Goal: Task Accomplishment & Management: Complete application form

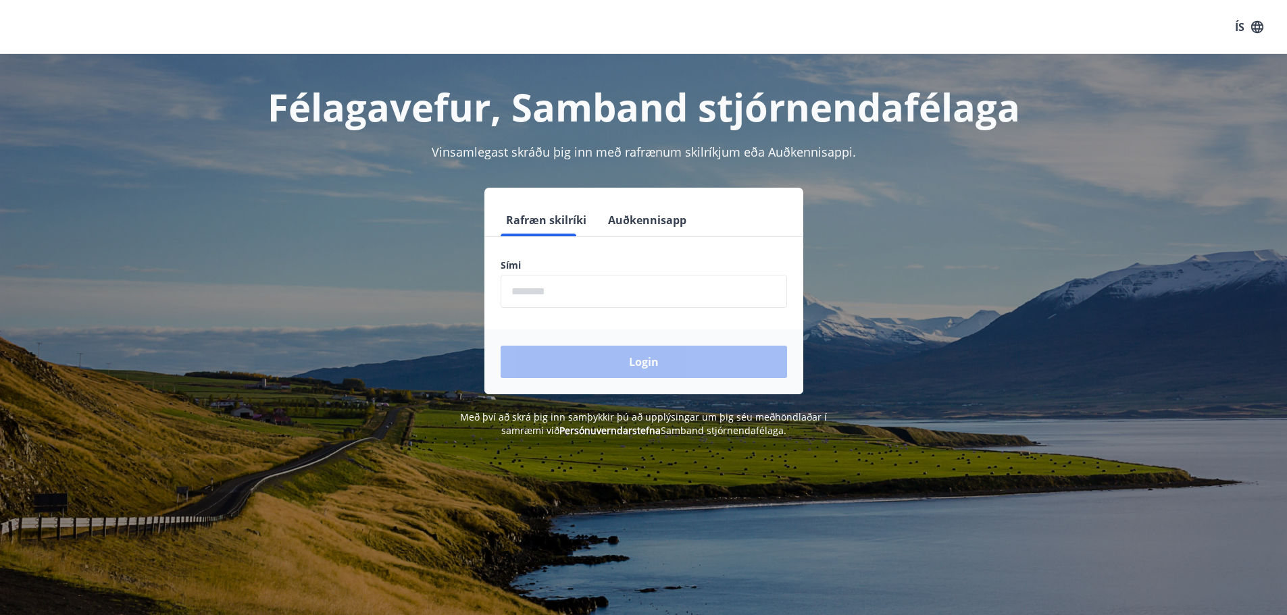
click at [594, 297] on input "phone" at bounding box center [644, 291] width 286 height 33
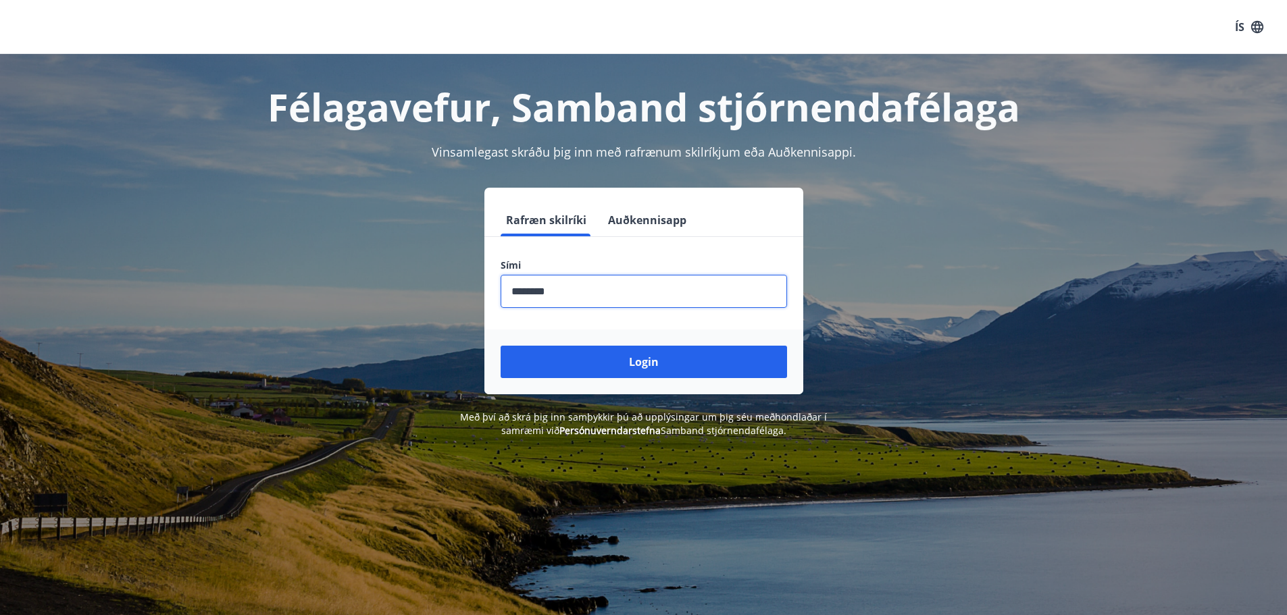
type input "********"
click at [501, 346] on button "Login" at bounding box center [644, 362] width 286 height 32
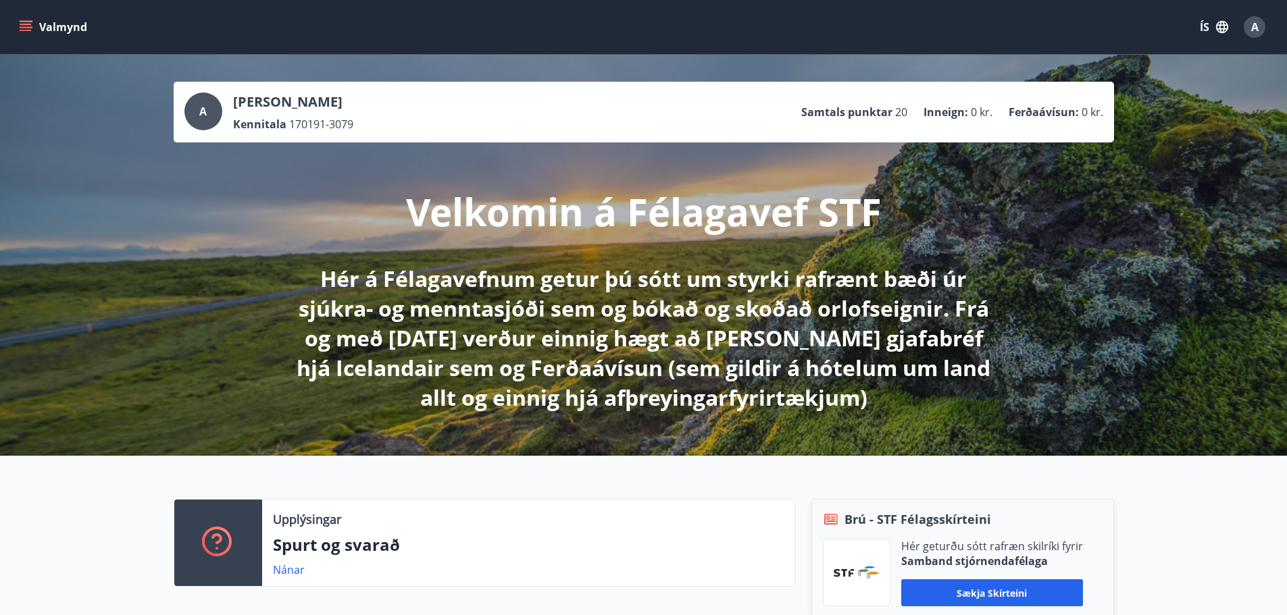
click at [46, 28] on button "Valmynd" at bounding box center [54, 27] width 76 height 24
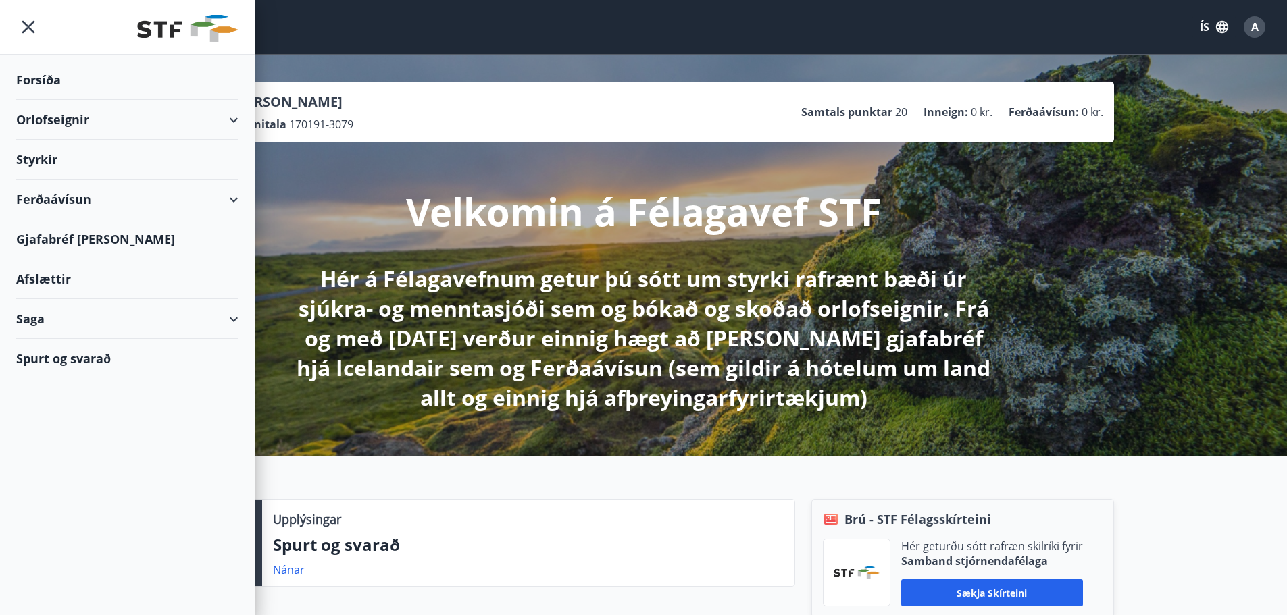
click at [211, 124] on div "Orlofseignir" at bounding box center [127, 120] width 222 height 40
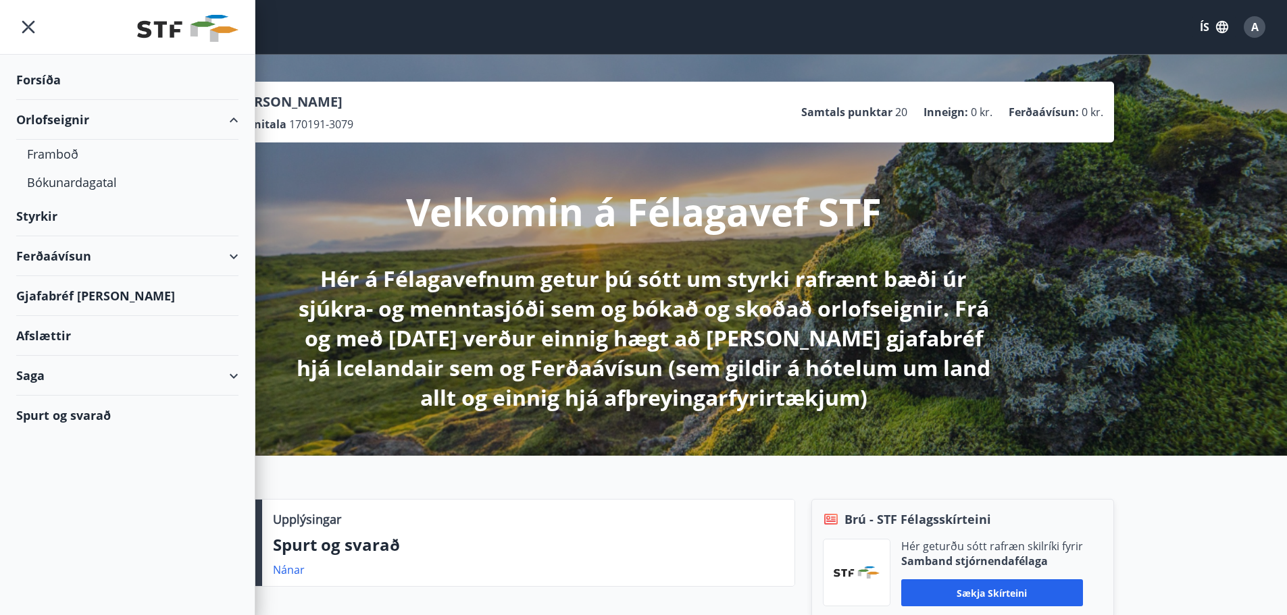
click at [199, 246] on div "Ferðaávísun" at bounding box center [127, 256] width 222 height 40
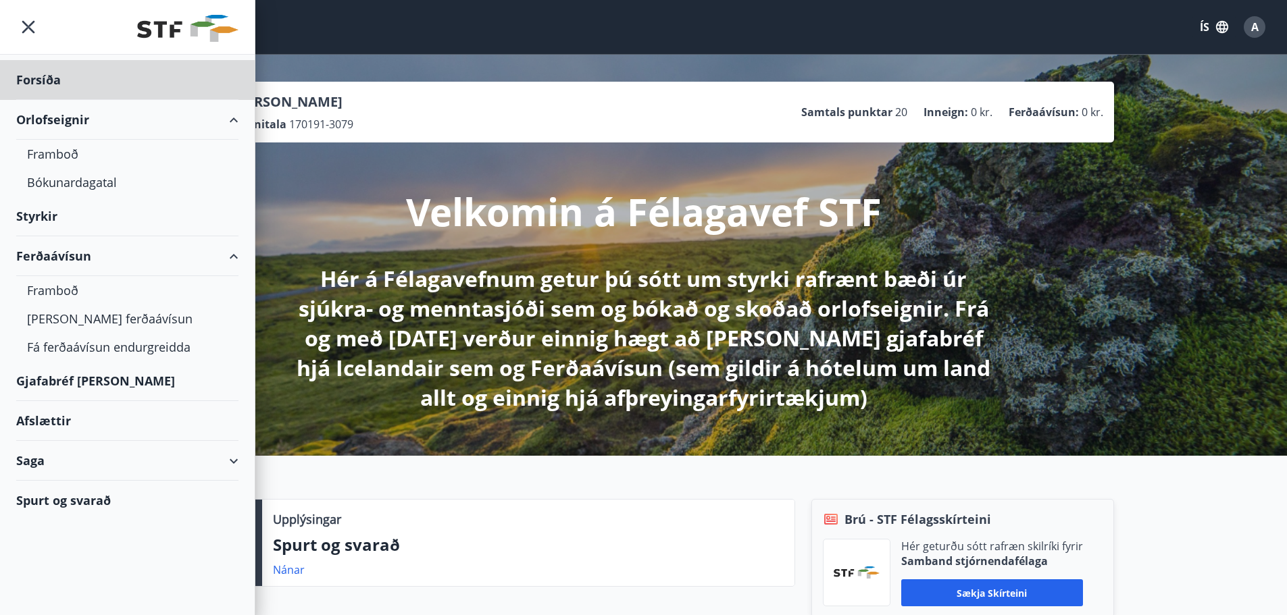
click at [59, 100] on div "Styrkir" at bounding box center [127, 80] width 222 height 40
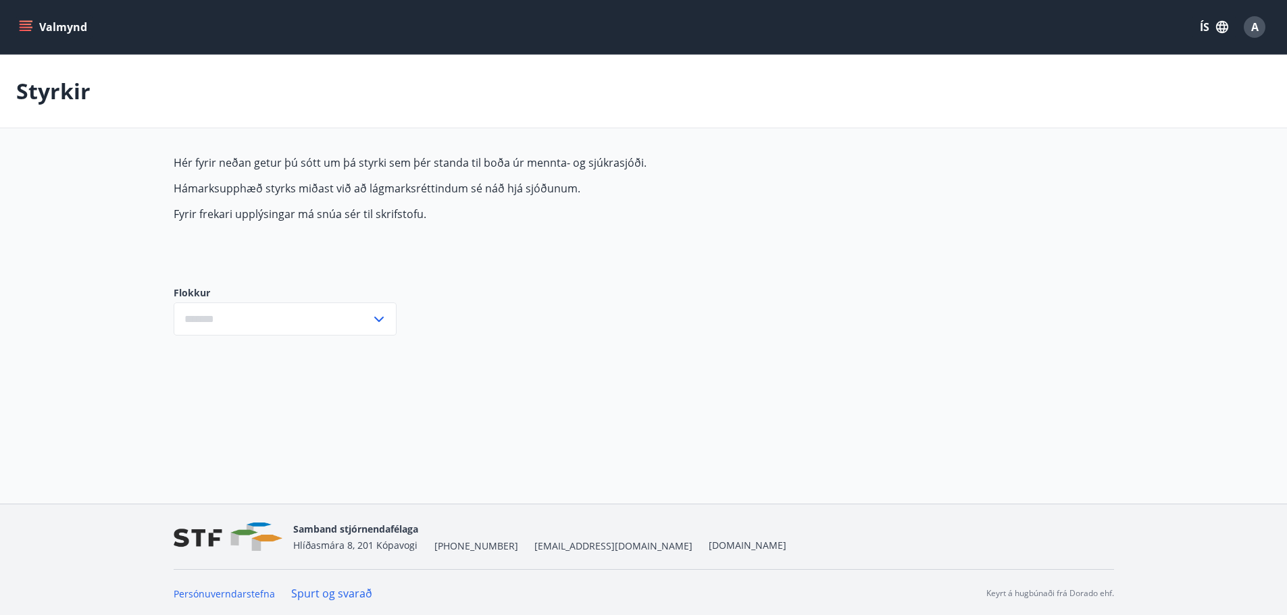
type input "***"
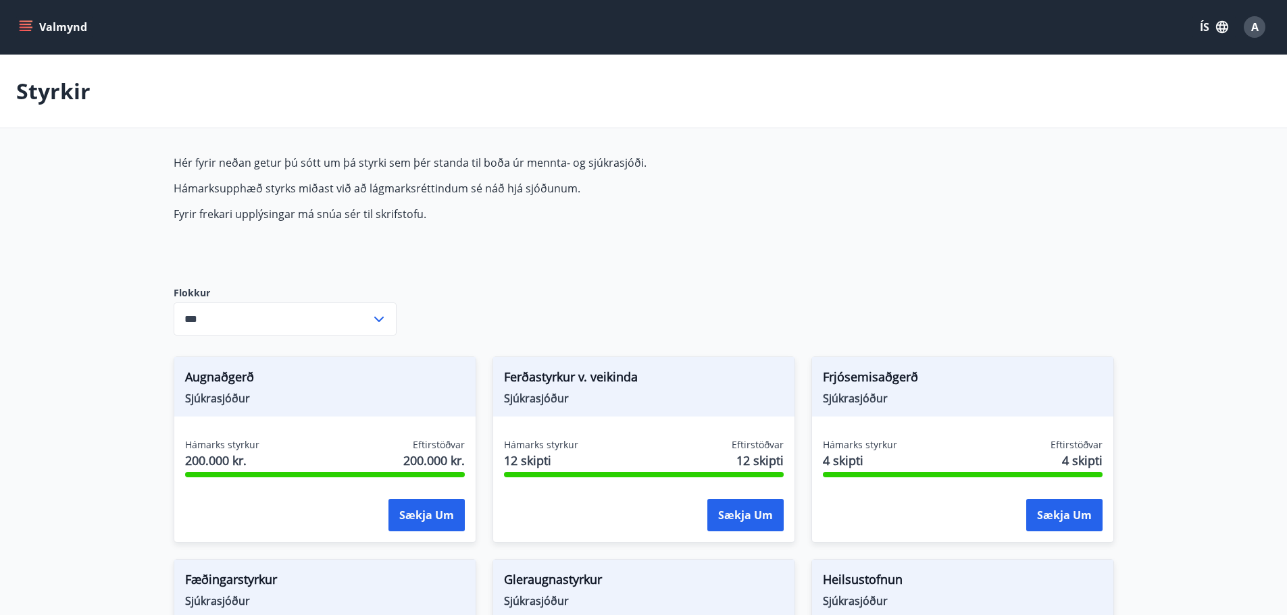
click at [495, 203] on span "Hér fyrir neðan getur þú sótt um þá styrki sem þér standa til boða úr mennta- o…" at bounding box center [493, 188] width 638 height 66
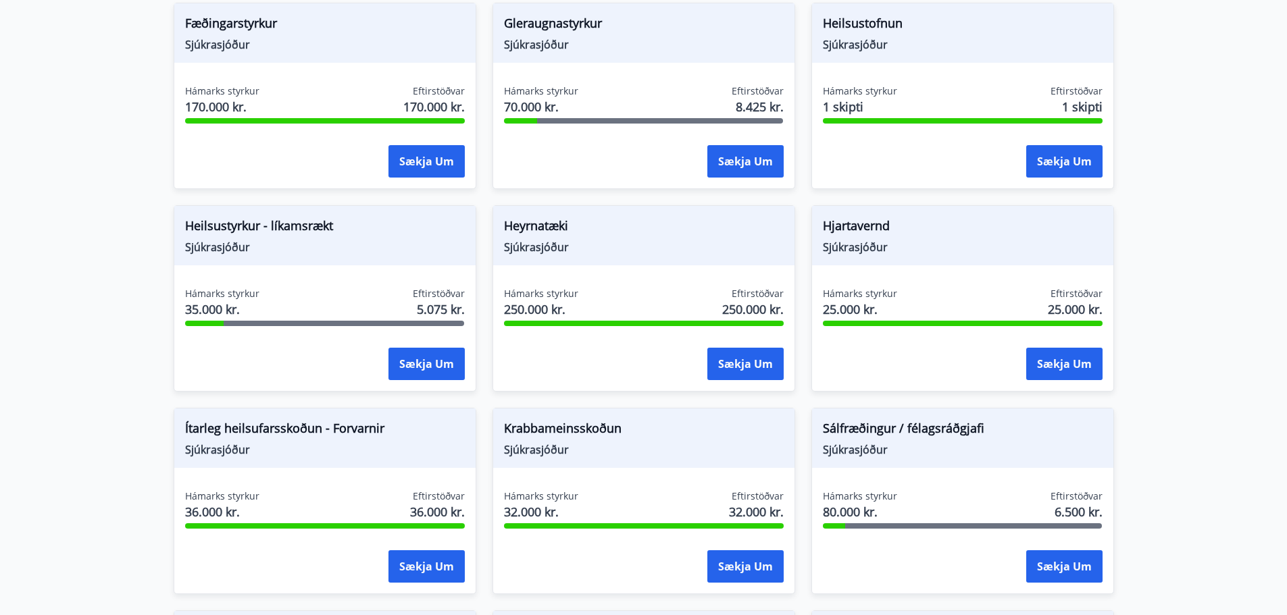
scroll to position [530, 0]
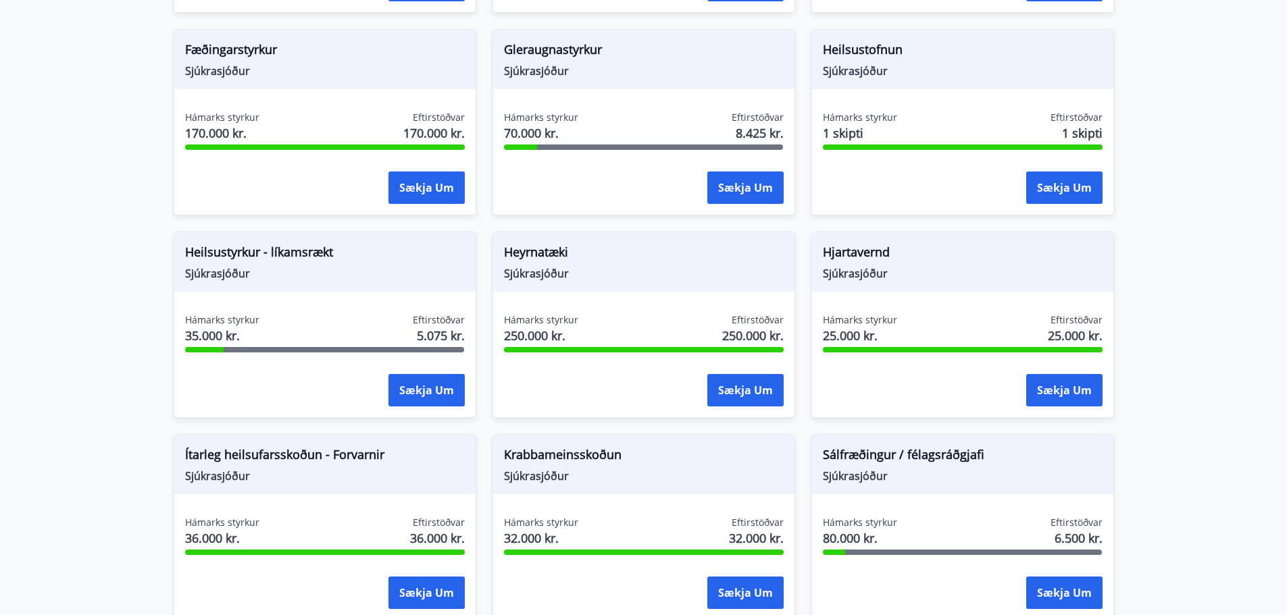
click at [270, 255] on span "Heilsustyrkur - líkamsrækt" at bounding box center [325, 254] width 280 height 23
click at [175, 298] on div "Heilsustyrkur - líkamsrækt Sjúkrasjóður Hámarks styrkur 35.000 kr. Eftirstöðvar…" at bounding box center [325, 325] width 303 height 186
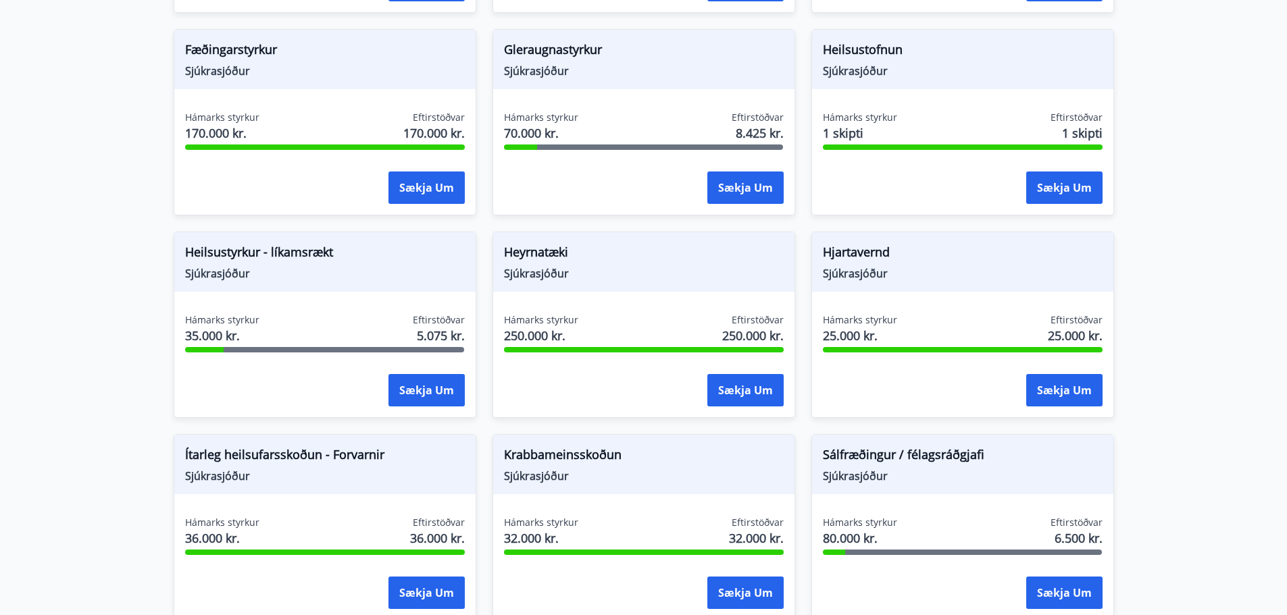
click at [313, 296] on div "Heilsustyrkur - líkamsrækt Sjúkrasjóður Hámarks styrkur 35.000 kr. Eftirstöðvar…" at bounding box center [325, 325] width 303 height 186
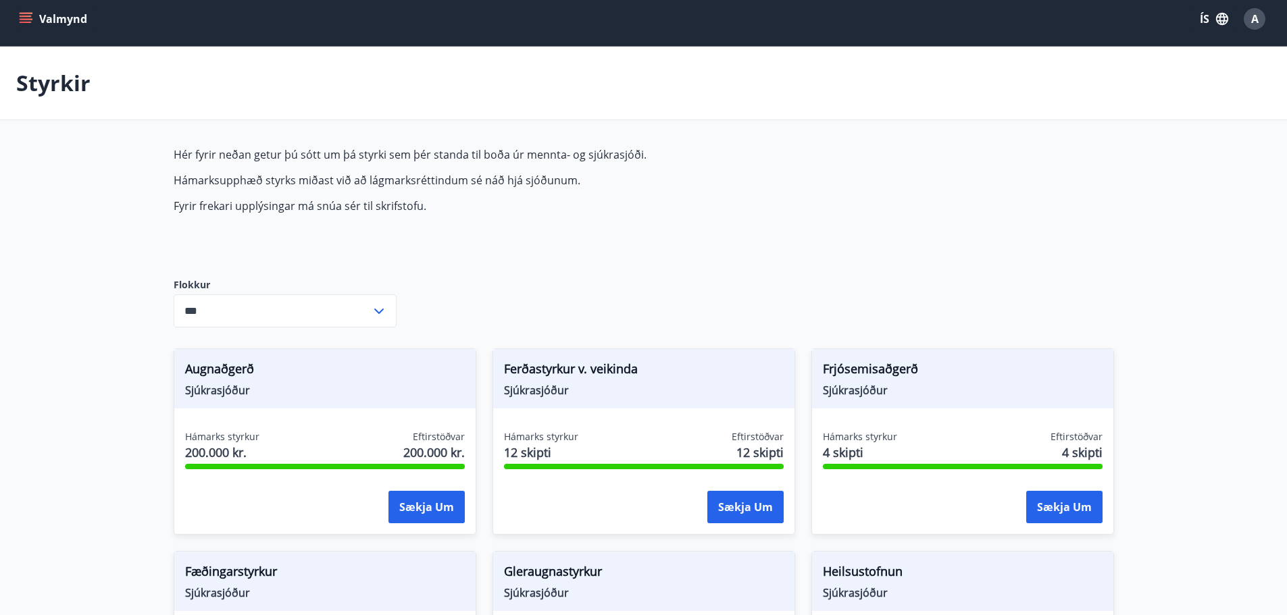
scroll to position [16, 0]
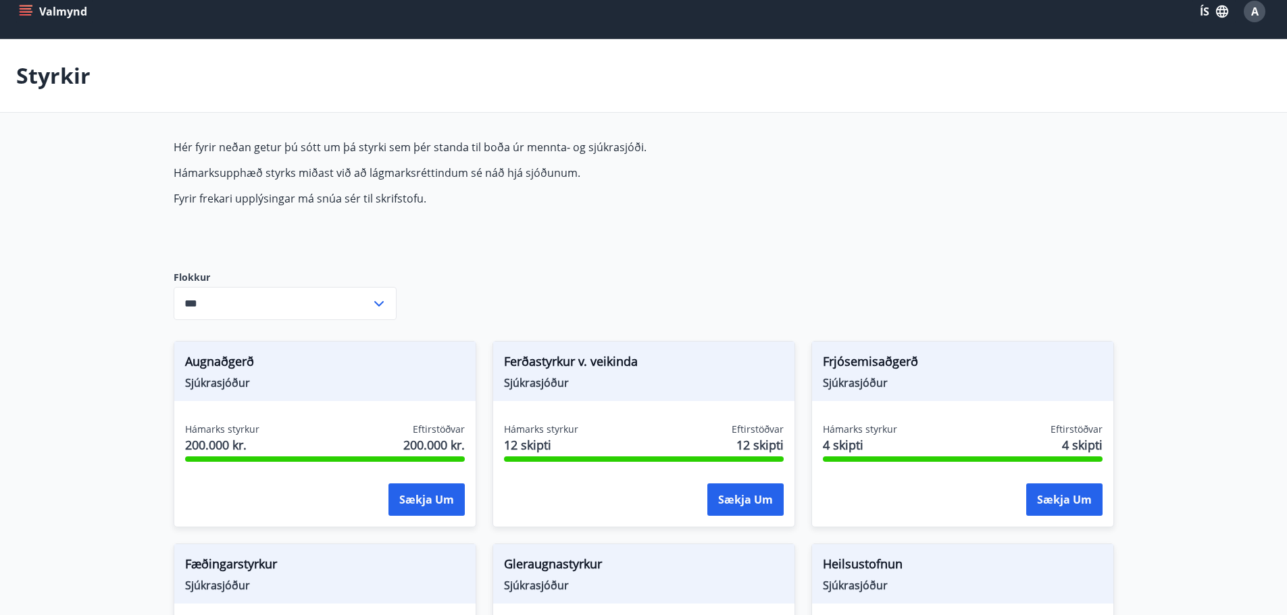
click at [37, 9] on button "Valmynd" at bounding box center [54, 11] width 76 height 24
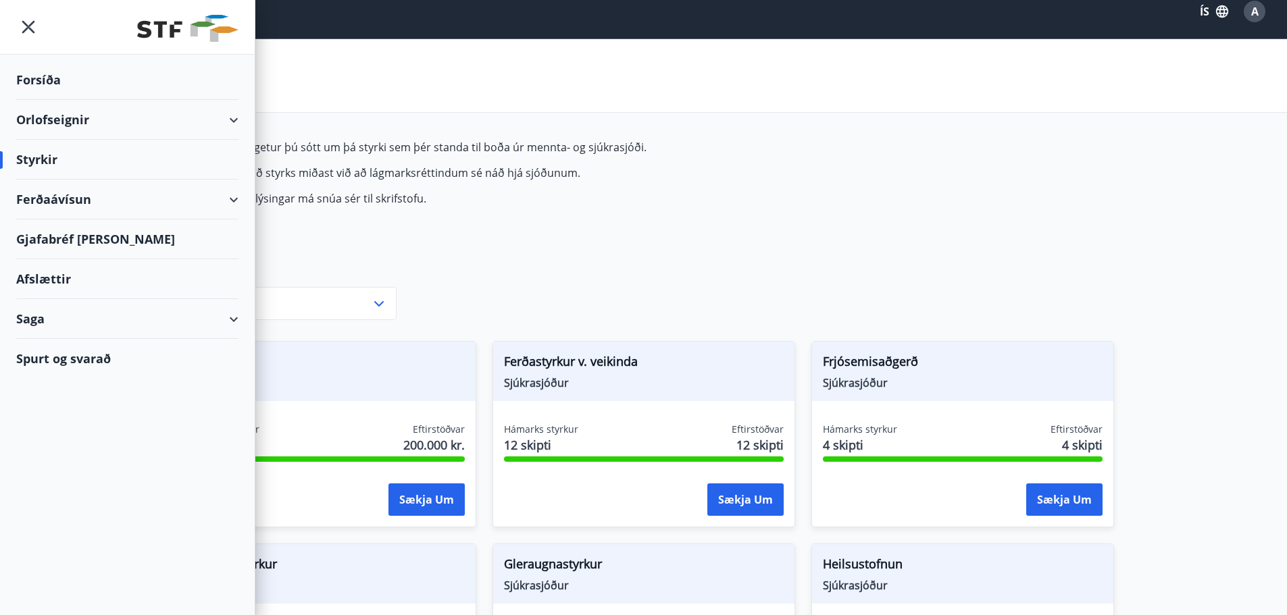
click at [72, 324] on div "Saga" at bounding box center [127, 319] width 222 height 40
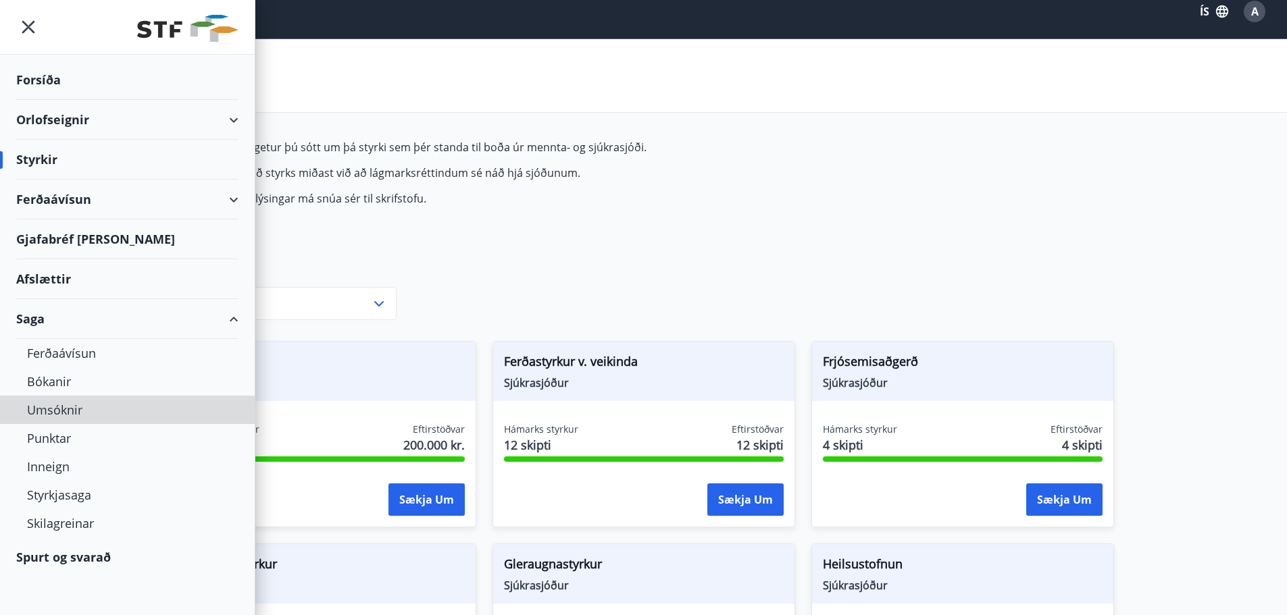
scroll to position [0, 0]
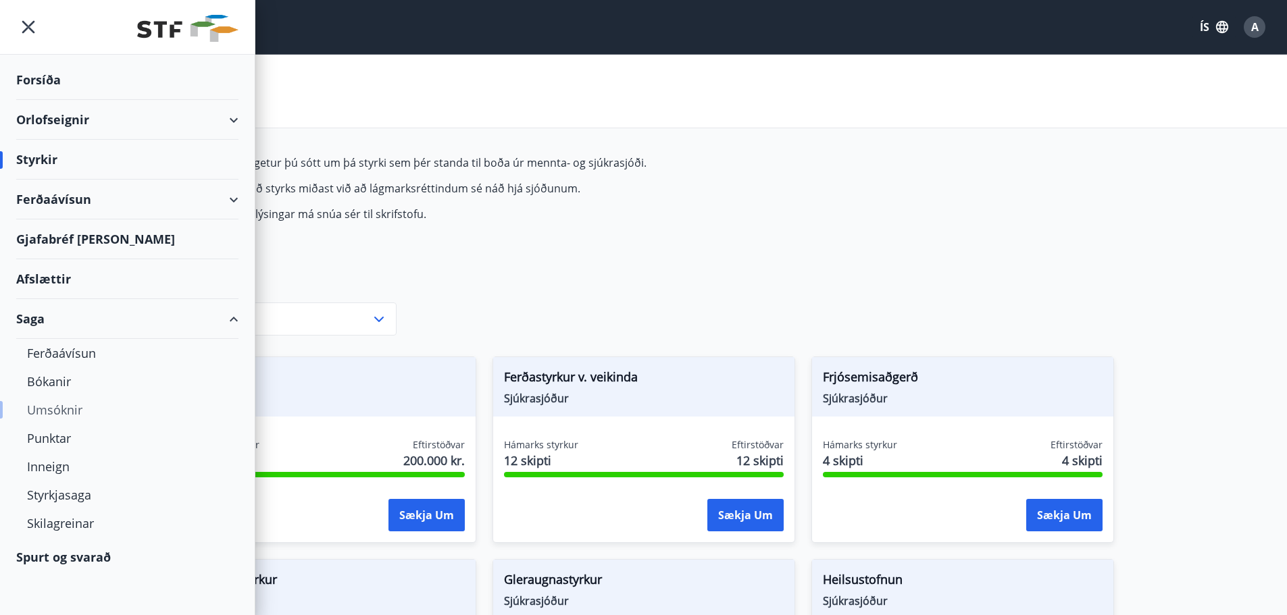
click at [53, 407] on div "Umsóknir" at bounding box center [127, 410] width 201 height 28
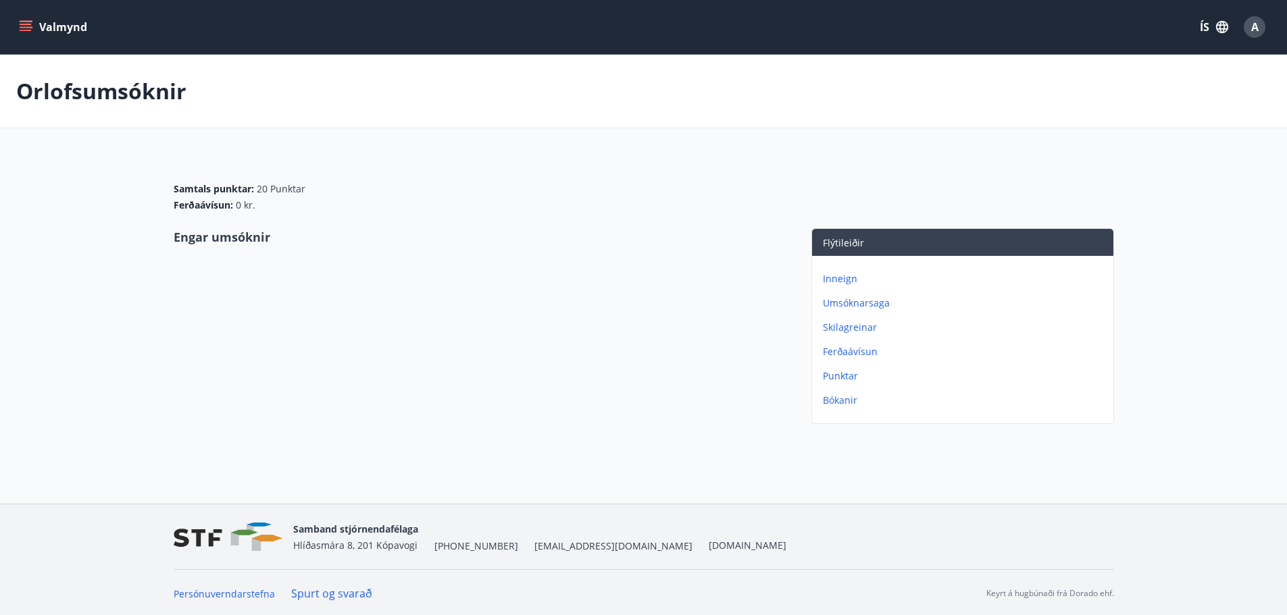
click at [840, 311] on div "Inneign Umsóknarsaga Skilagreinar Ferðaávísun Punktar Bókanir" at bounding box center [962, 334] width 301 height 157
click at [845, 303] on p "Umsóknarsaga" at bounding box center [965, 304] width 285 height 14
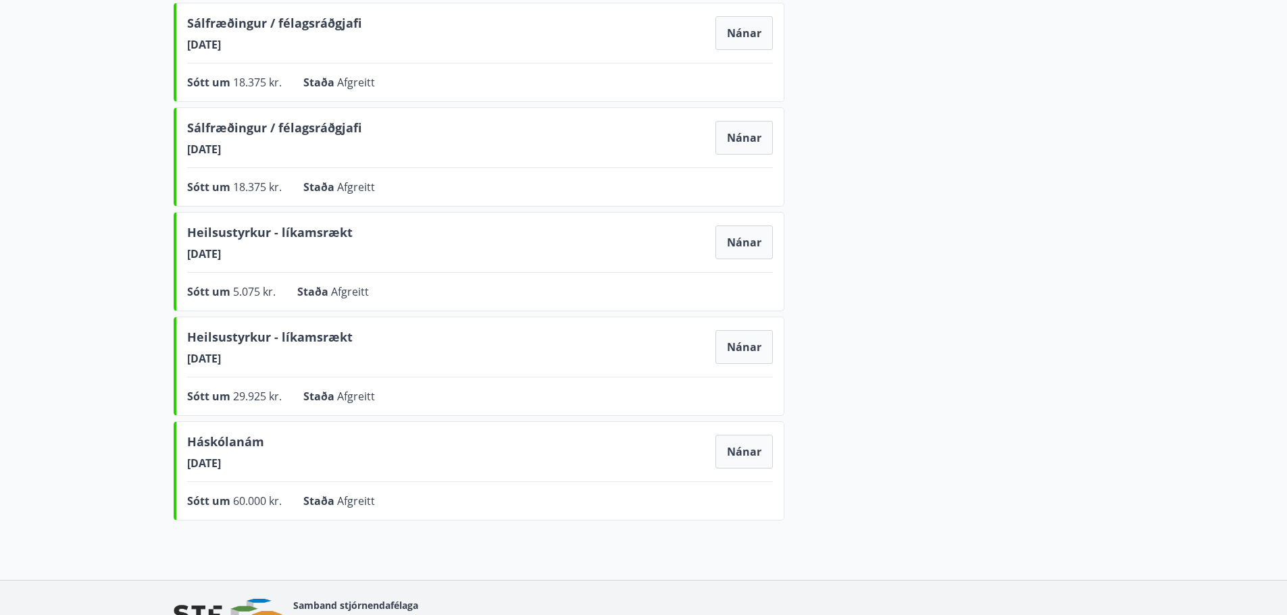
scroll to position [696, 0]
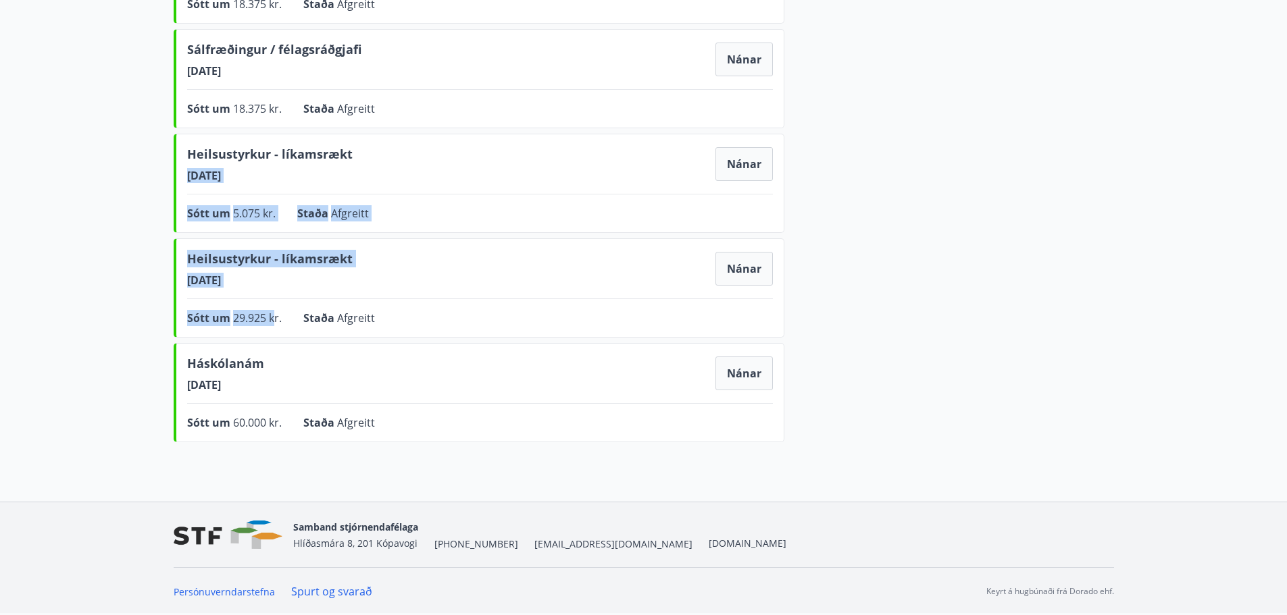
drag, startPoint x: 338, startPoint y: 153, endPoint x: 274, endPoint y: 300, distance: 160.6
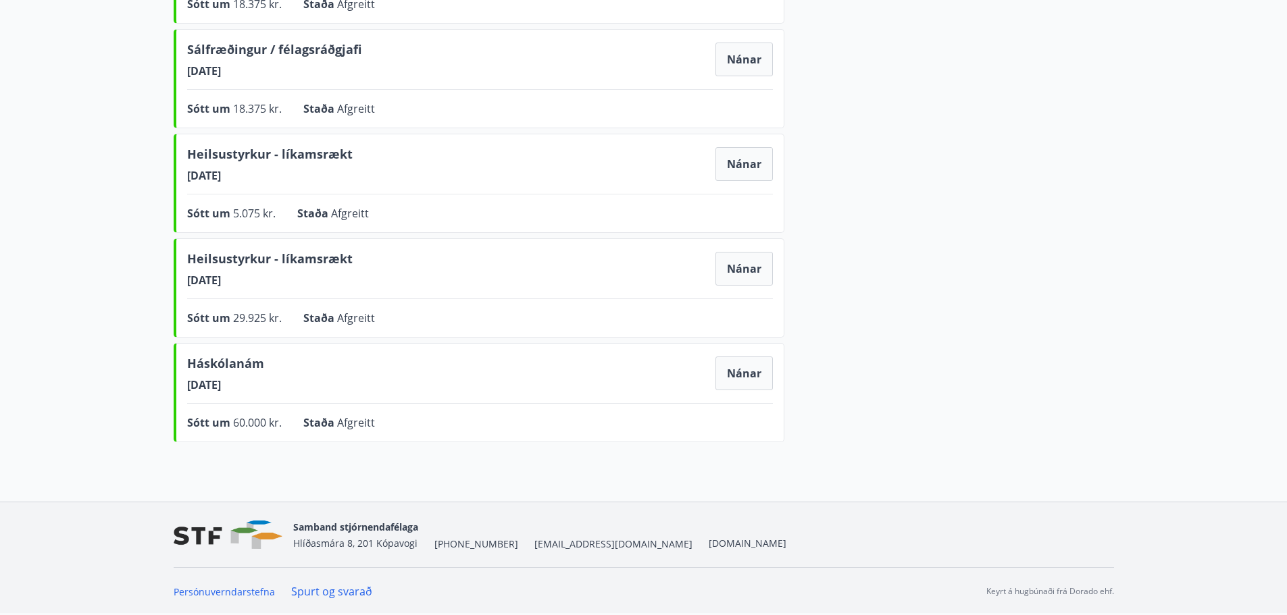
click at [274, 300] on div "Heilsustyrkur - líkamsrækt 14.11.2023 Nánar Sótt um 29.925 kr. Staða Afgreitt N…" at bounding box center [479, 287] width 611 height 99
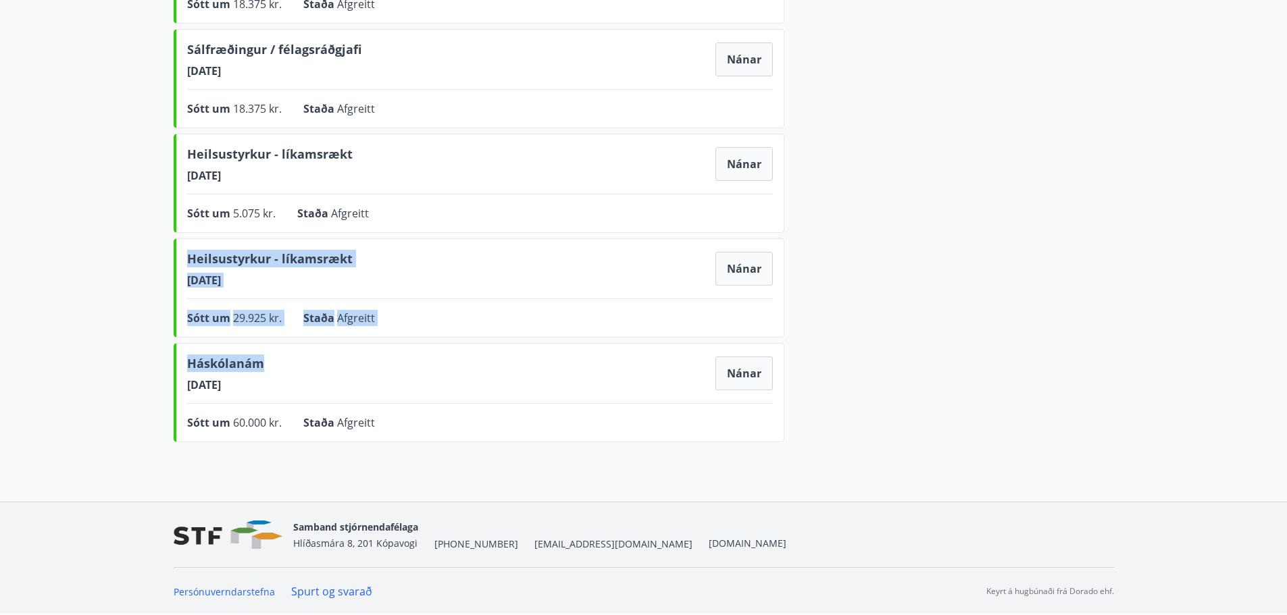
drag, startPoint x: 408, startPoint y: 344, endPoint x: 186, endPoint y: 257, distance: 238.7
click at [186, 257] on div "Heilsustyrkur - líkamsrækt 14.11.2023 Nánar Sótt um 29.925 kr. Staða Afgreitt N…" at bounding box center [479, 287] width 611 height 99
drag, startPoint x: 182, startPoint y: 253, endPoint x: 413, endPoint y: 321, distance: 240.7
click at [413, 321] on div "Heilsustyrkur - líkamsrækt 14.11.2023 Nánar Sótt um 29.925 kr. Staða Afgreitt N…" at bounding box center [479, 287] width 611 height 99
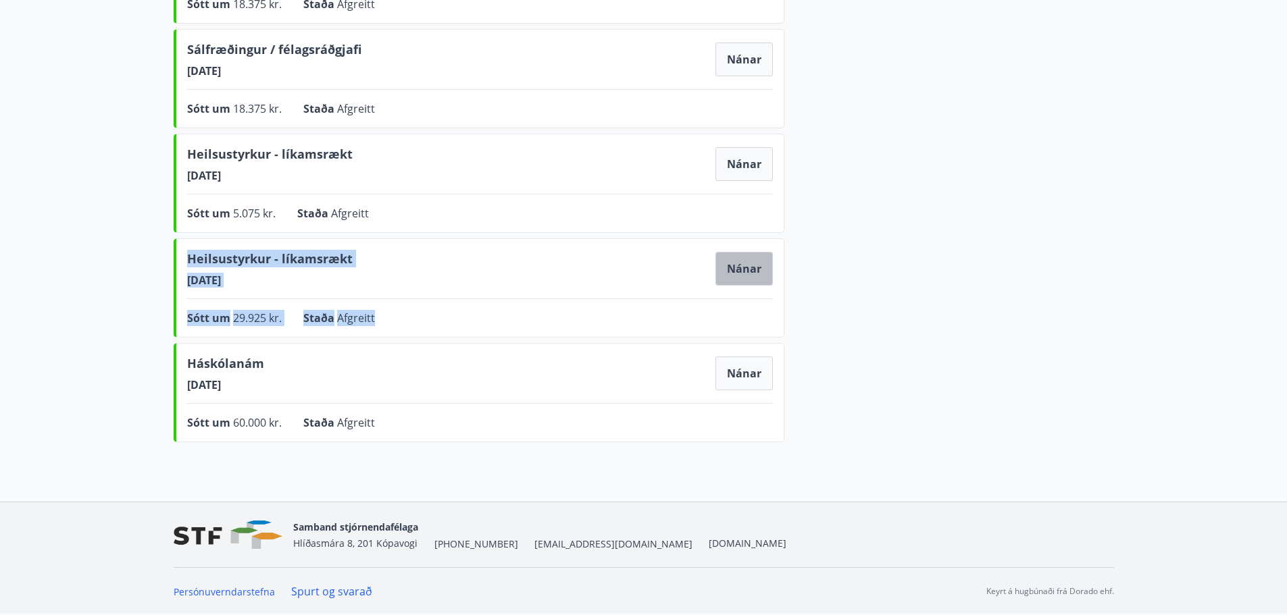
click at [734, 268] on button "Nánar" at bounding box center [743, 269] width 57 height 34
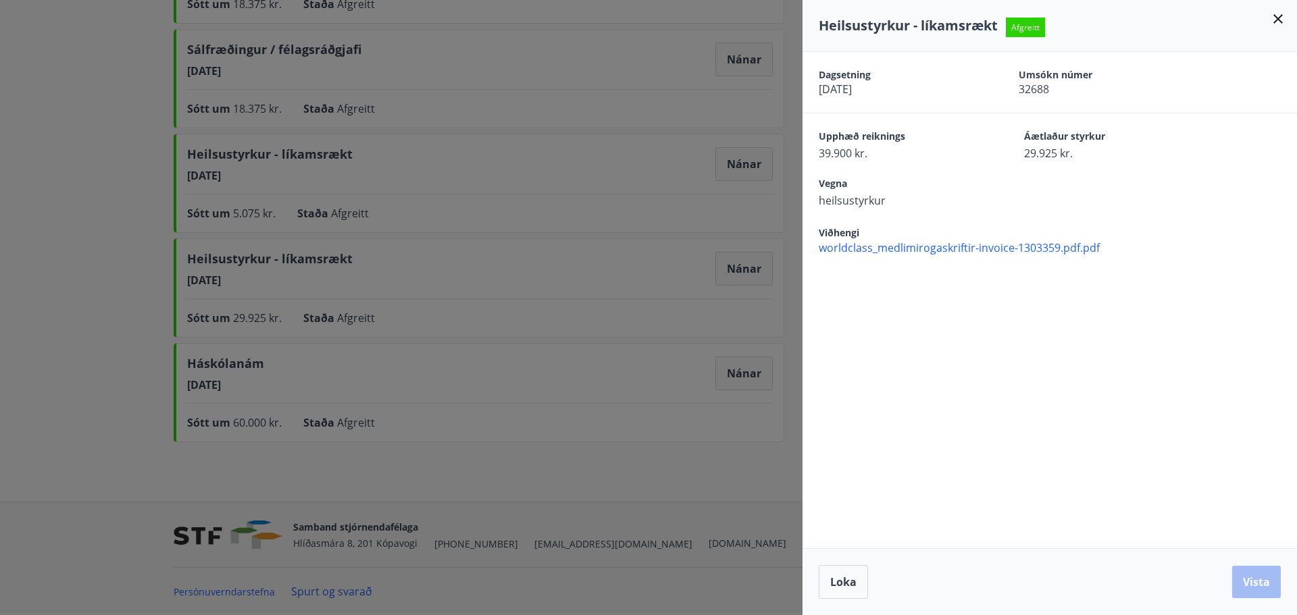
click at [539, 274] on div at bounding box center [648, 307] width 1297 height 615
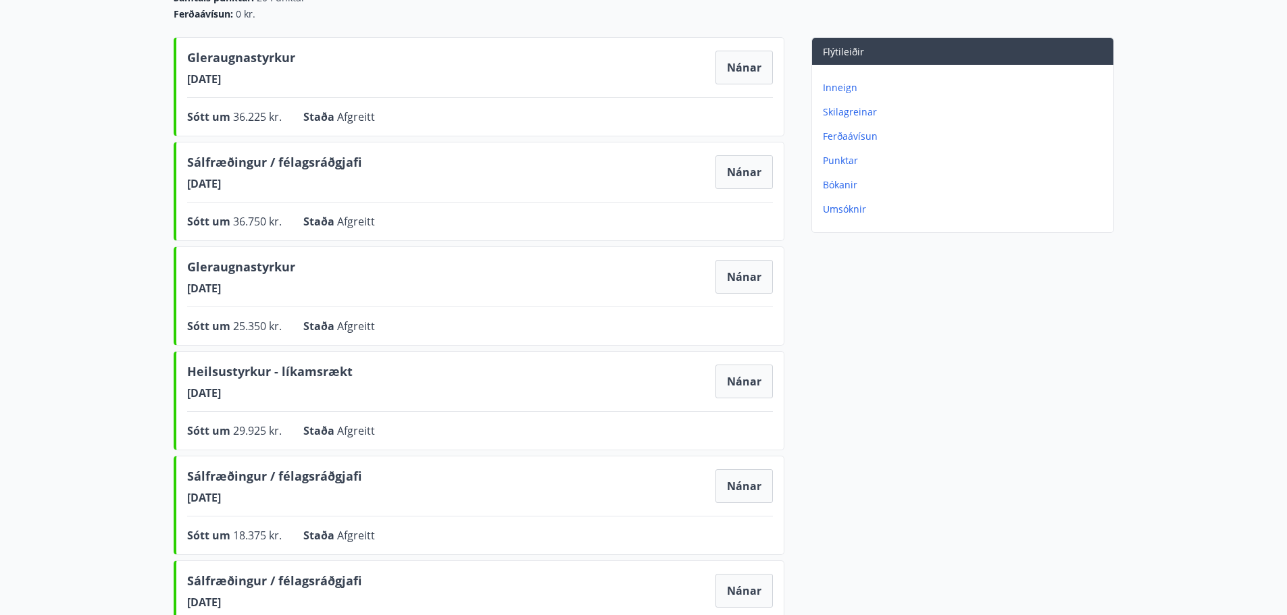
scroll to position [0, 0]
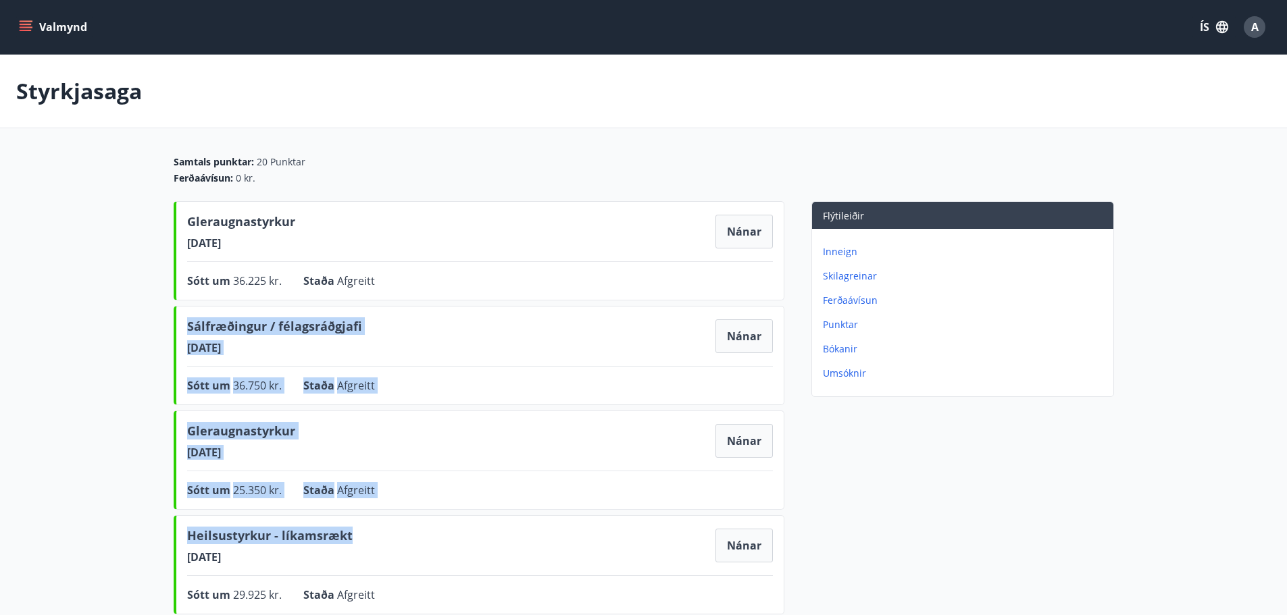
drag, startPoint x: 419, startPoint y: 309, endPoint x: 421, endPoint y: 540, distance: 230.4
click at [421, 540] on div "Heilsustyrkur - líkamsrækt 06.11.2024 Nánar" at bounding box center [480, 546] width 586 height 38
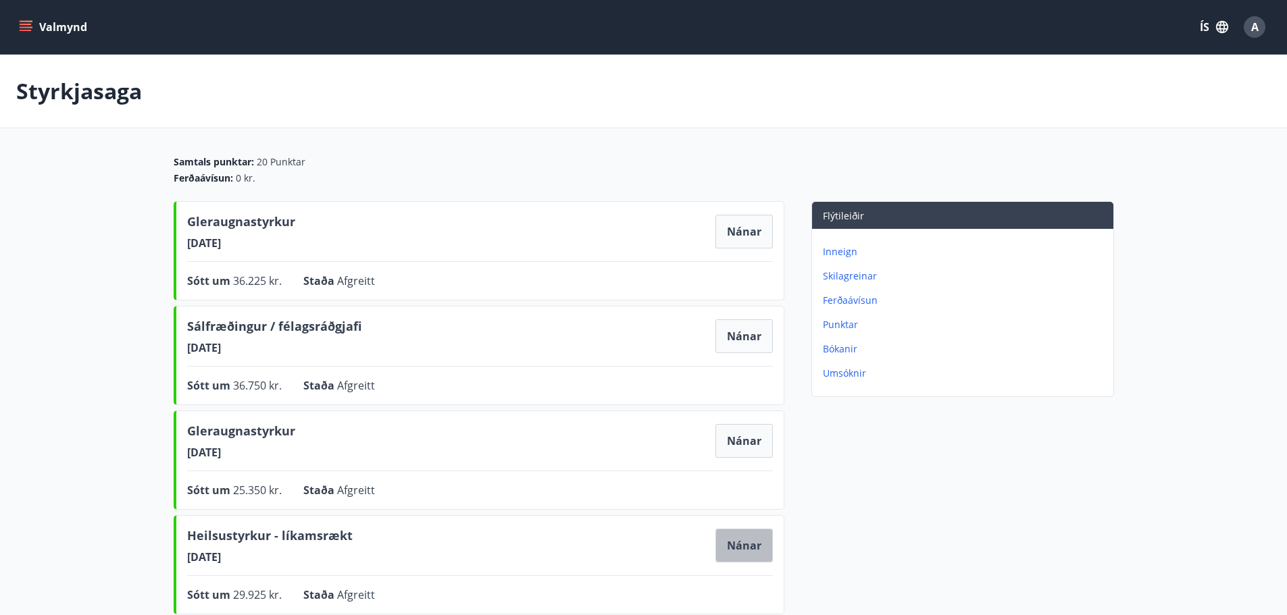
click at [751, 544] on button "Nánar" at bounding box center [743, 546] width 57 height 34
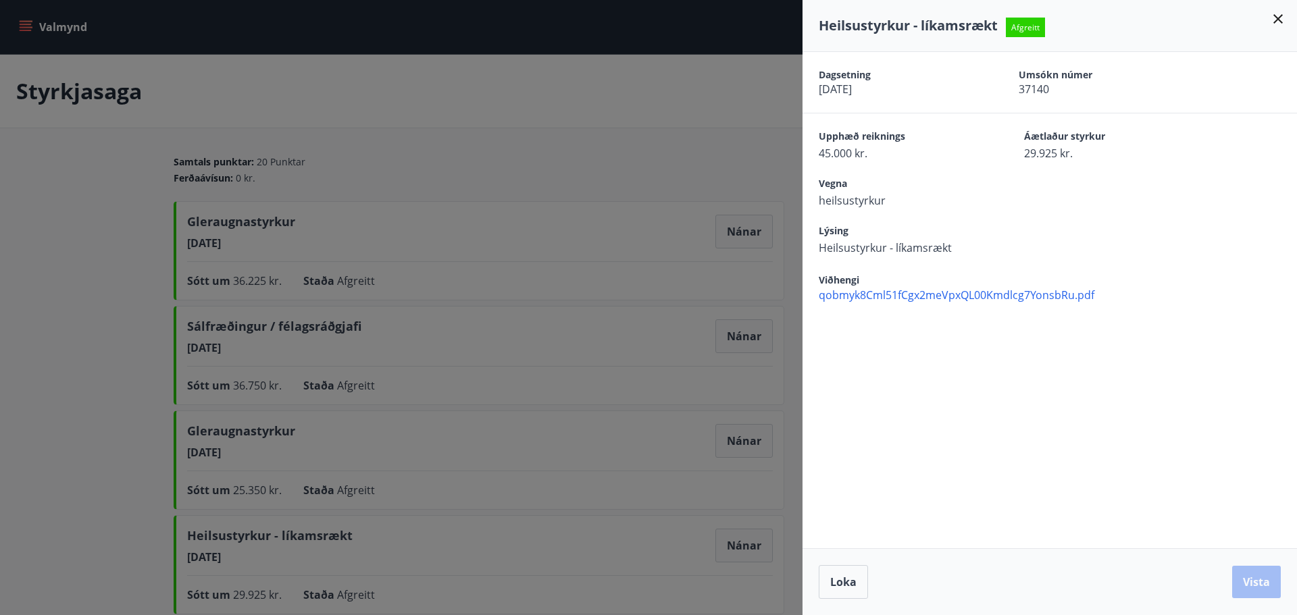
click at [851, 299] on span "qobmyk8Cml51fCgx2meVpxQL00Kmdlcg7YonsbRu.pdf" at bounding box center [1058, 295] width 478 height 15
click at [721, 216] on div at bounding box center [648, 307] width 1297 height 615
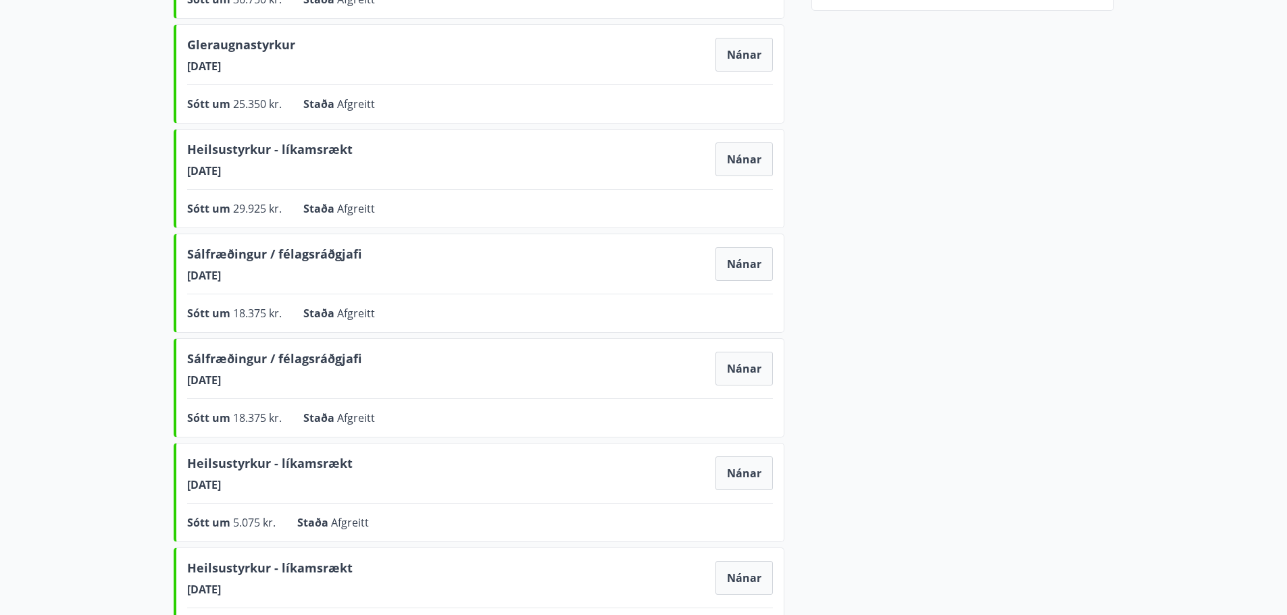
scroll to position [360, 0]
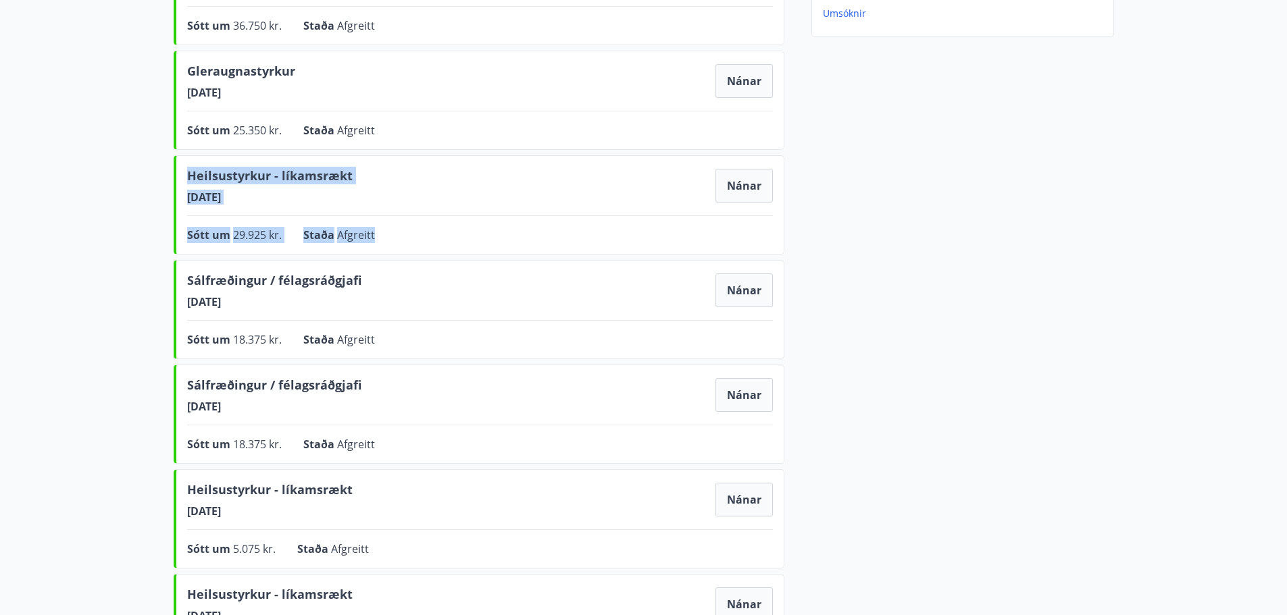
drag, startPoint x: 168, startPoint y: 167, endPoint x: 433, endPoint y: 247, distance: 277.4
click at [433, 247] on div "Samtals punktar : 20 Punktar Ferðaávísun : 0 kr. Gleraugnastyrkur 16.07.2025 Ná…" at bounding box center [643, 289] width 973 height 988
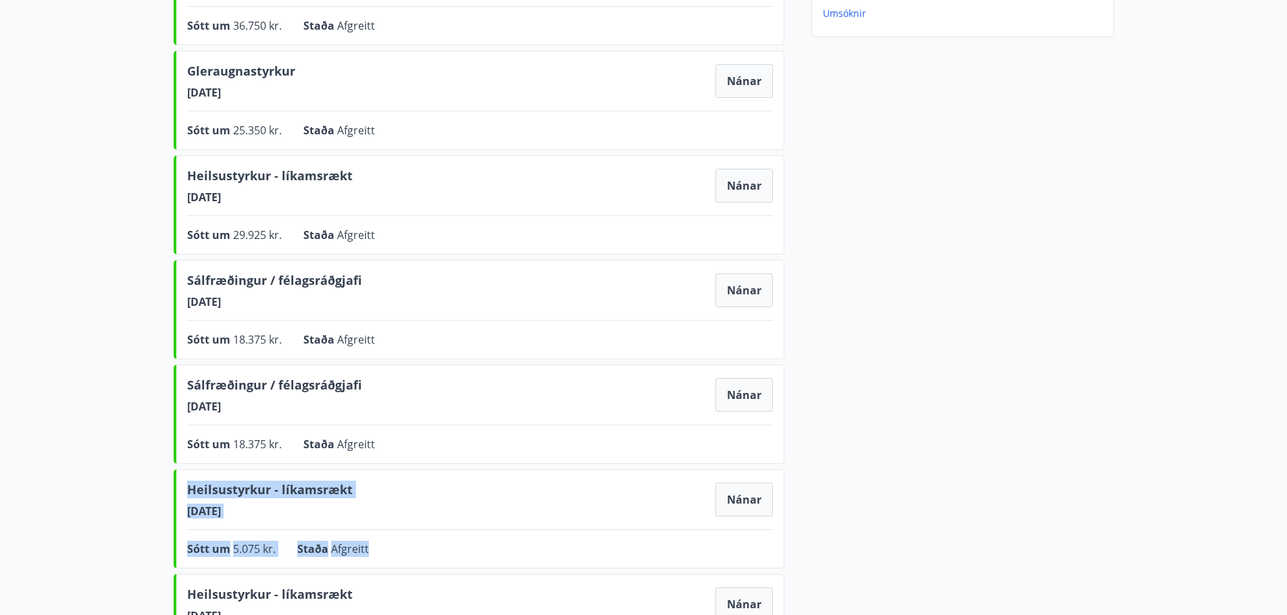
drag, startPoint x: 369, startPoint y: 547, endPoint x: 180, endPoint y: 481, distance: 200.4
click at [180, 481] on div "Heilsustyrkur - líkamsrækt 02.08.2024 Nánar Sótt um 5.075 kr. Staða Afgreitt Ná…" at bounding box center [479, 519] width 611 height 99
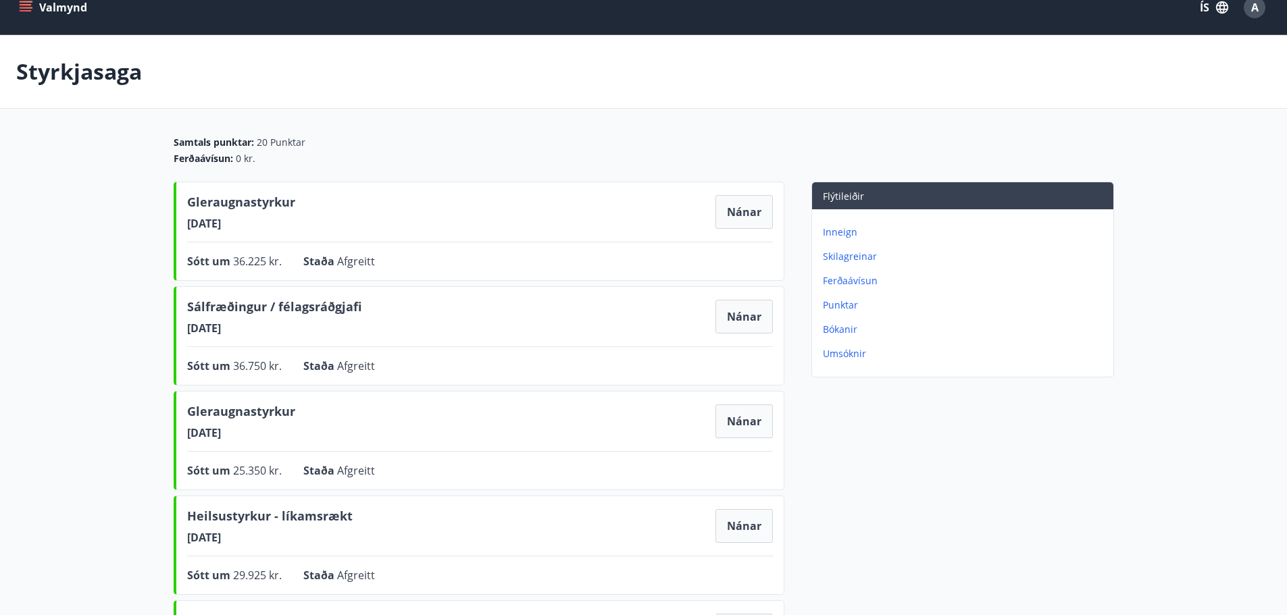
scroll to position [0, 0]
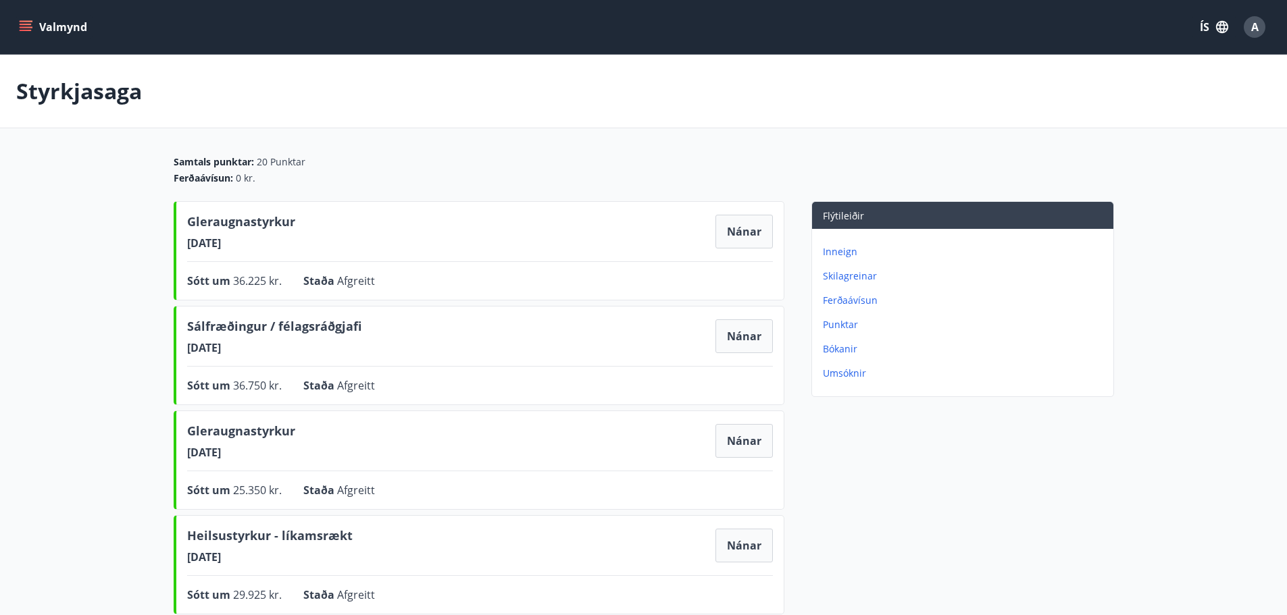
click at [70, 88] on p "Styrkjasaga" at bounding box center [79, 91] width 126 height 30
click at [140, 238] on main "Styrkjasaga Samtals punktar : 20 Punktar Ferðaávísun : 0 kr. Gleraugnastyrkur 1…" at bounding box center [643, 599] width 1287 height 1089
click at [67, 21] on button "Valmynd" at bounding box center [54, 27] width 76 height 24
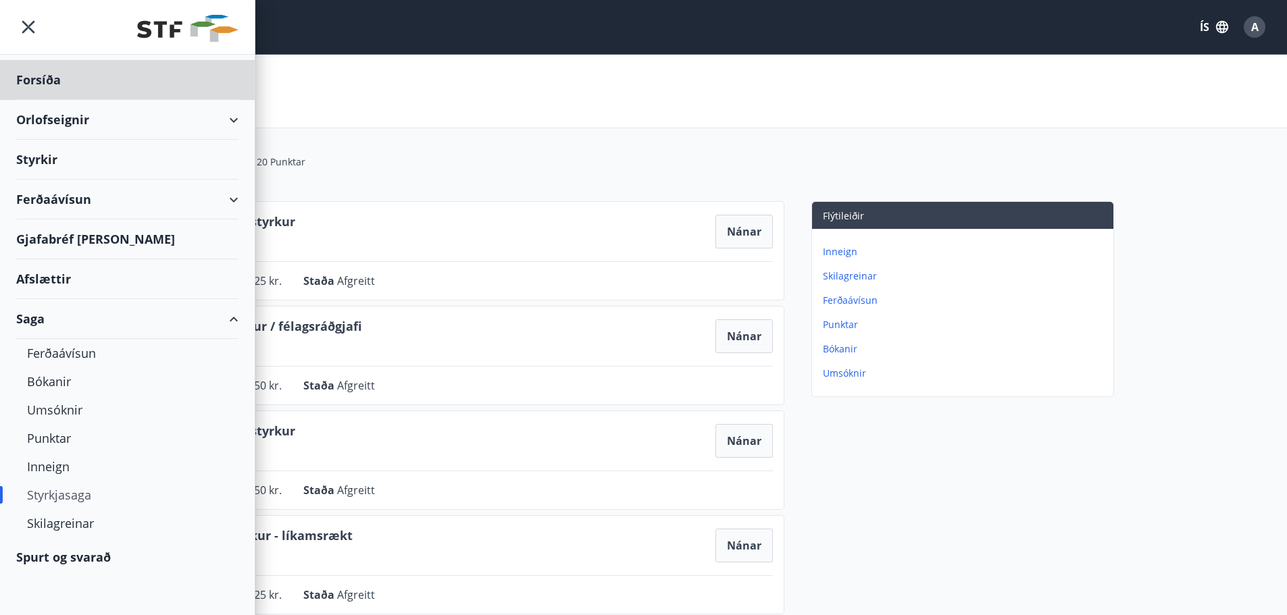
click at [92, 100] on div "Styrkir" at bounding box center [127, 80] width 222 height 40
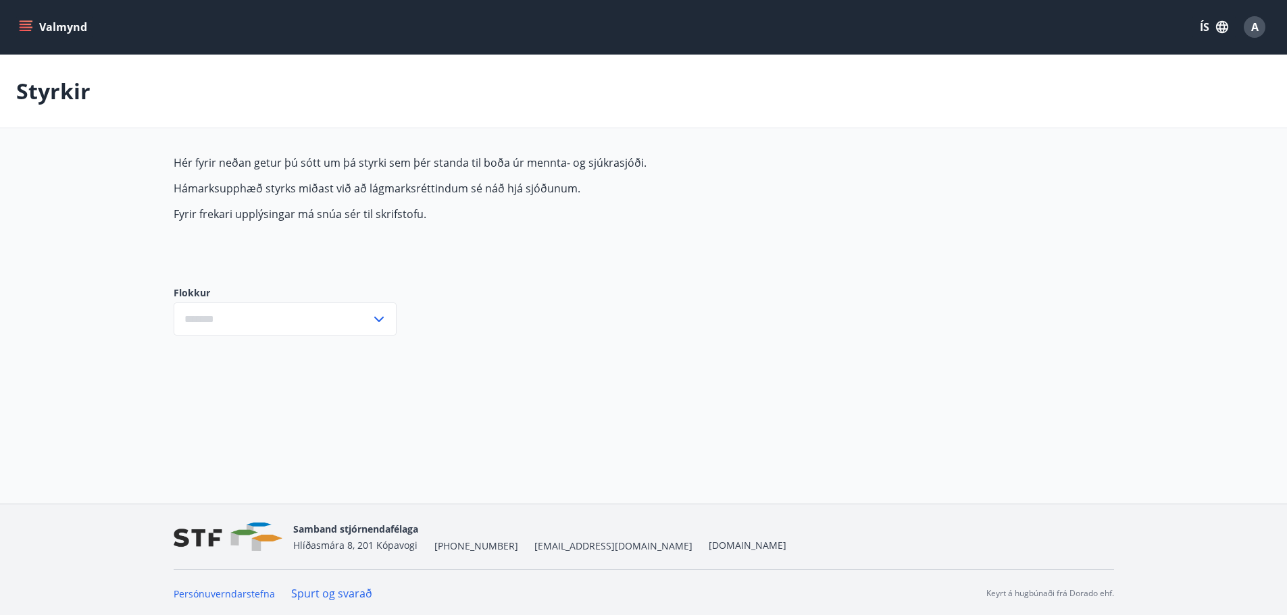
type input "***"
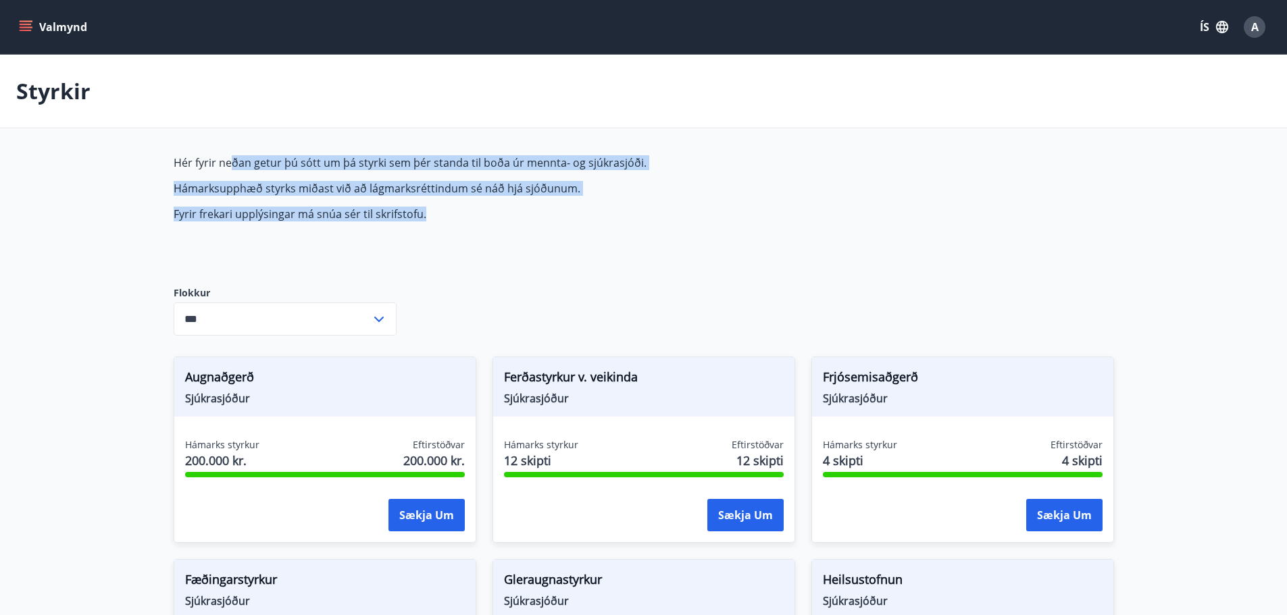
drag, startPoint x: 324, startPoint y: 153, endPoint x: 485, endPoint y: 218, distance: 173.1
click at [486, 218] on p "Fyrir frekari upplýsingar má snúa sér til skrifstofu." at bounding box center [493, 214] width 638 height 15
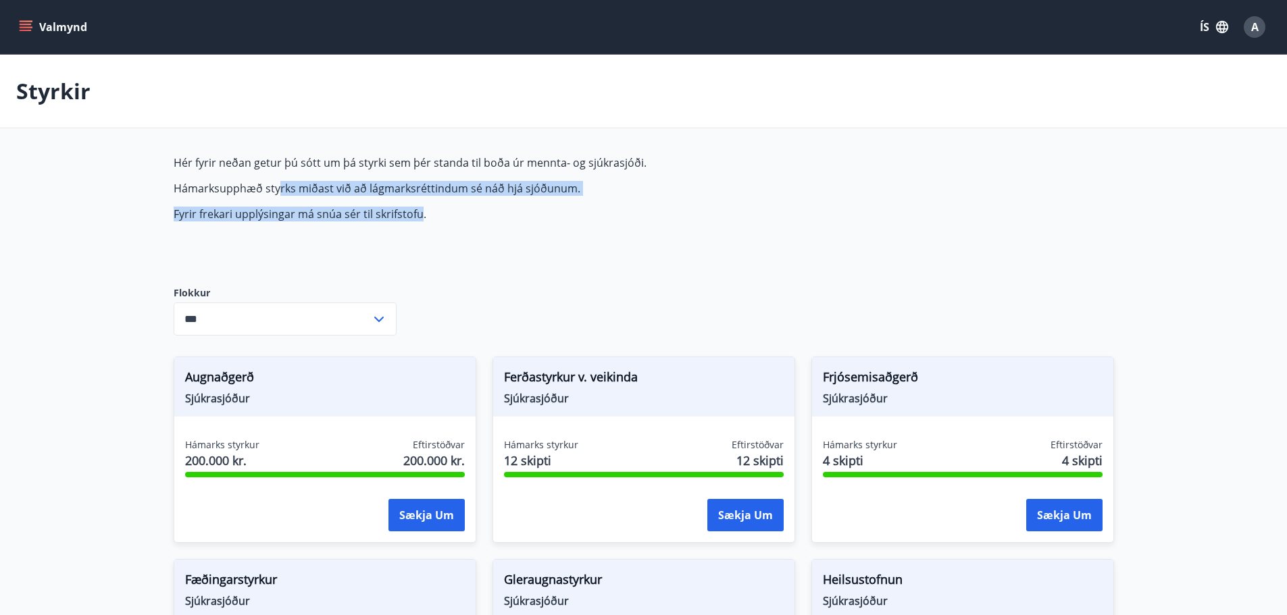
drag, startPoint x: 415, startPoint y: 206, endPoint x: 268, endPoint y: 183, distance: 149.1
click at [271, 183] on span "Hér fyrir neðan getur þú sótt um þá styrki sem þér standa til boða úr mennta- o…" at bounding box center [493, 188] width 638 height 66
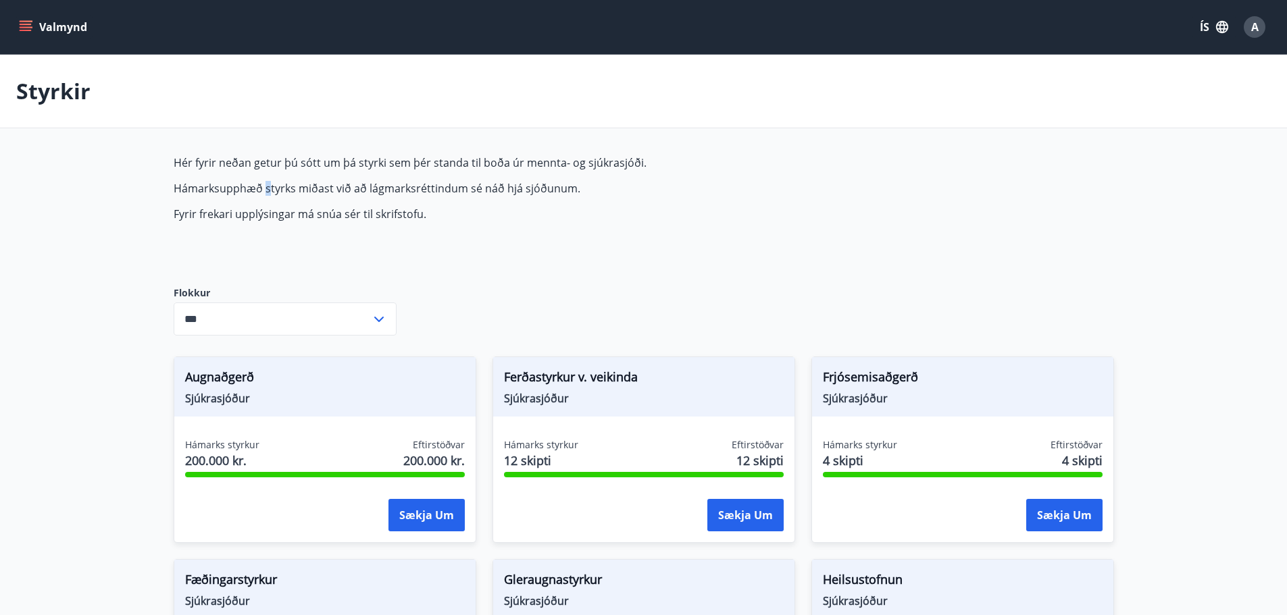
click at [266, 183] on p "Hámarksupphæð styrks miðast við að lágmarksréttindum sé náð hjá sjóðunum." at bounding box center [493, 188] width 638 height 15
click at [64, 85] on p "Styrkir" at bounding box center [53, 91] width 74 height 30
click at [76, 21] on button "Valmynd" at bounding box center [54, 27] width 76 height 24
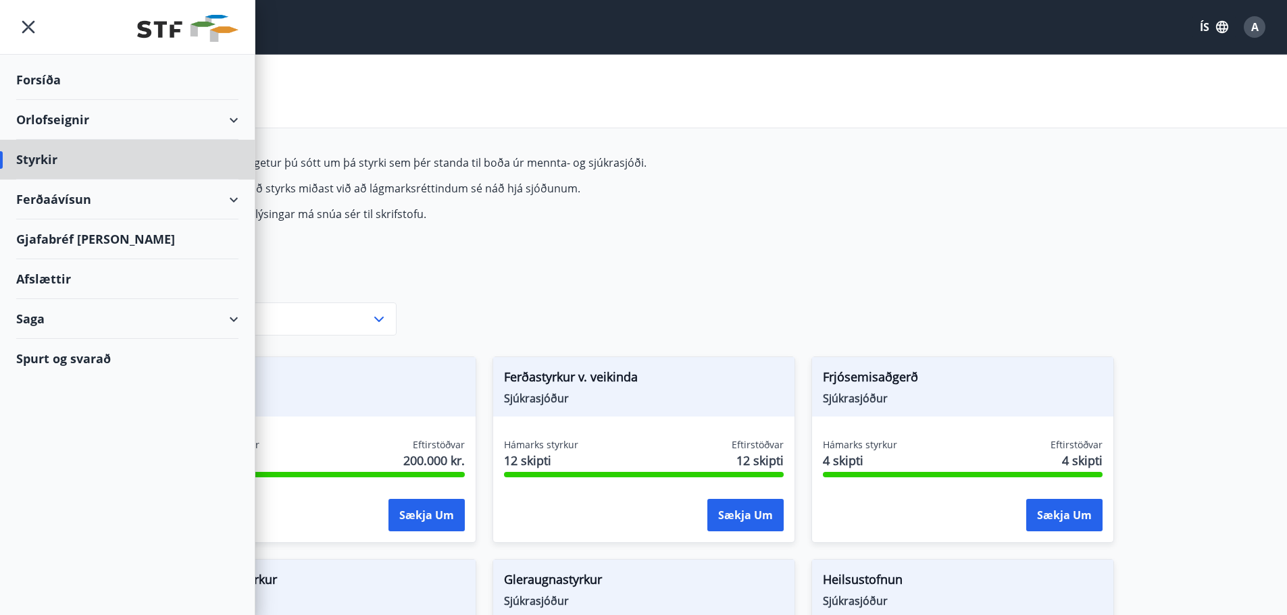
click at [76, 72] on div "Forsíða" at bounding box center [127, 80] width 222 height 40
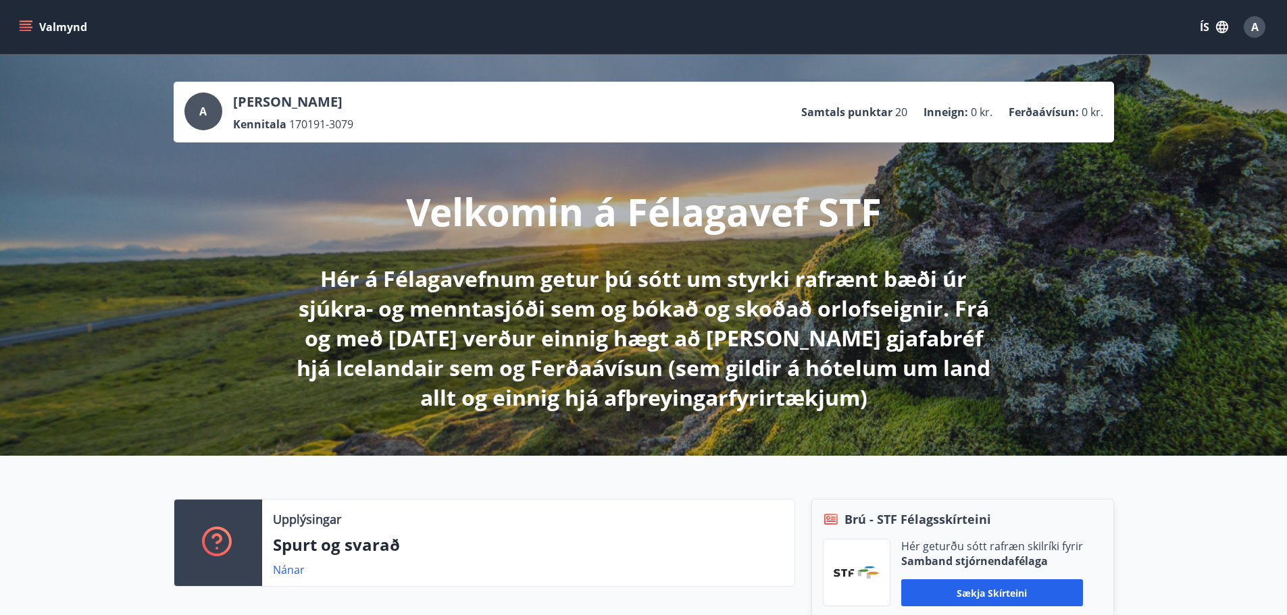
click at [1023, 403] on div "A Atli Karl Bachmann Kennitala 170191-3079 Samtals punktar 20 Inneign : 0 kr. F…" at bounding box center [643, 255] width 1287 height 401
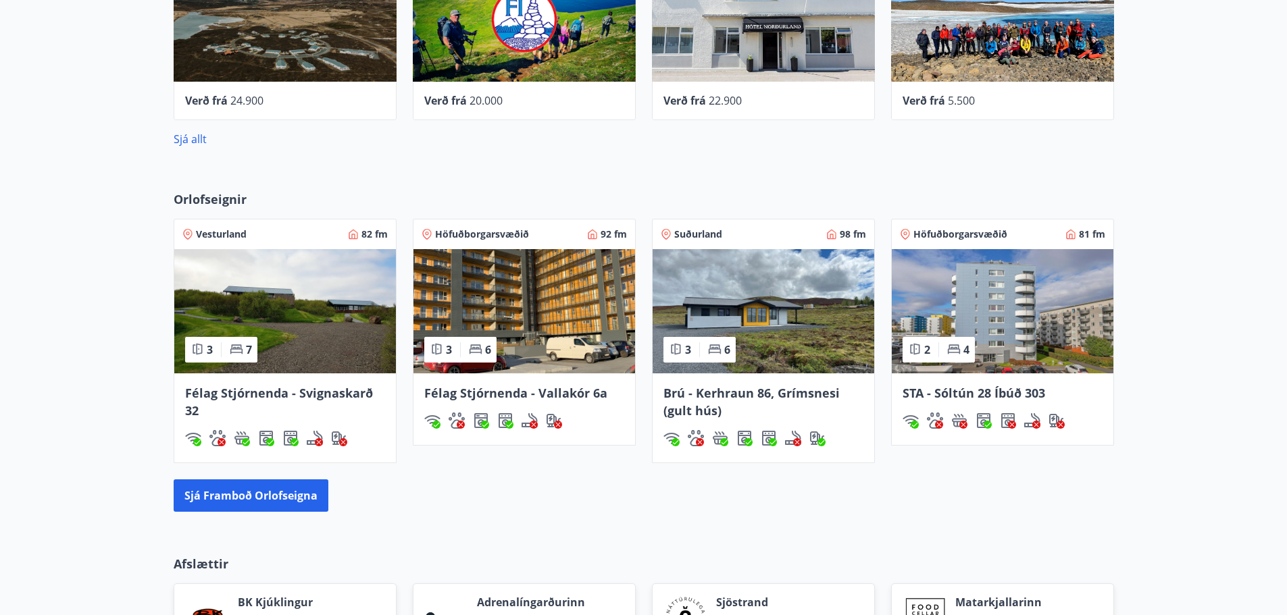
scroll to position [1073, 0]
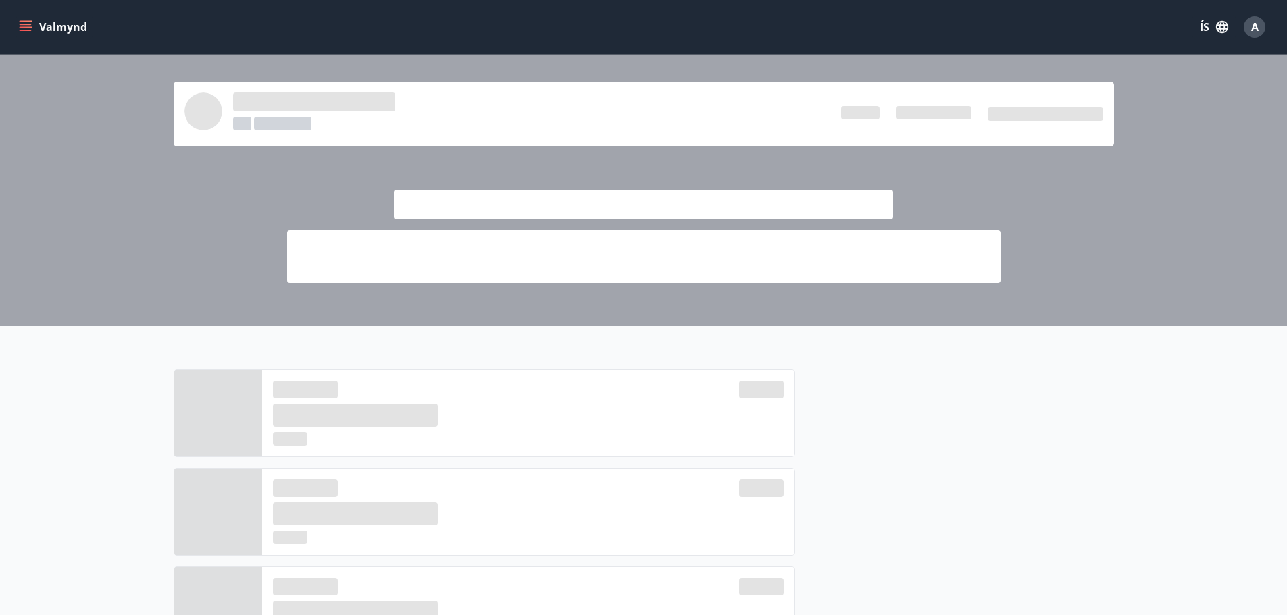
click at [24, 25] on icon "menu" at bounding box center [26, 24] width 12 height 1
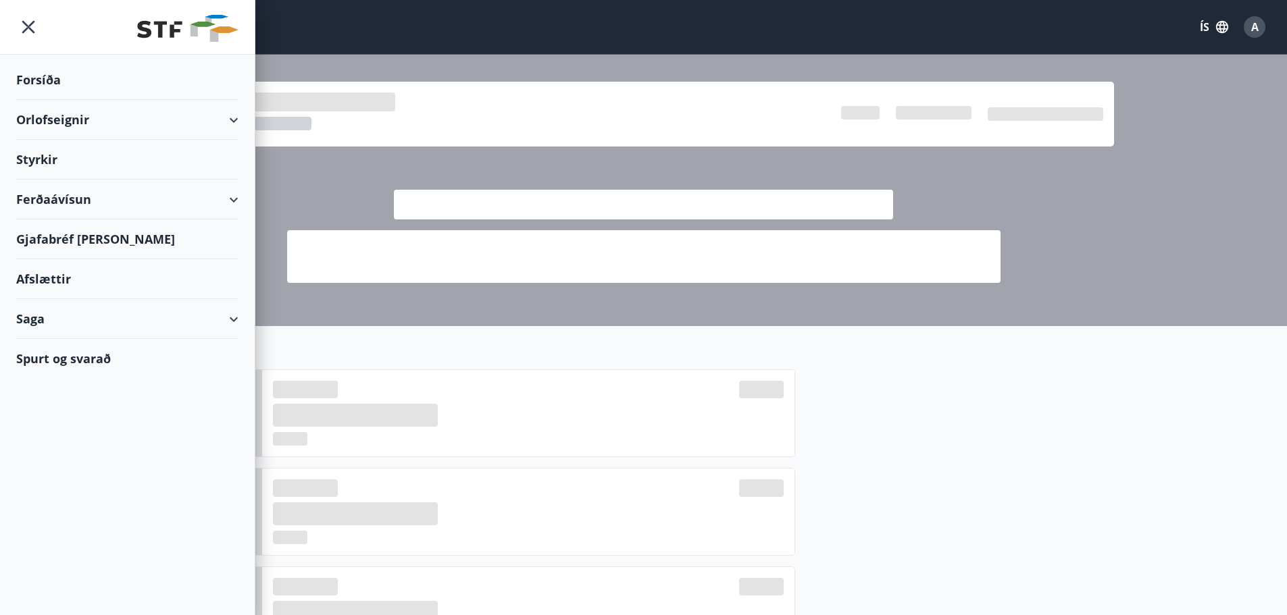
click at [74, 100] on div "Styrkir" at bounding box center [127, 80] width 222 height 40
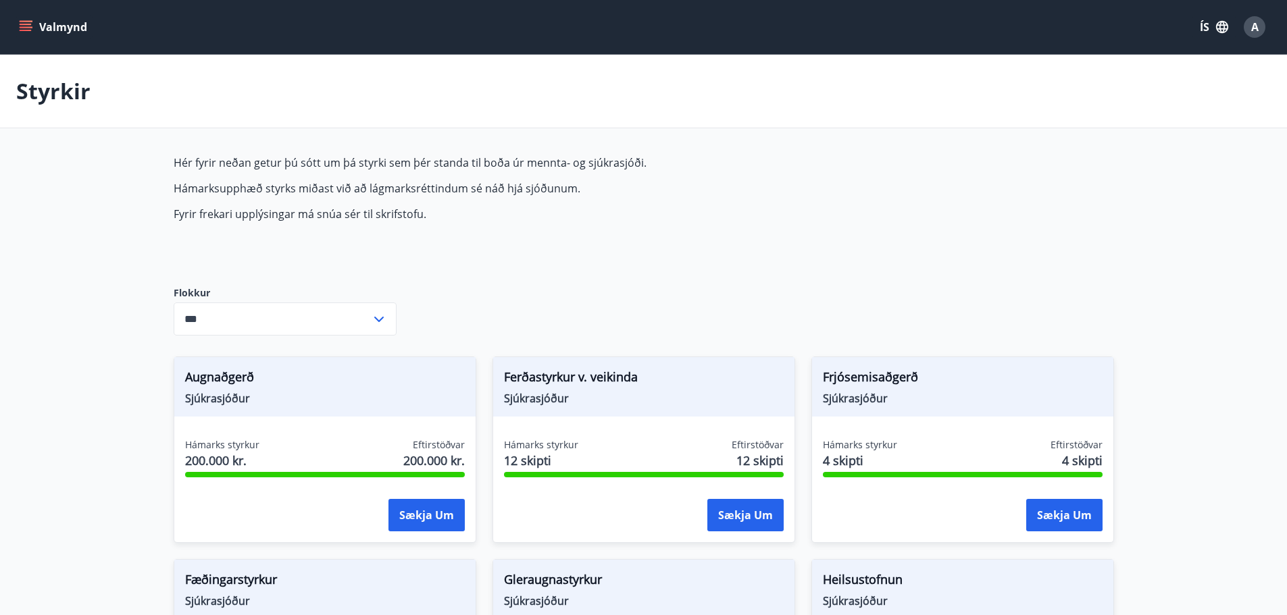
type input "***"
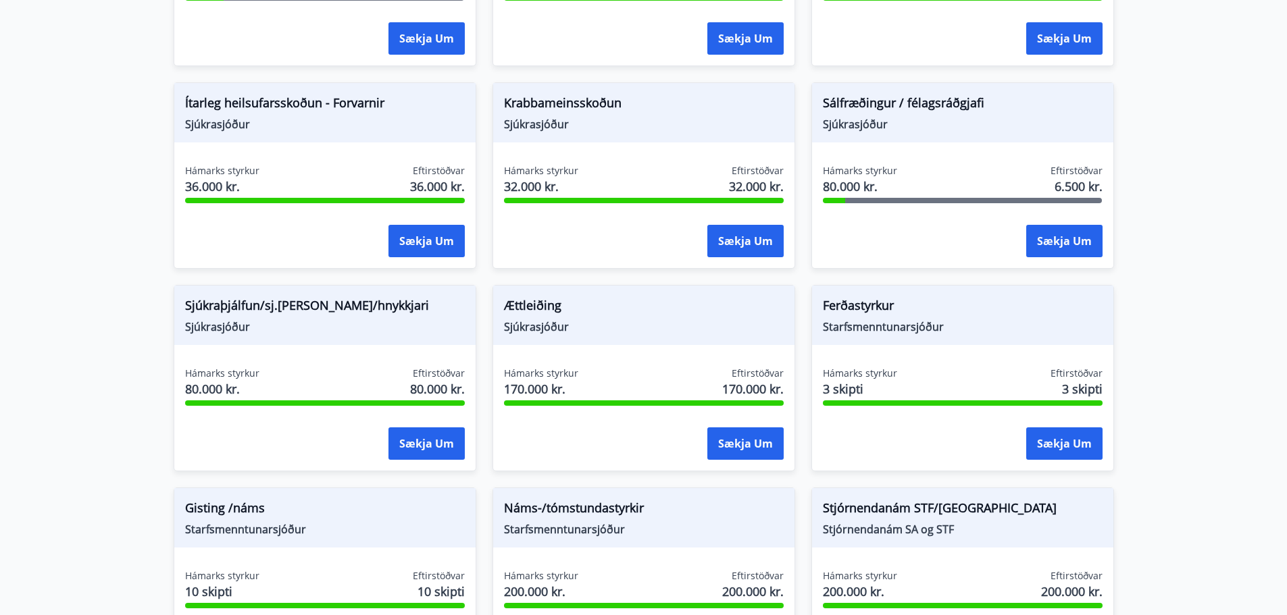
scroll to position [901, 0]
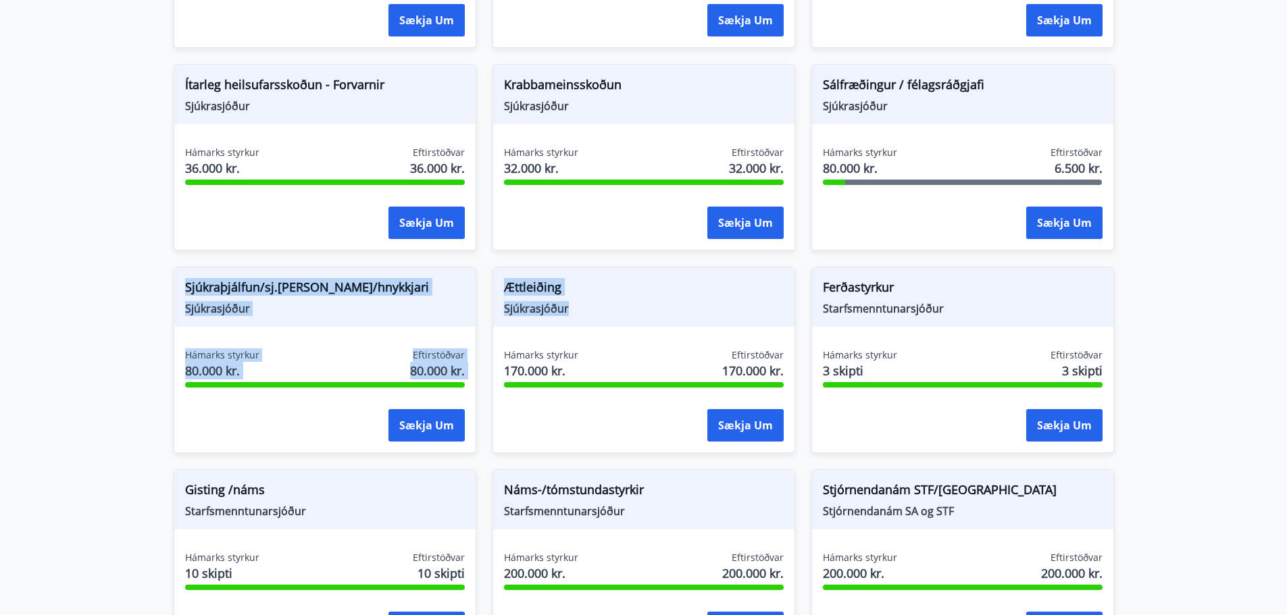
drag, startPoint x: 87, startPoint y: 295, endPoint x: 819, endPoint y: 318, distance: 732.0
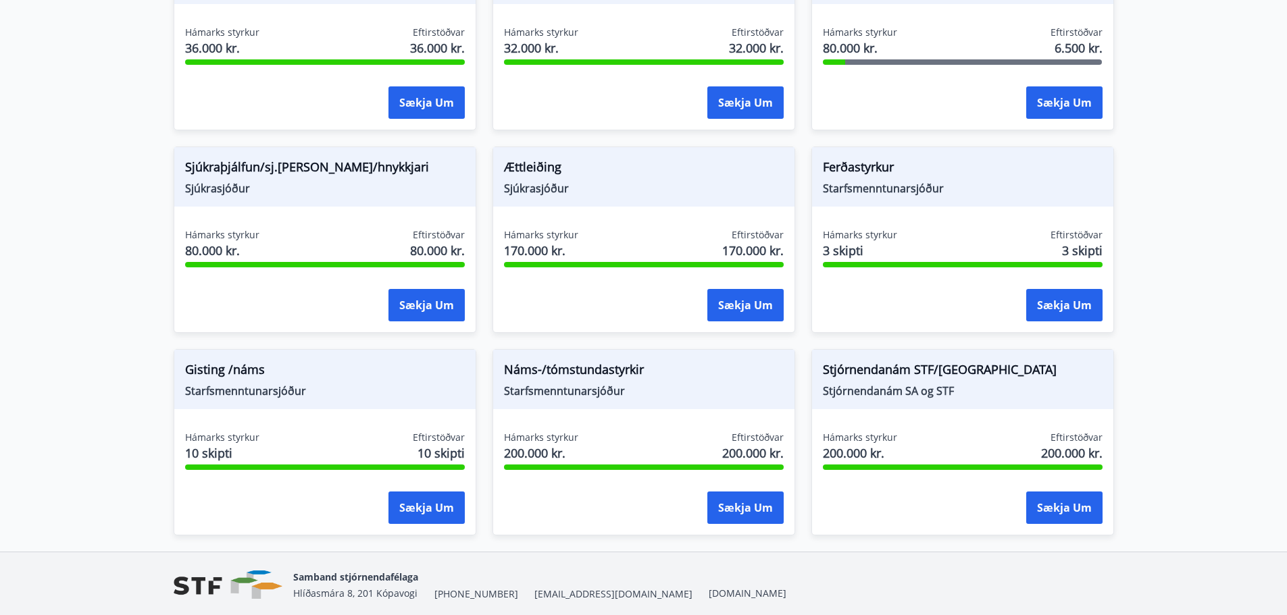
scroll to position [1071, 0]
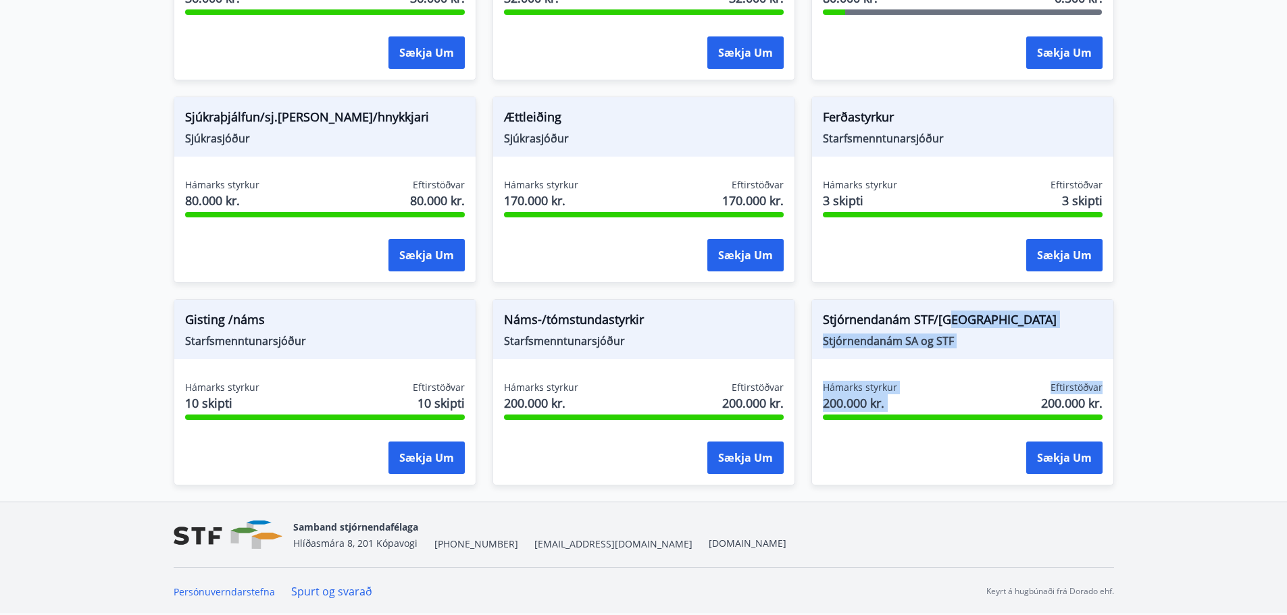
drag, startPoint x: 1148, startPoint y: 343, endPoint x: 1165, endPoint y: 377, distance: 37.8
drag, startPoint x: 1193, startPoint y: 284, endPoint x: 1146, endPoint y: 347, distance: 78.6
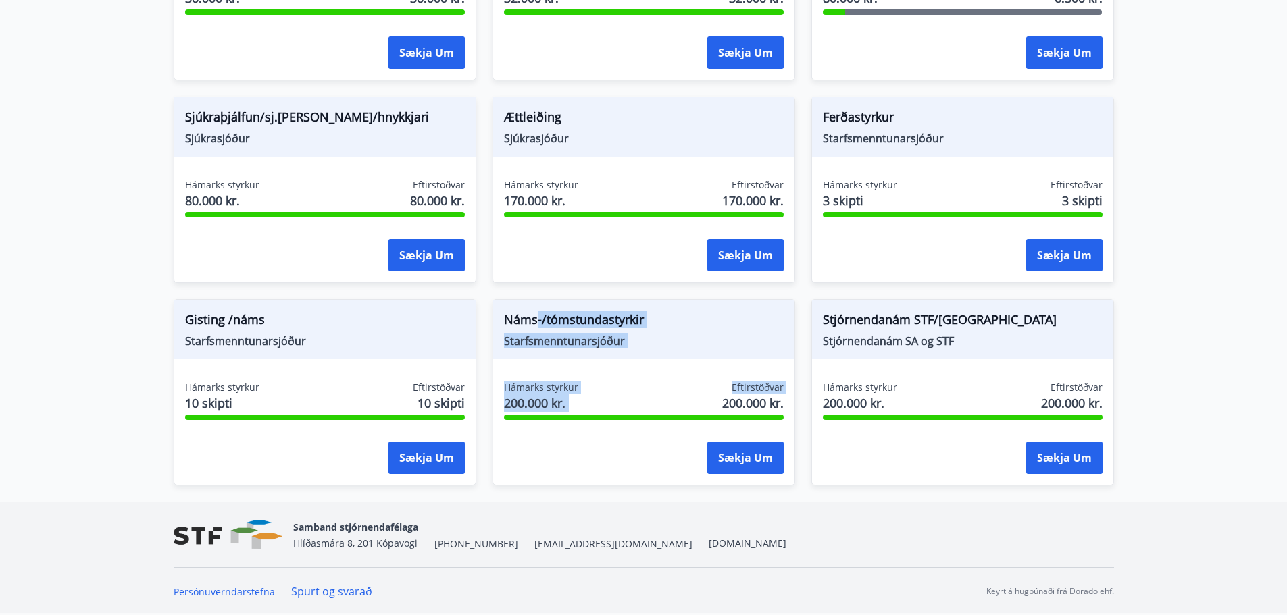
drag, startPoint x: 584, startPoint y: 322, endPoint x: 661, endPoint y: 384, distance: 98.4
click at [661, 384] on div "Náms-/tómstundastyrkir Starfsmenntunarsjóður Hámarks styrkur 200.000 kr. Eftirs…" at bounding box center [643, 392] width 303 height 186
click at [661, 384] on div "Hámarks styrkur 200.000 kr. Eftirstöðvar 200.000 kr." at bounding box center [644, 398] width 280 height 34
click at [503, 310] on div "Náms-/tómstundastyrkir Starfsmenntunarsjóður" at bounding box center [643, 329] width 301 height 59
click at [520, 320] on span "Náms-/tómstundastyrkir" at bounding box center [644, 322] width 280 height 23
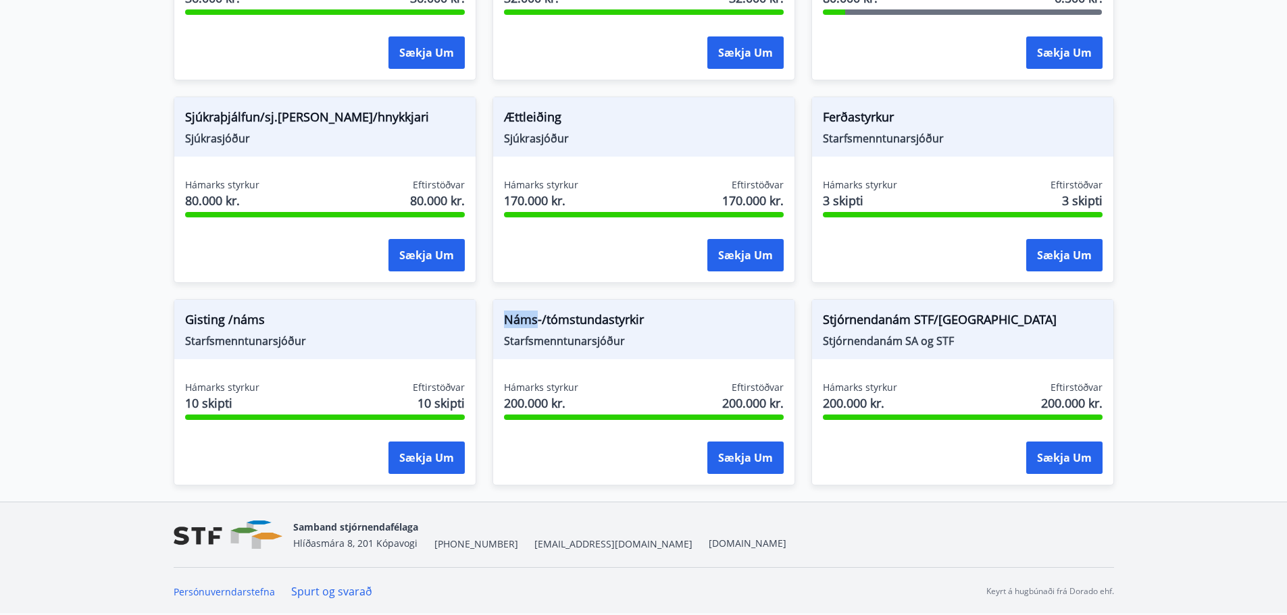
click at [520, 320] on span "Náms-/tómstundastyrkir" at bounding box center [644, 322] width 280 height 23
click at [619, 351] on div "Náms-/tómstundastyrkir Starfsmenntunarsjóður" at bounding box center [643, 329] width 301 height 59
drag, startPoint x: 529, startPoint y: 318, endPoint x: 629, endPoint y: 386, distance: 121.0
click at [614, 377] on div "Náms-/tómstundastyrkir Starfsmenntunarsjóður Hámarks styrkur 200.000 kr. Eftirs…" at bounding box center [643, 392] width 303 height 186
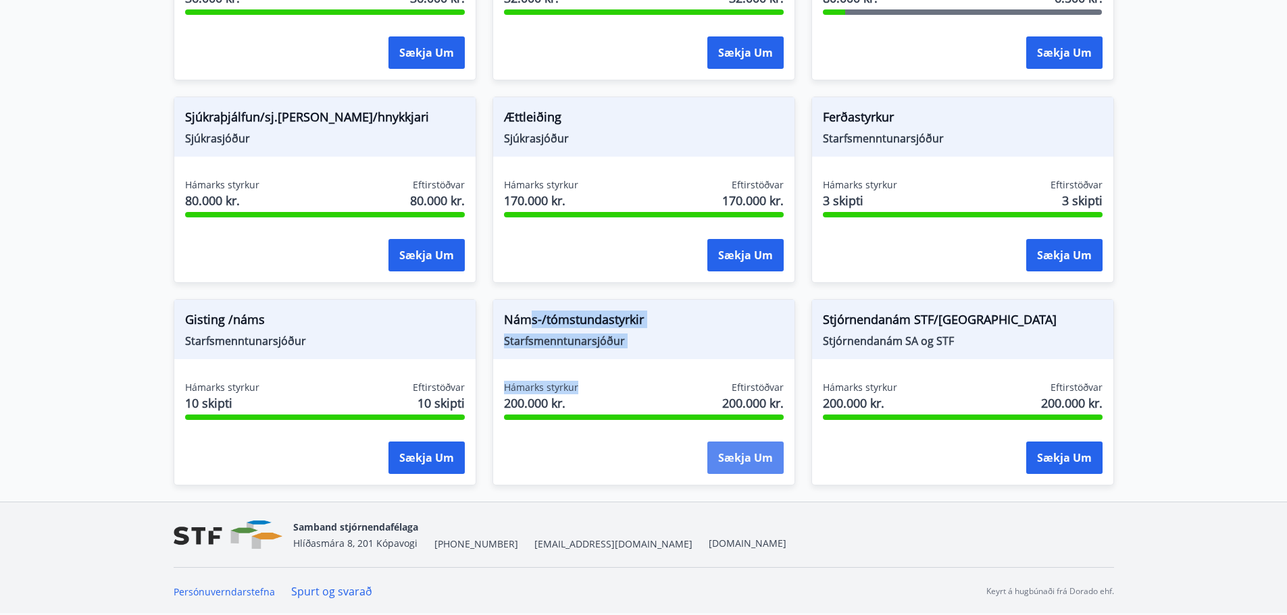
click at [731, 454] on button "Sækja um" at bounding box center [745, 458] width 76 height 32
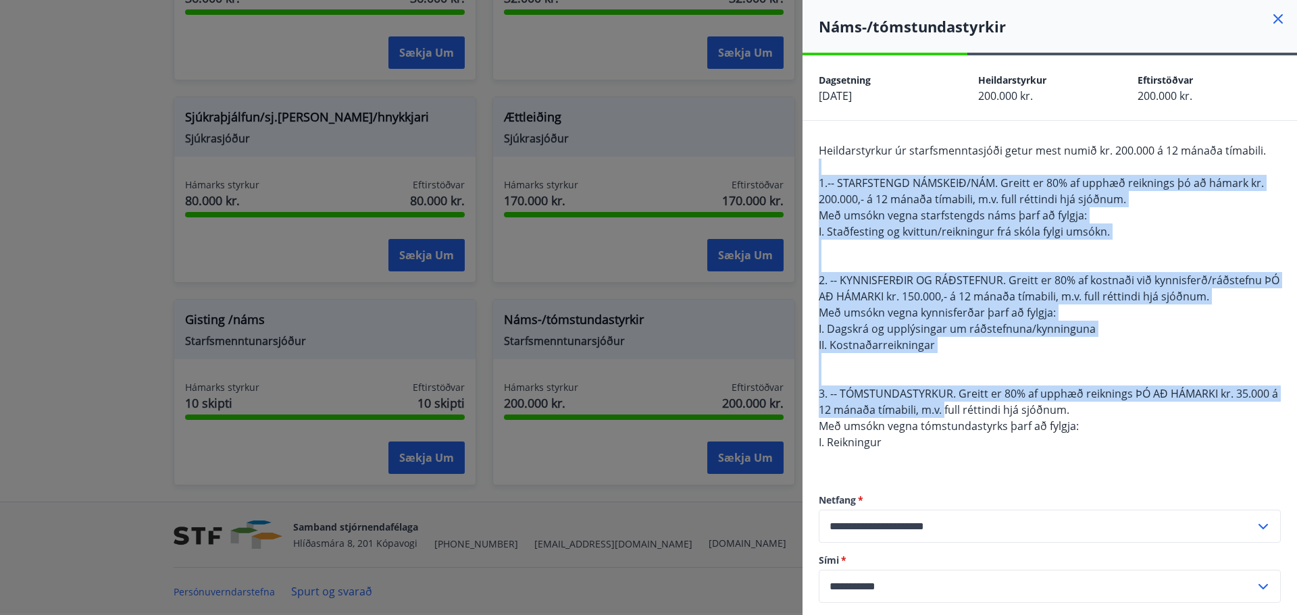
drag, startPoint x: 888, startPoint y: 164, endPoint x: 953, endPoint y: 408, distance: 252.4
click at [953, 408] on div "Heildarstyrkur úr starfsmenntasjóði getur mest numið kr. 200.000 á 12 mánaða tí…" at bounding box center [1050, 305] width 462 height 324
click at [953, 408] on span "3. -- TÓMSTUNDASTYRKUR. Greitt er 80% af upphæð reiknings ÞÓ AÐ HÁMARKI kr. 35.…" at bounding box center [1048, 401] width 459 height 31
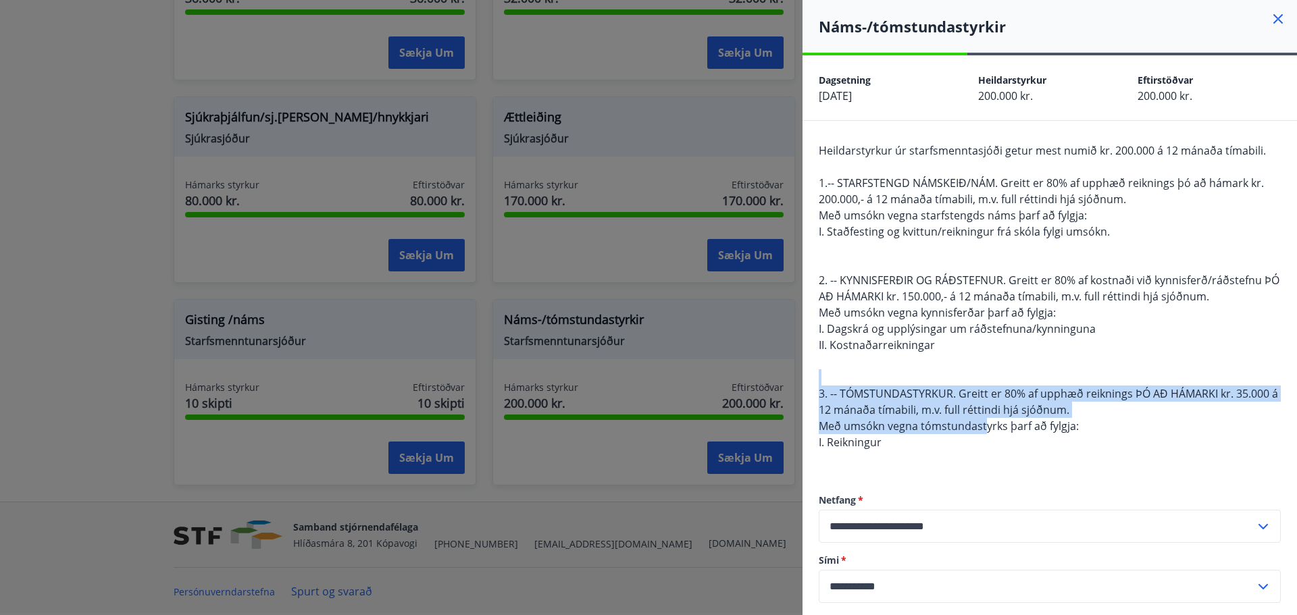
drag, startPoint x: 927, startPoint y: 384, endPoint x: 942, endPoint y: 420, distance: 38.4
click at [942, 420] on div "Heildarstyrkur úr starfsmenntasjóði getur mest numið kr. 200.000 á 12 mánaða tí…" at bounding box center [1050, 305] width 462 height 324
click at [942, 420] on span "Með umsókn vegna tómstundastyrks þarf að fylgja:" at bounding box center [949, 426] width 260 height 15
drag, startPoint x: 899, startPoint y: 378, endPoint x: 931, endPoint y: 429, distance: 60.4
click at [931, 429] on div "Heildarstyrkur úr starfsmenntasjóði getur mest numið kr. 200.000 á 12 mánaða tí…" at bounding box center [1050, 305] width 462 height 324
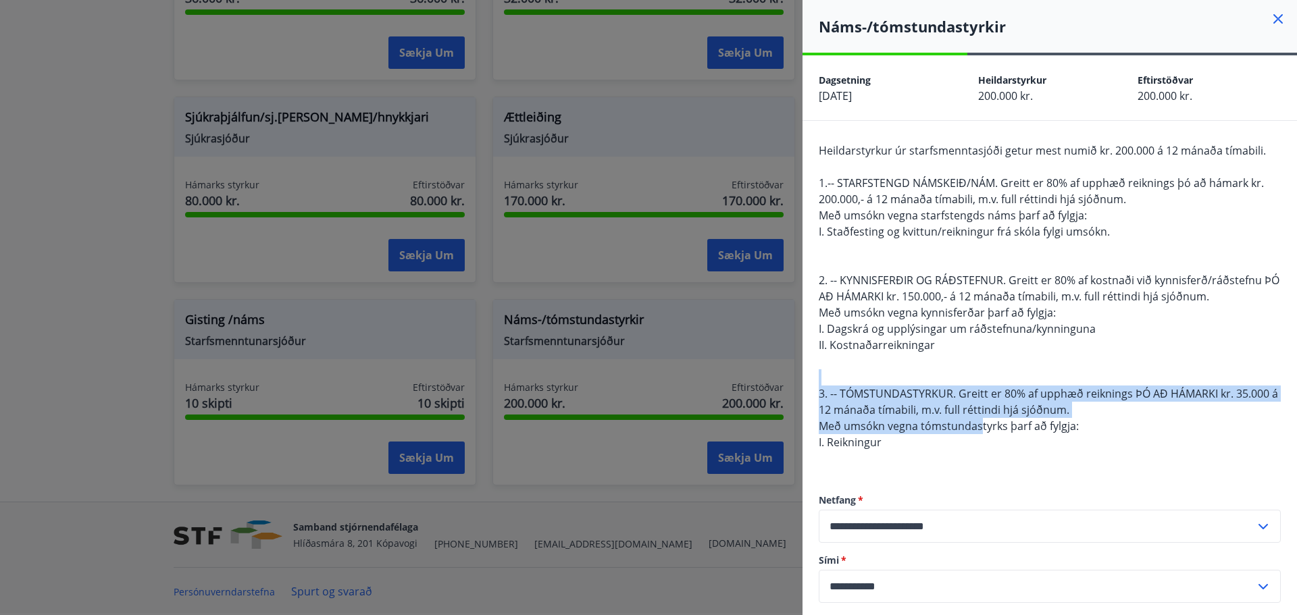
click at [931, 429] on span "Með umsókn vegna tómstundastyrks þarf að fylgja:" at bounding box center [949, 426] width 260 height 15
drag, startPoint x: 909, startPoint y: 389, endPoint x: 921, endPoint y: 444, distance: 56.1
click at [921, 444] on div "Heildarstyrkur úr starfsmenntasjóði getur mest numið kr. 200.000 á 12 mánaða tí…" at bounding box center [1050, 305] width 462 height 324
drag, startPoint x: 922, startPoint y: 449, endPoint x: 919, endPoint y: 405, distance: 43.3
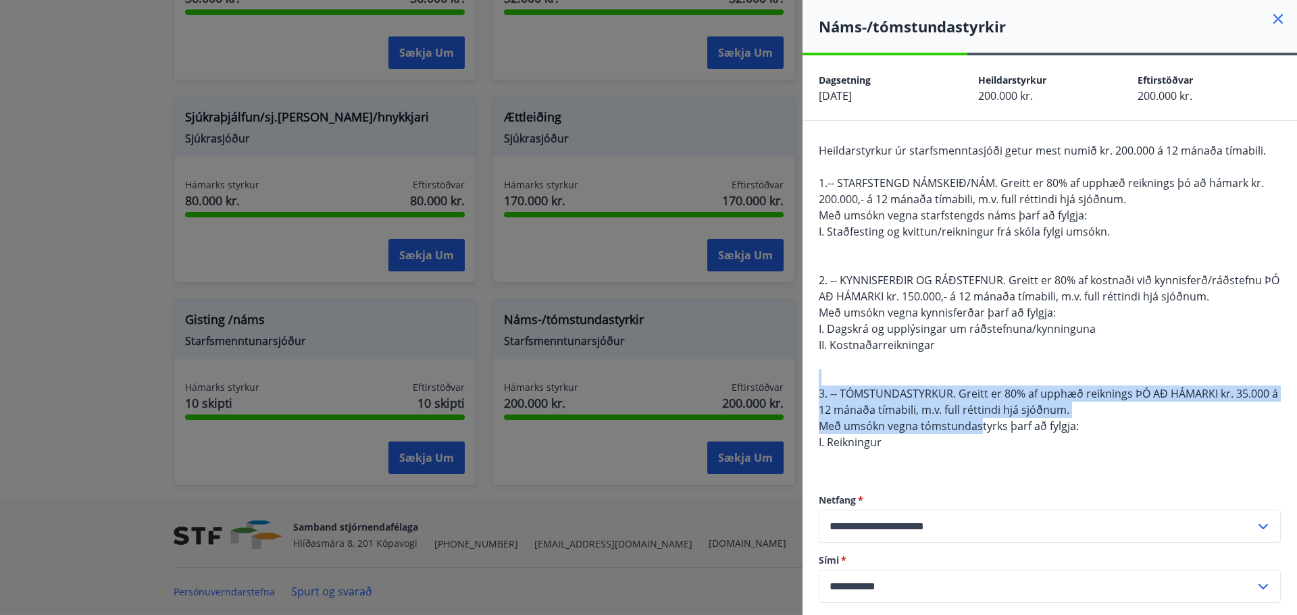
click at [919, 407] on div "Heildarstyrkur úr starfsmenntasjóði getur mest numið kr. 200.000 á 12 mánaða tí…" at bounding box center [1050, 305] width 462 height 324
click at [919, 405] on span "3. -- TÓMSTUNDASTYRKUR. Greitt er 80% af upphæð reiknings ÞÓ AÐ HÁMARKI kr. 35.…" at bounding box center [1048, 401] width 459 height 31
drag, startPoint x: 919, startPoint y: 384, endPoint x: 914, endPoint y: 463, distance: 78.6
click at [914, 463] on div "Heildarstyrkur úr starfsmenntasjóði getur mest numið kr. 200.000 á 12 mánaða tí…" at bounding box center [1050, 305] width 462 height 324
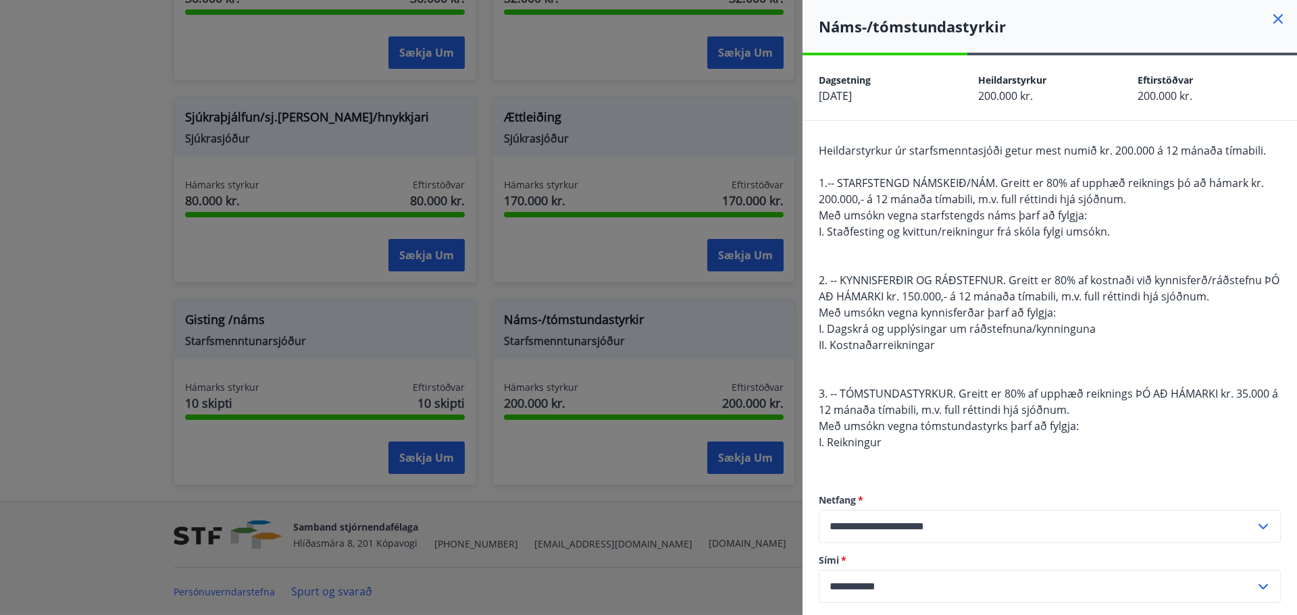
click at [97, 349] on div at bounding box center [648, 307] width 1297 height 615
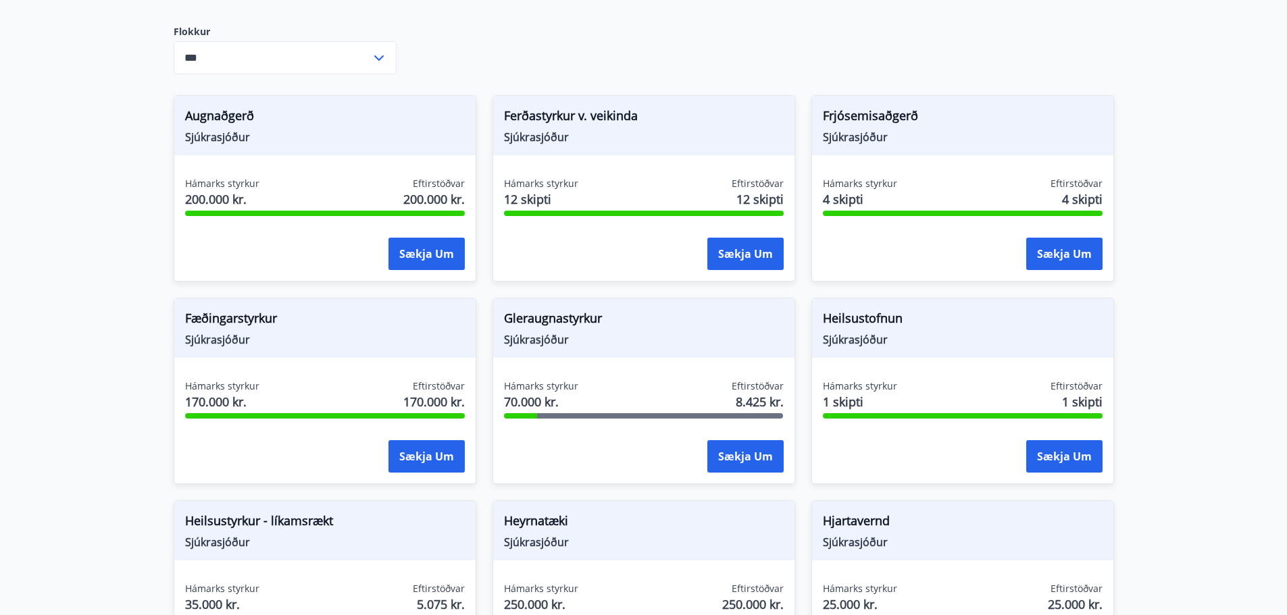
scroll to position [0, 0]
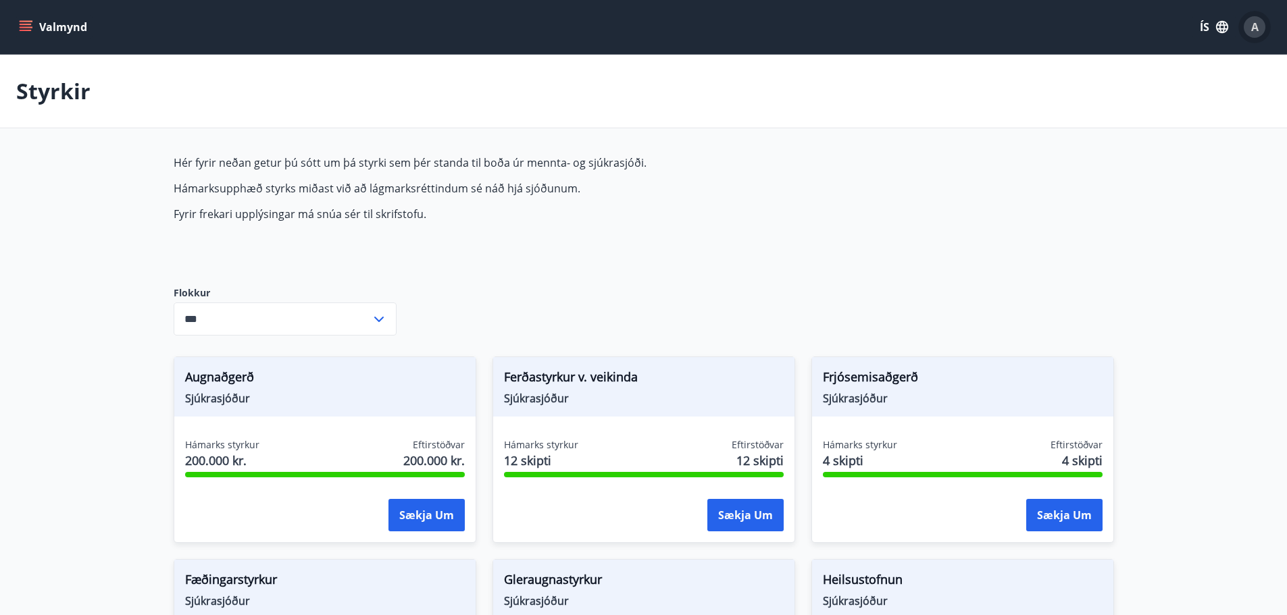
click at [1257, 22] on span "A" at bounding box center [1254, 27] width 7 height 15
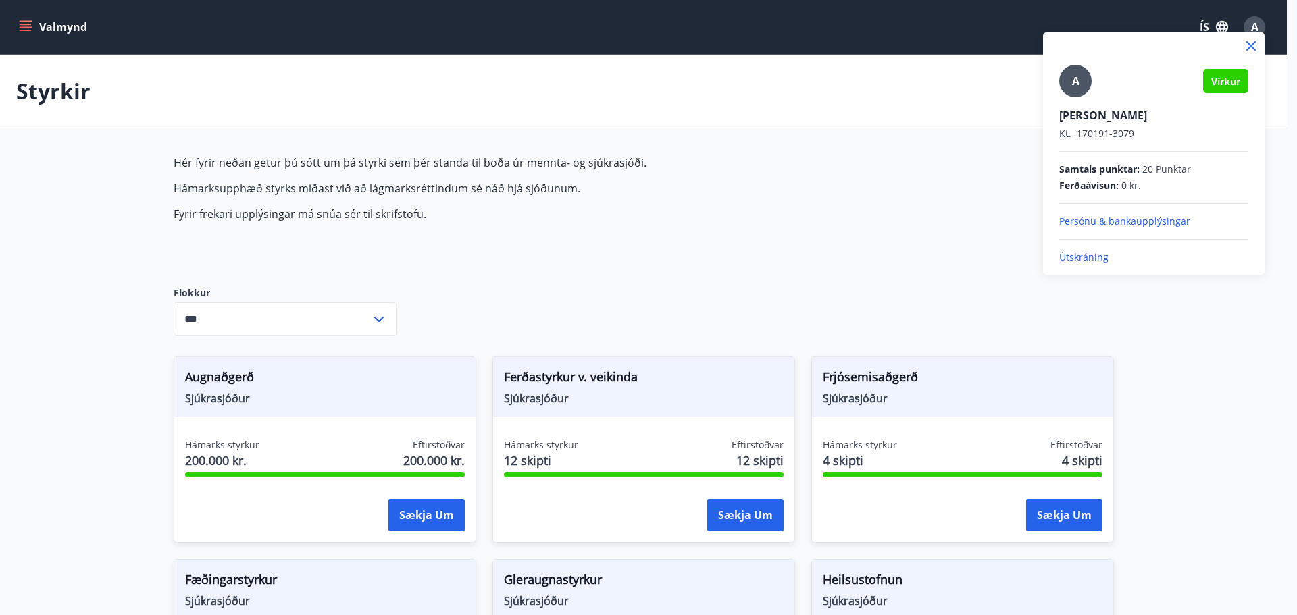
drag, startPoint x: 14, startPoint y: 30, endPoint x: 24, endPoint y: 27, distance: 11.1
click at [15, 31] on div at bounding box center [648, 307] width 1297 height 615
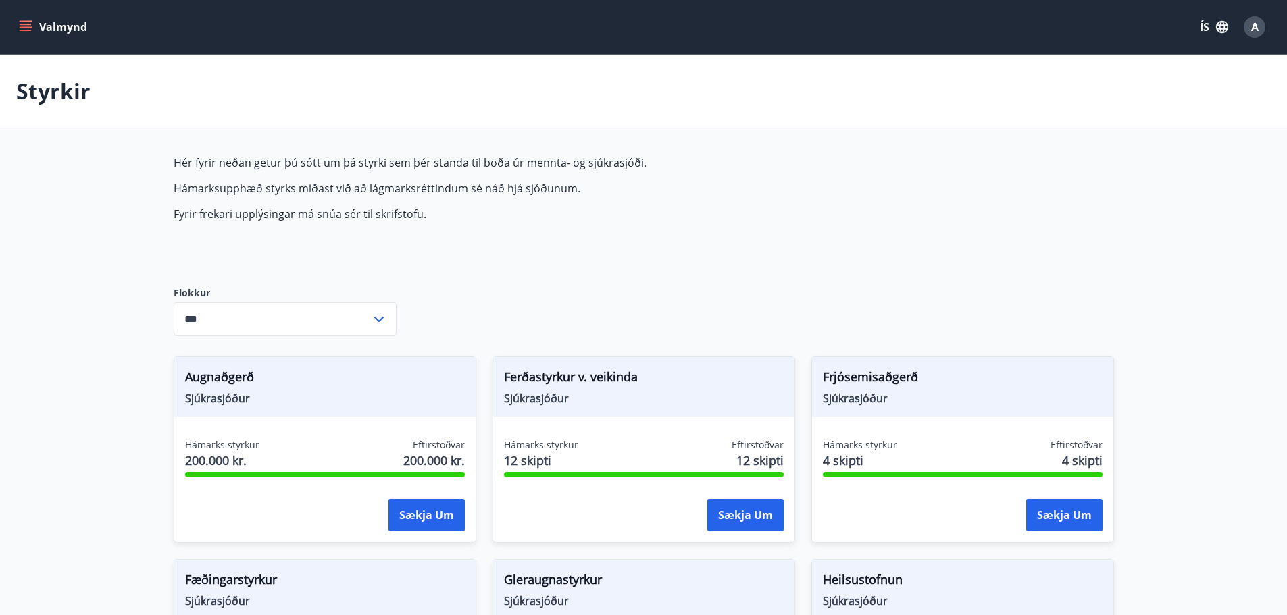
click at [26, 26] on icon "menu" at bounding box center [26, 27] width 14 height 14
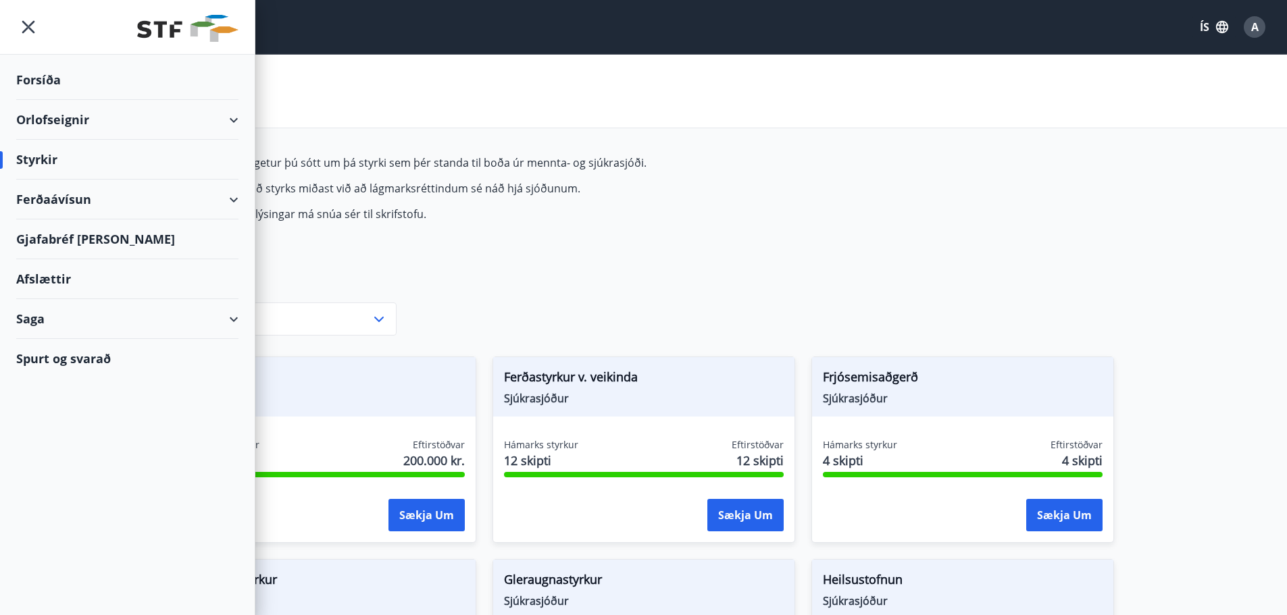
click at [185, 126] on div "Orlofseignir" at bounding box center [127, 120] width 222 height 40
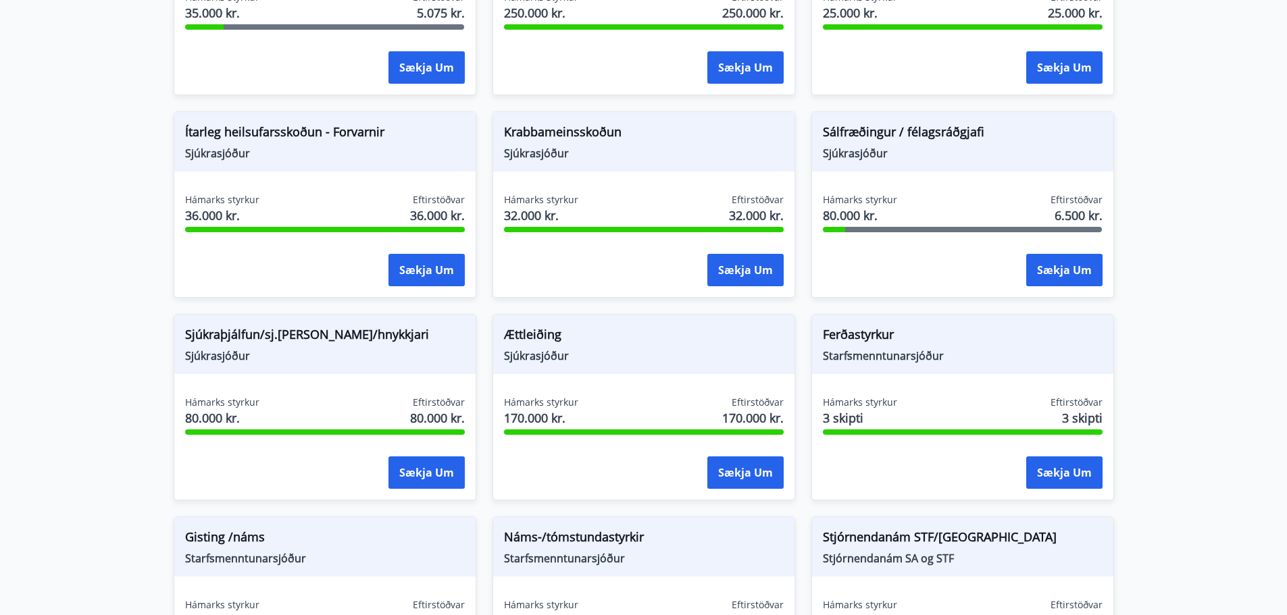
scroll to position [1071, 0]
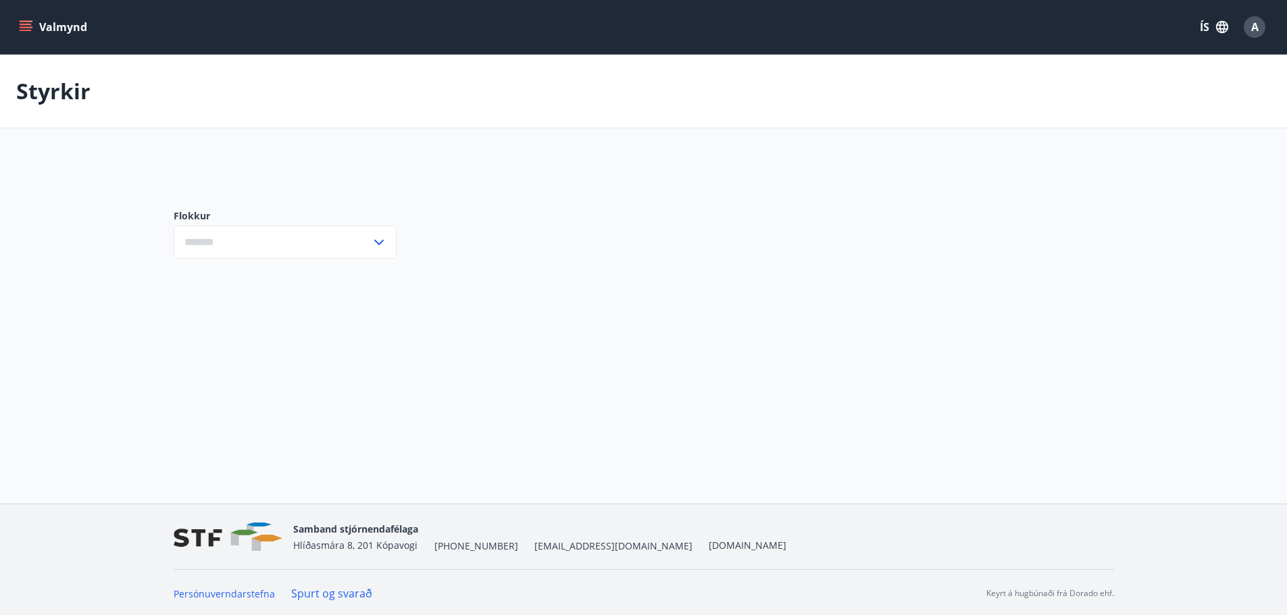
type input "***"
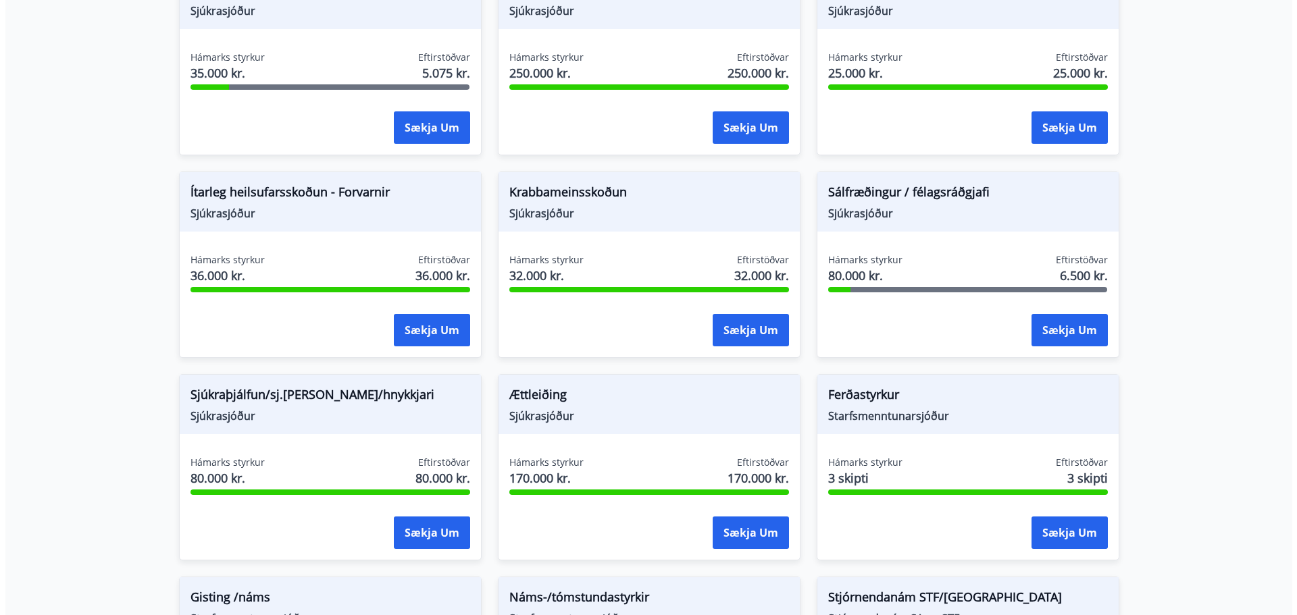
scroll to position [1071, 0]
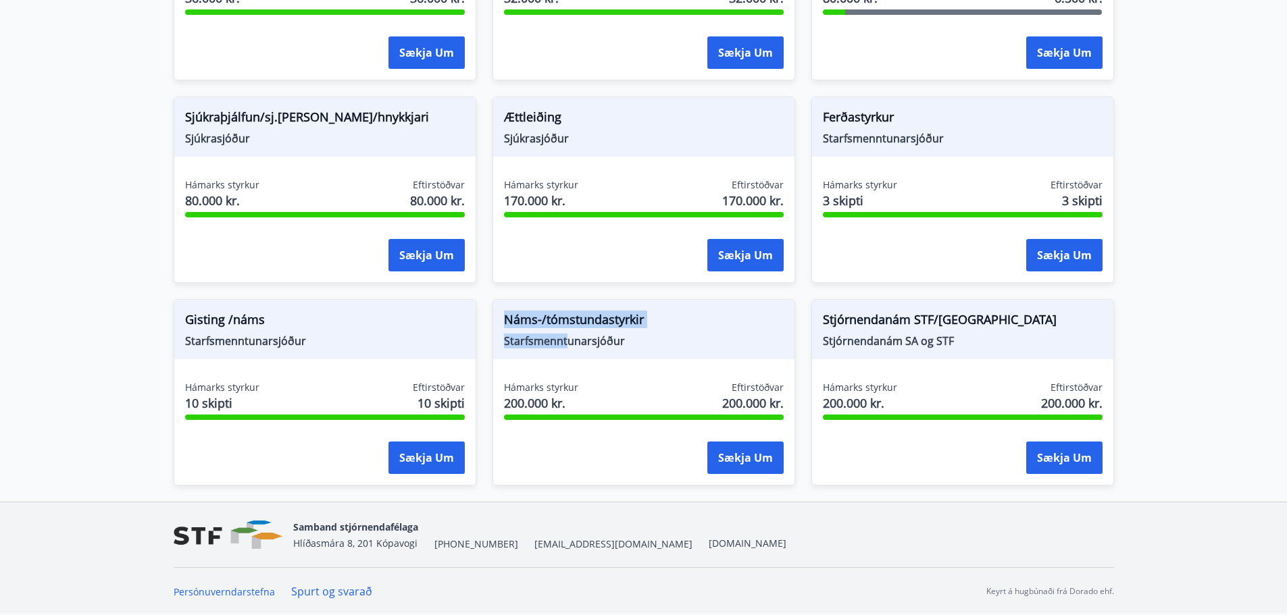
drag, startPoint x: 507, startPoint y: 310, endPoint x: 566, endPoint y: 355, distance: 73.8
click at [566, 355] on div "Náms-/tómstundastyrkir Starfsmenntunarsjóður" at bounding box center [643, 329] width 301 height 59
click at [524, 334] on span "Starfsmenntunarsjóður" at bounding box center [644, 341] width 280 height 15
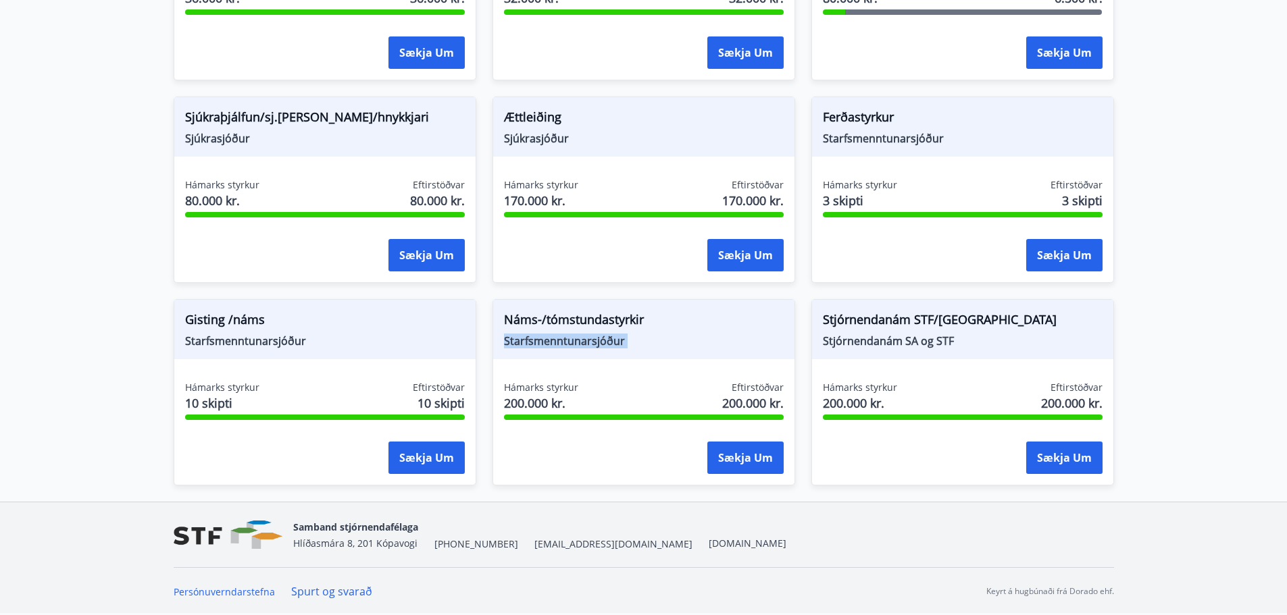
click at [524, 334] on span "Starfsmenntunarsjóður" at bounding box center [644, 341] width 280 height 15
click at [587, 352] on div "Náms-/tómstundastyrkir Starfsmenntunarsjóður" at bounding box center [643, 329] width 301 height 59
drag, startPoint x: 638, startPoint y: 338, endPoint x: 532, endPoint y: 336, distance: 105.4
click at [532, 336] on span "Starfsmenntunarsjóður" at bounding box center [644, 341] width 280 height 15
click at [530, 334] on span "Starfsmenntunarsjóður" at bounding box center [644, 341] width 280 height 15
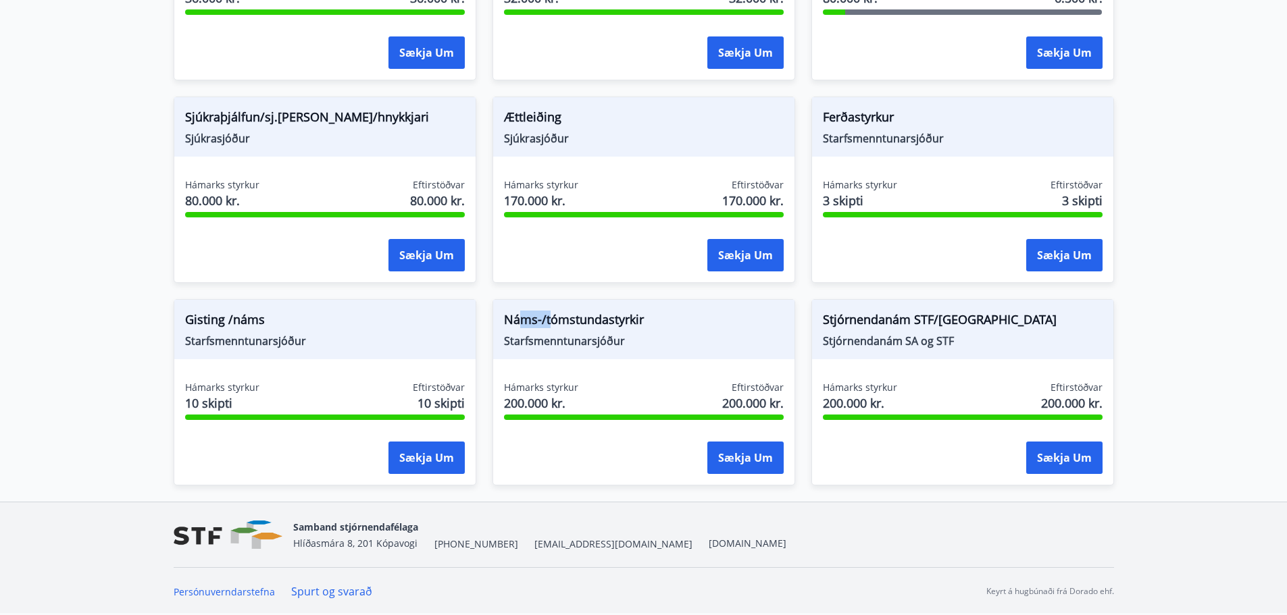
drag, startPoint x: 522, startPoint y: 324, endPoint x: 575, endPoint y: 338, distance: 55.2
click at [574, 338] on div "Náms-/tómstundastyrkir Starfsmenntunarsjóður" at bounding box center [643, 329] width 301 height 59
click at [576, 338] on span "Starfsmenntunarsjóður" at bounding box center [644, 341] width 280 height 15
click at [736, 453] on button "Sækja um" at bounding box center [745, 458] width 76 height 32
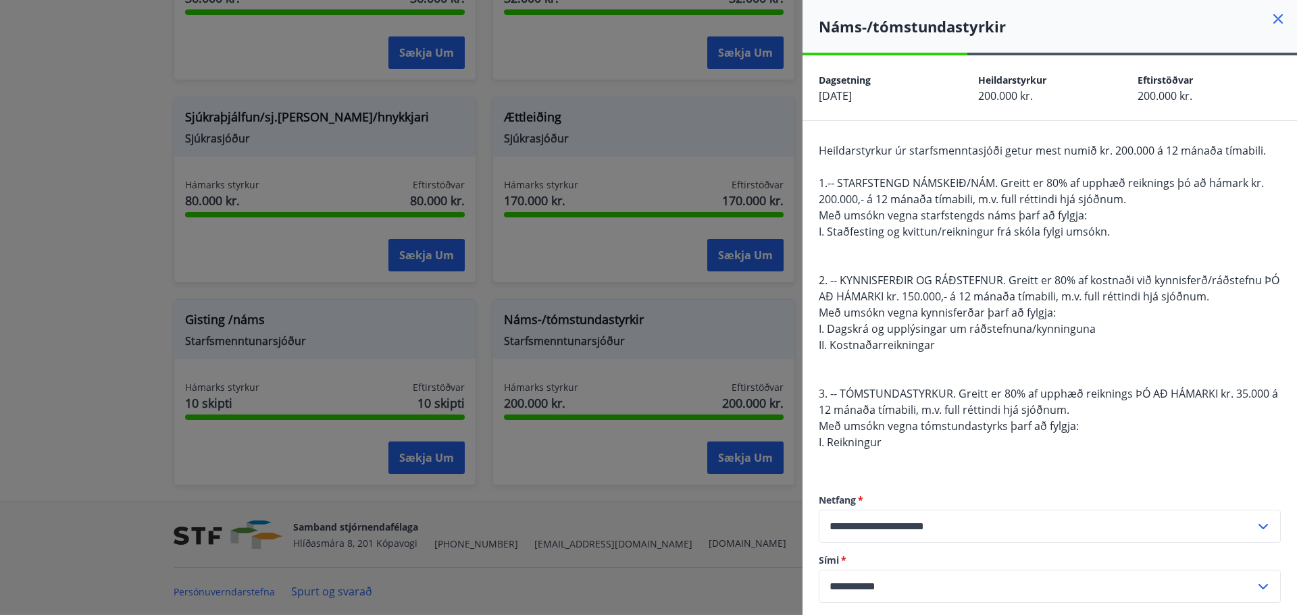
click at [907, 328] on span "I. Dagskrá og upplýsingar um ráðstefnuna/kynninguna" at bounding box center [957, 329] width 277 height 15
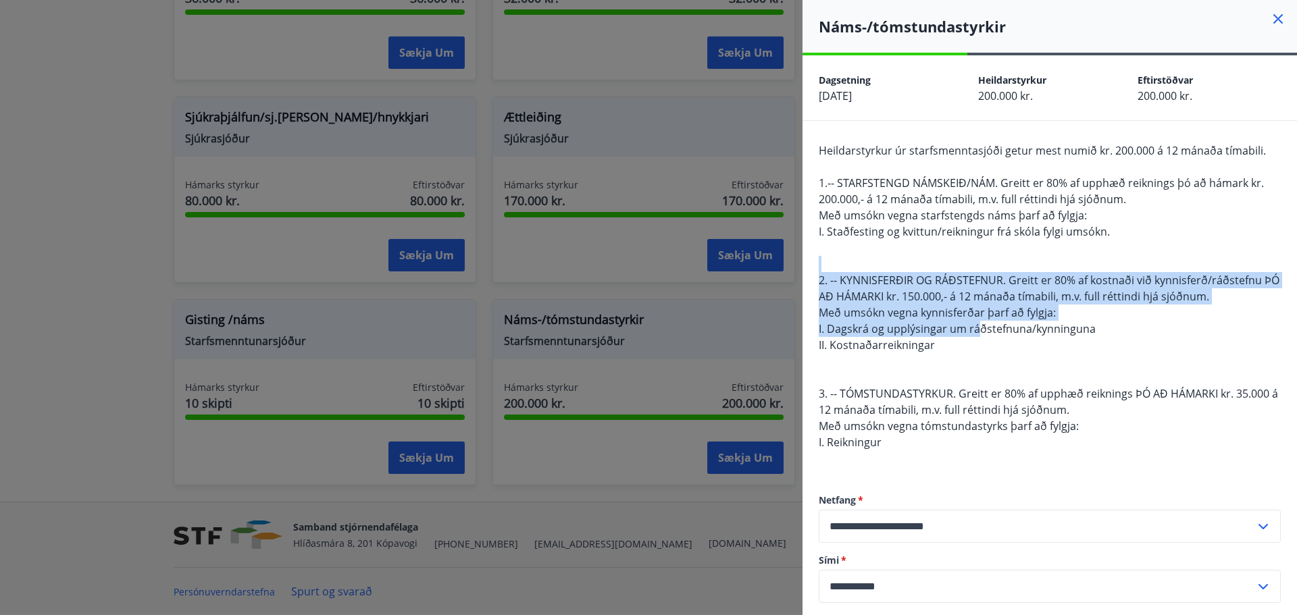
drag, startPoint x: 885, startPoint y: 271, endPoint x: 907, endPoint y: 324, distance: 57.0
click at [907, 324] on div "Heildarstyrkur úr starfsmenntasjóði getur mest numið kr. 200.000 á 12 mánaða tí…" at bounding box center [1050, 305] width 462 height 324
click at [907, 324] on span "I. Dagskrá og upplýsingar um ráðstefnuna/kynninguna" at bounding box center [957, 329] width 277 height 15
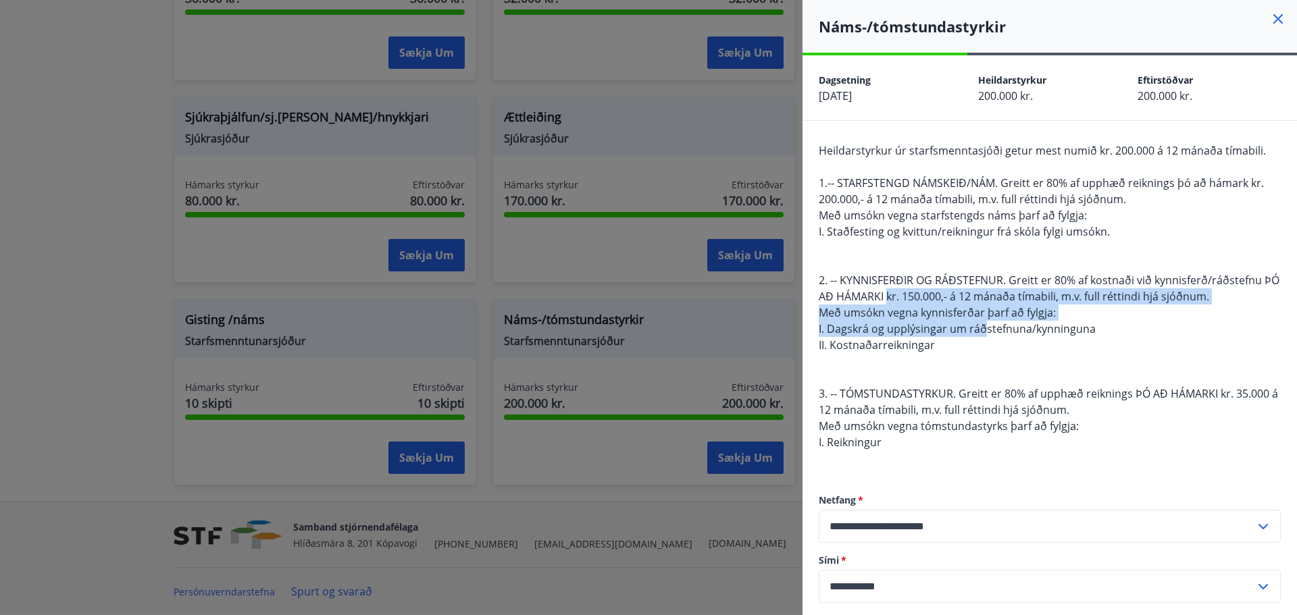
drag, startPoint x: 906, startPoint y: 293, endPoint x: 909, endPoint y: 328, distance: 35.2
click at [909, 328] on span "Heildarstyrkur úr starfsmenntasjóði getur mest numið kr. 200.000 á 12 mánaða tí…" at bounding box center [1049, 296] width 461 height 307
click at [909, 328] on span "I. Dagskrá og upplýsingar um ráðstefnuna/kynninguna" at bounding box center [957, 329] width 277 height 15
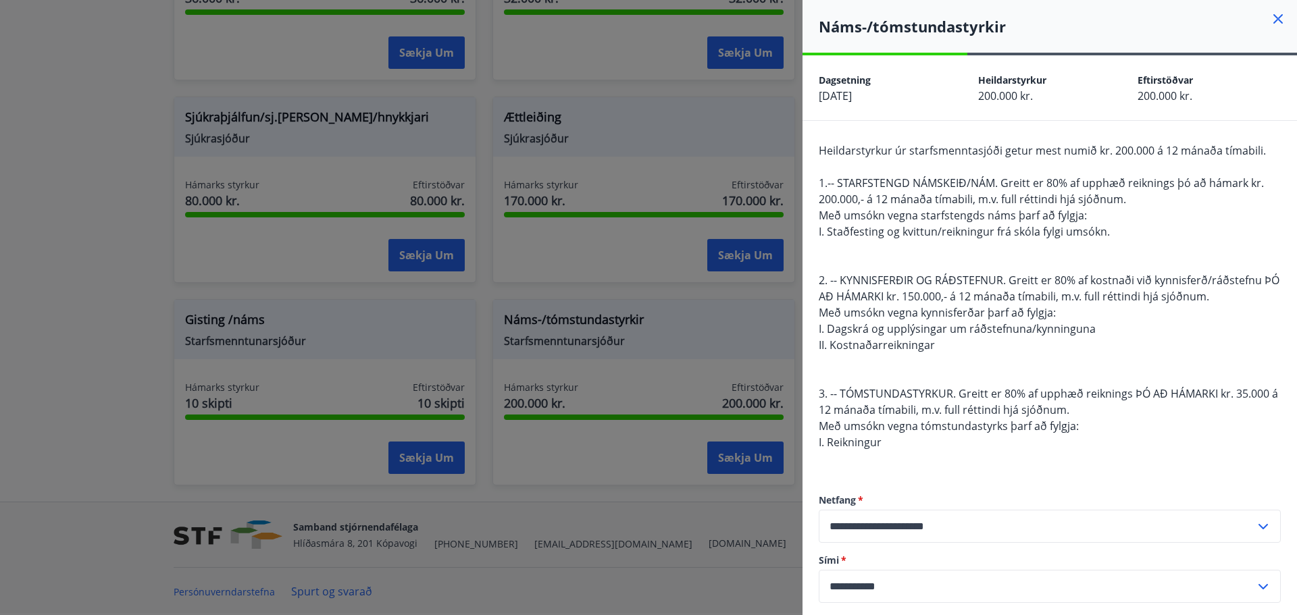
drag, startPoint x: 909, startPoint y: 340, endPoint x: 911, endPoint y: 299, distance: 41.2
click at [911, 299] on span "Heildarstyrkur úr starfsmenntasjóði getur mest numið kr. 200.000 á 12 mánaða tí…" at bounding box center [1049, 296] width 461 height 307
click at [911, 297] on span "2. -- KYNNISFERÐIR OG RÁÐSTEFNUR. Greitt er 80% af kostnaði við kynnisferð/ráðs…" at bounding box center [1049, 288] width 461 height 31
drag, startPoint x: 911, startPoint y: 277, endPoint x: 917, endPoint y: 339, distance: 62.5
click at [917, 339] on span "Heildarstyrkur úr starfsmenntasjóði getur mest numið kr. 200.000 á 12 mánaða tí…" at bounding box center [1049, 296] width 461 height 307
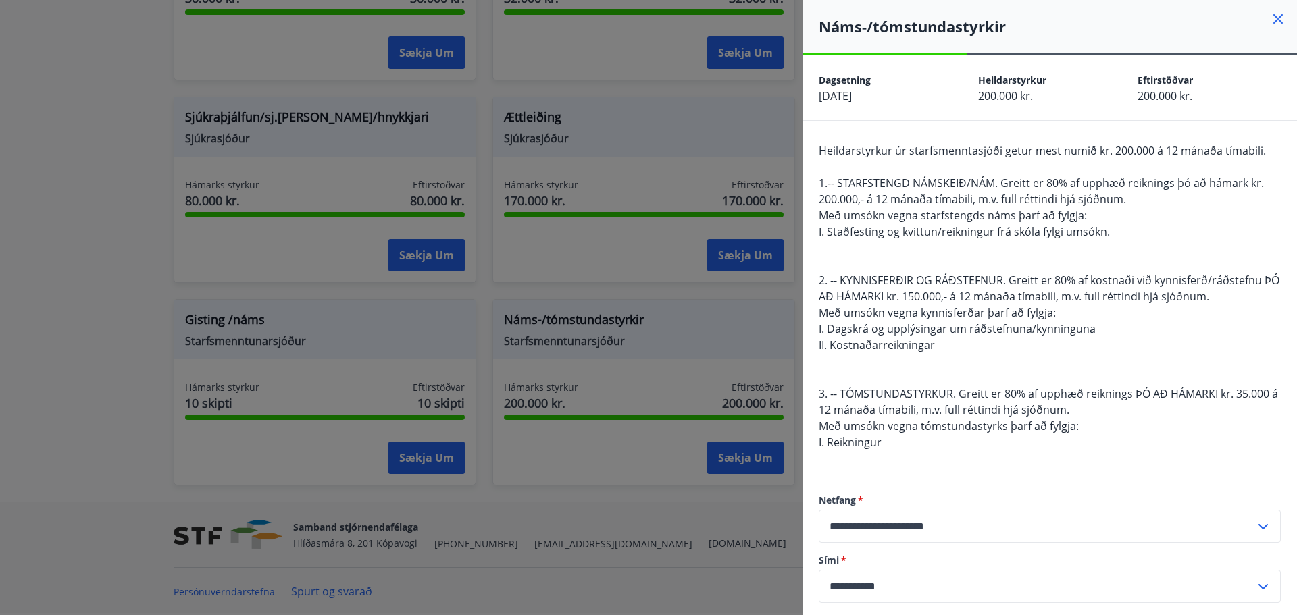
click at [917, 339] on span "II. Kostnaðarreikningar" at bounding box center [877, 345] width 116 height 15
drag, startPoint x: 922, startPoint y: 301, endPoint x: 928, endPoint y: 341, distance: 40.2
click at [928, 341] on span "Heildarstyrkur úr starfsmenntasjóði getur mest numið kr. 200.000 á 12 mánaða tí…" at bounding box center [1049, 296] width 461 height 307
click at [928, 341] on span "II. Kostnaðarreikningar" at bounding box center [877, 345] width 116 height 15
drag, startPoint x: 928, startPoint y: 347, endPoint x: 918, endPoint y: 320, distance: 28.6
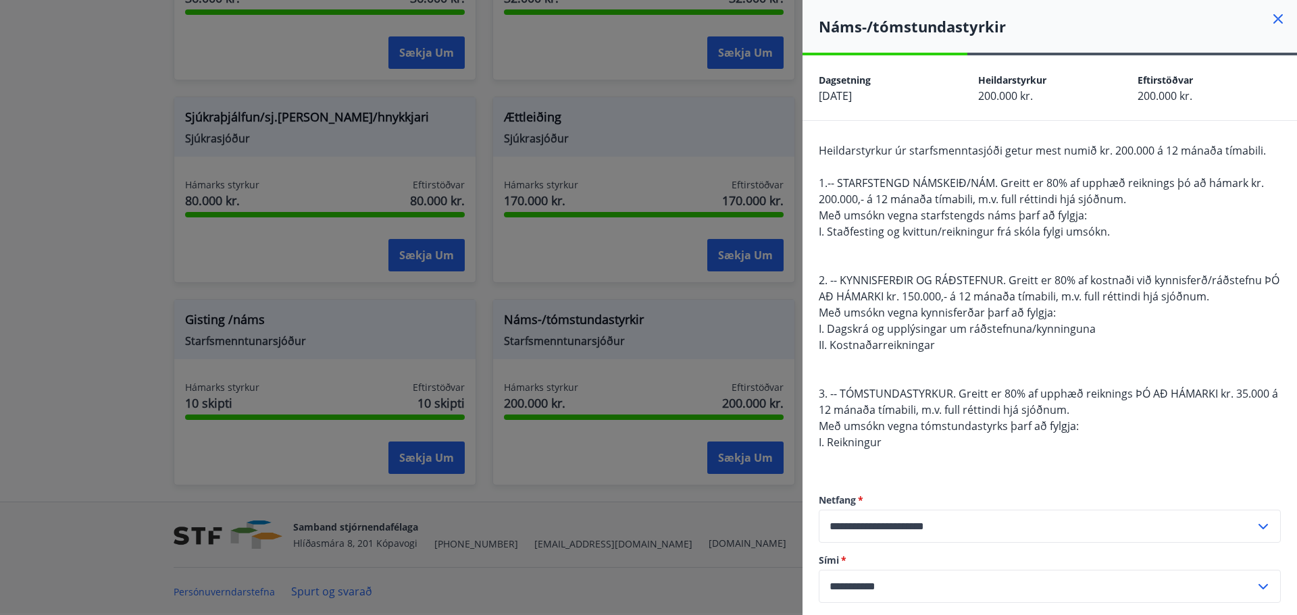
click at [920, 323] on span "Heildarstyrkur úr starfsmenntasjóði getur mest numið kr. 200.000 á 12 mánaða tí…" at bounding box center [1049, 296] width 461 height 307
click at [918, 320] on span "Með umsókn vegna kynnisferðar þarf að fylgja:" at bounding box center [937, 312] width 237 height 15
drag, startPoint x: 913, startPoint y: 295, endPoint x: 930, endPoint y: 345, distance: 52.6
click at [930, 345] on span "Heildarstyrkur úr starfsmenntasjóði getur mest numið kr. 200.000 á 12 mánaða tí…" at bounding box center [1049, 296] width 461 height 307
click at [930, 345] on span "II. Kostnaðarreikningar" at bounding box center [877, 345] width 116 height 15
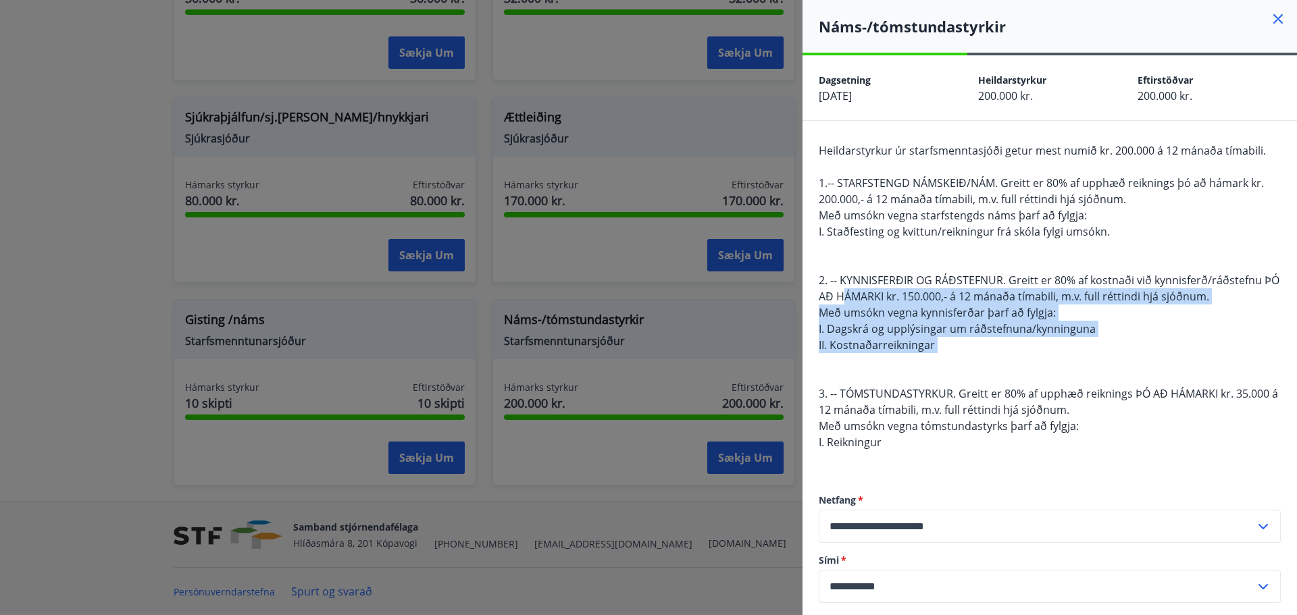
drag, startPoint x: 973, startPoint y: 353, endPoint x: 863, endPoint y: 301, distance: 121.2
click at [863, 302] on div "Heildarstyrkur úr starfsmenntasjóði getur mest numið kr. 200.000 á 12 mánaða tí…" at bounding box center [1050, 305] width 462 height 324
click at [863, 301] on span "2. -- KYNNISFERÐIR OG RÁÐSTEFNUR. Greitt er 80% af kostnaði við kynnisferð/ráðs…" at bounding box center [1049, 288] width 461 height 31
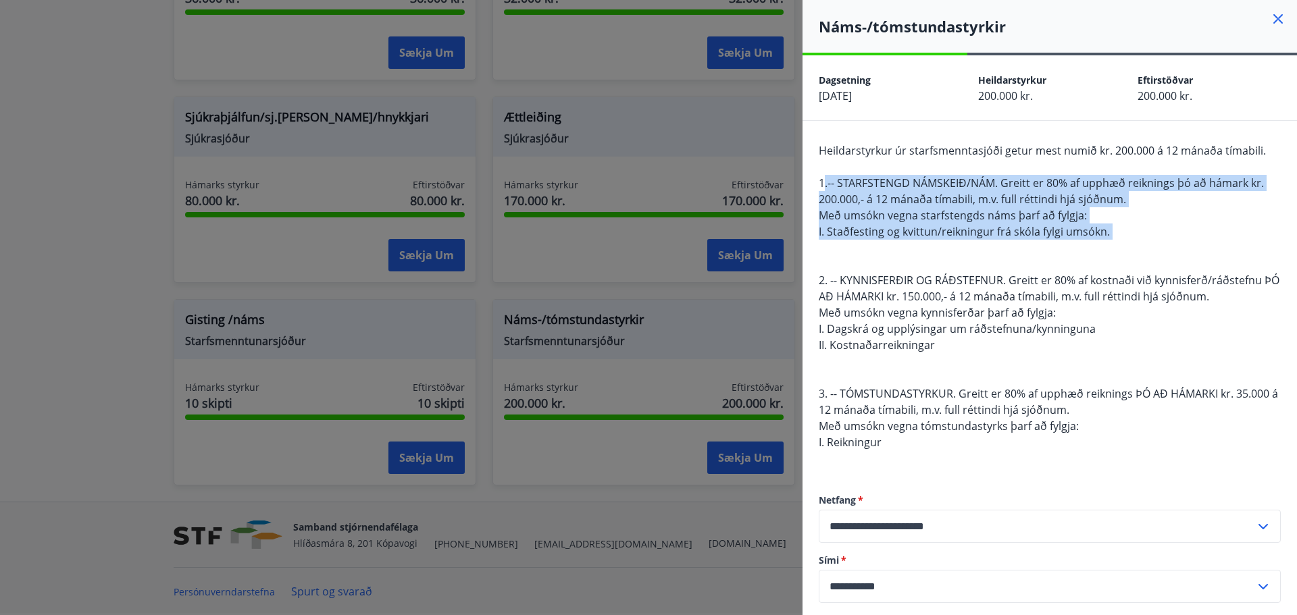
drag, startPoint x: 823, startPoint y: 183, endPoint x: 1138, endPoint y: 240, distance: 319.3
click at [1138, 240] on div "Heildarstyrkur úr starfsmenntasjóði getur mest numið kr. 200.000 á 12 mánaða tí…" at bounding box center [1050, 305] width 462 height 324
click at [1138, 243] on div "Heildarstyrkur úr starfsmenntasjóði getur mest numið kr. 200.000 á 12 mánaða tí…" at bounding box center [1050, 305] width 462 height 324
click at [1036, 211] on span "Með umsókn vegna starfstengds náms þarf að fylgja:" at bounding box center [953, 215] width 268 height 15
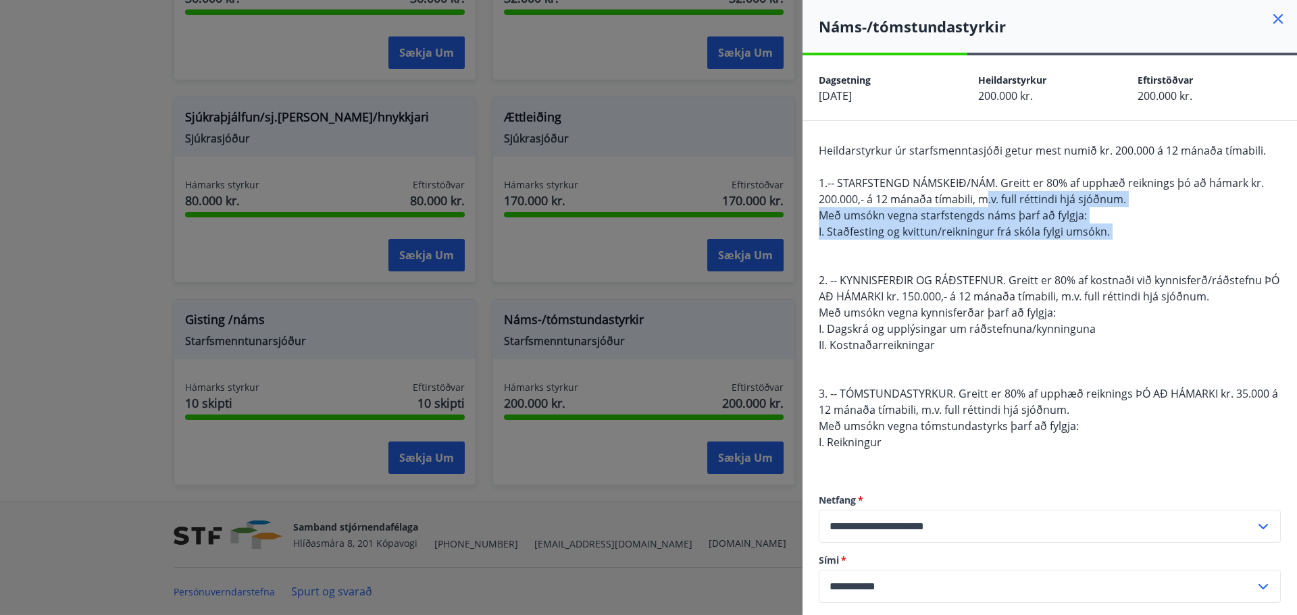
drag, startPoint x: 990, startPoint y: 195, endPoint x: 1039, endPoint y: 250, distance: 73.7
click at [1039, 250] on div "Heildarstyrkur úr starfsmenntasjóði getur mest numið kr. 200.000 á 12 mánaða tí…" at bounding box center [1050, 305] width 462 height 324
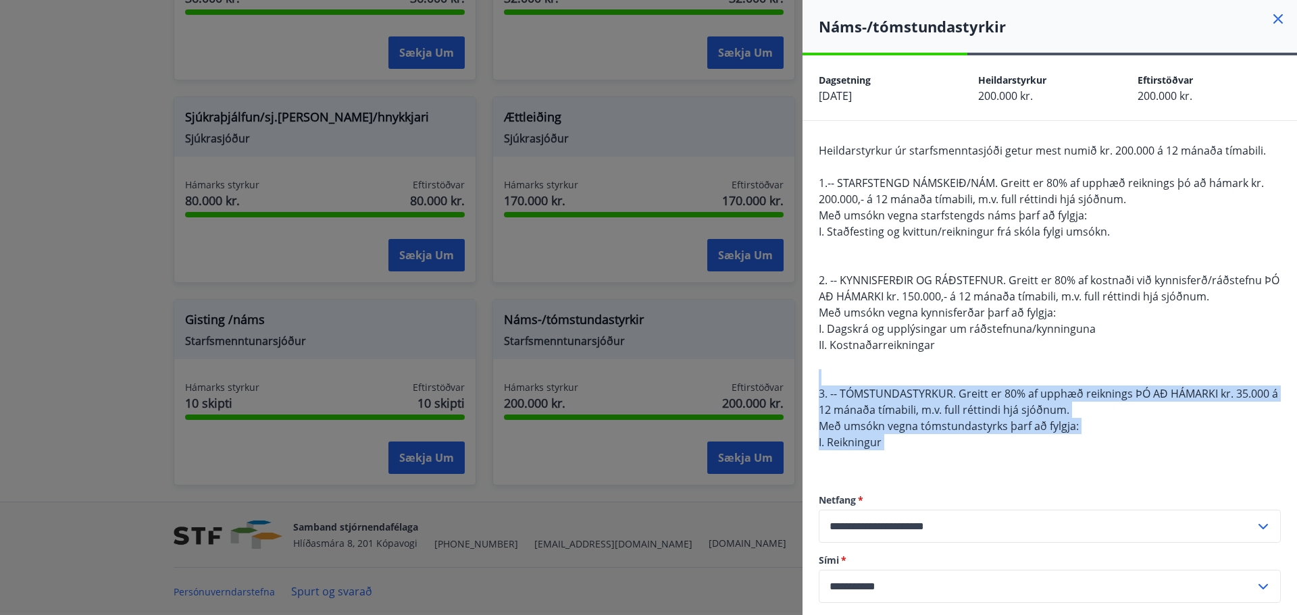
drag, startPoint x: 963, startPoint y: 393, endPoint x: 1025, endPoint y: 474, distance: 101.2
click at [1025, 474] on div "Heildarstyrkur úr starfsmenntasjóði getur mest numið kr. 200.000 á 12 mánaða tí…" at bounding box center [1050, 375] width 495 height 509
drag, startPoint x: 1122, startPoint y: 425, endPoint x: 1132, endPoint y: 422, distance: 10.7
click at [1123, 424] on div "Heildarstyrkur úr starfsmenntasjóði getur mest numið kr. 200.000 á 12 mánaða tí…" at bounding box center [1050, 305] width 462 height 324
click at [1136, 426] on div "Heildarstyrkur úr starfsmenntasjóði getur mest numið kr. 200.000 á 12 mánaða tí…" at bounding box center [1050, 305] width 462 height 324
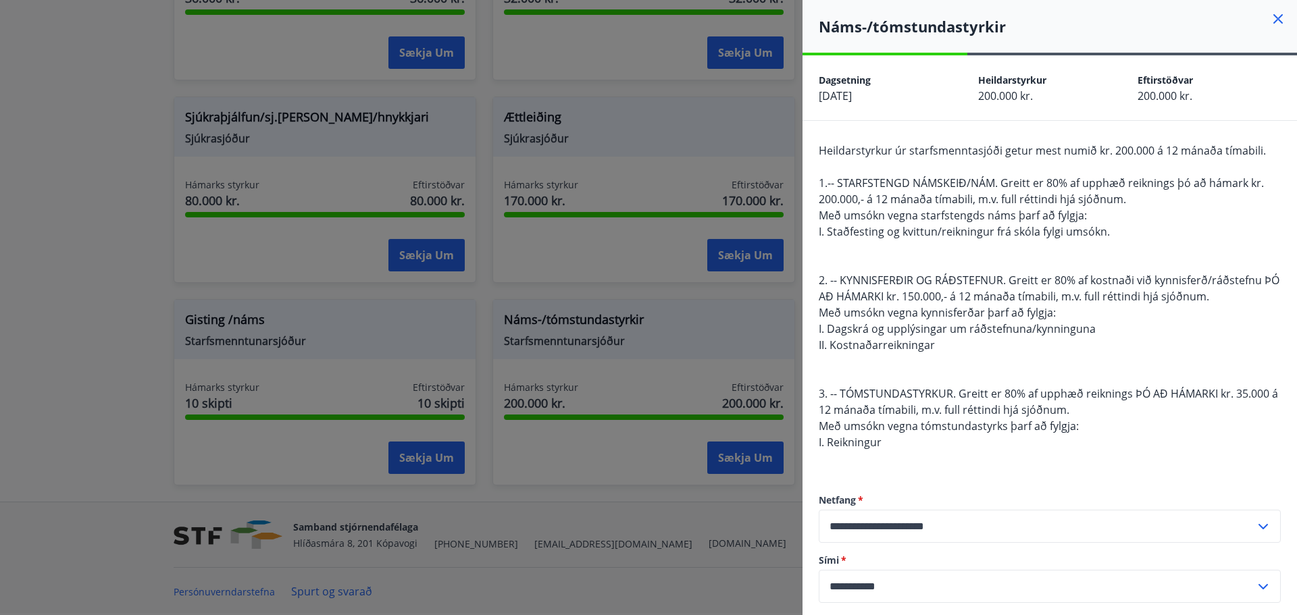
click at [1136, 423] on div "Heildarstyrkur úr starfsmenntasjóði getur mest numið kr. 200.000 á 12 mánaða tí…" at bounding box center [1050, 305] width 462 height 324
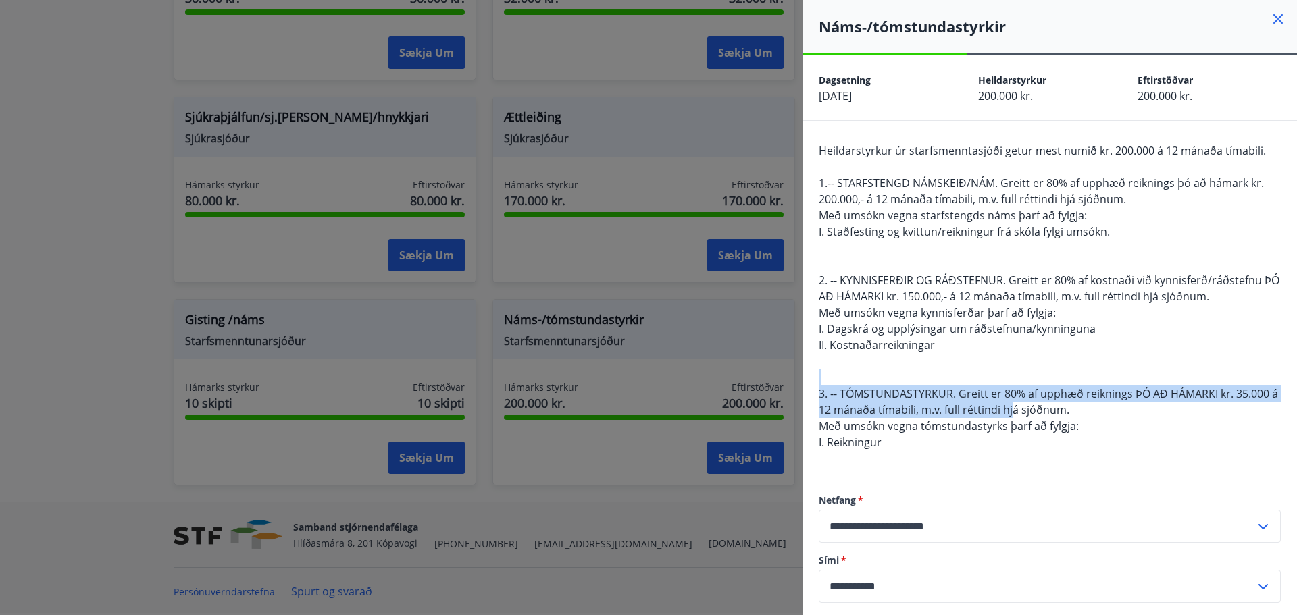
drag, startPoint x: 1004, startPoint y: 380, endPoint x: 1021, endPoint y: 414, distance: 38.1
click at [1021, 414] on div "Heildarstyrkur úr starfsmenntasjóði getur mest numið kr. 200.000 á 12 mánaða tí…" at bounding box center [1050, 305] width 462 height 324
click at [1021, 414] on span "3. -- TÓMSTUNDASTYRKUR. Greitt er 80% af upphæð reiknings ÞÓ AÐ HÁMARKI kr. 35.…" at bounding box center [1048, 401] width 459 height 31
drag, startPoint x: 1075, startPoint y: 395, endPoint x: 1101, endPoint y: 436, distance: 49.5
click at [1101, 436] on div "Heildarstyrkur úr starfsmenntasjóði getur mest numið kr. 200.000 á 12 mánaða tí…" at bounding box center [1050, 305] width 462 height 324
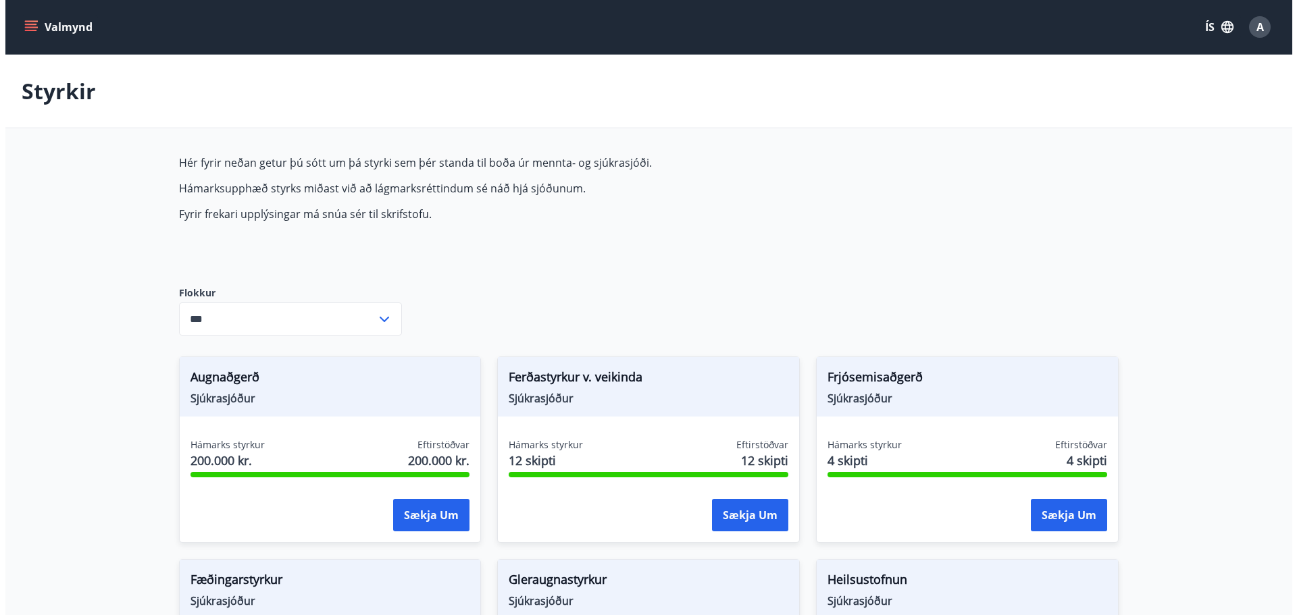
scroll to position [1071, 0]
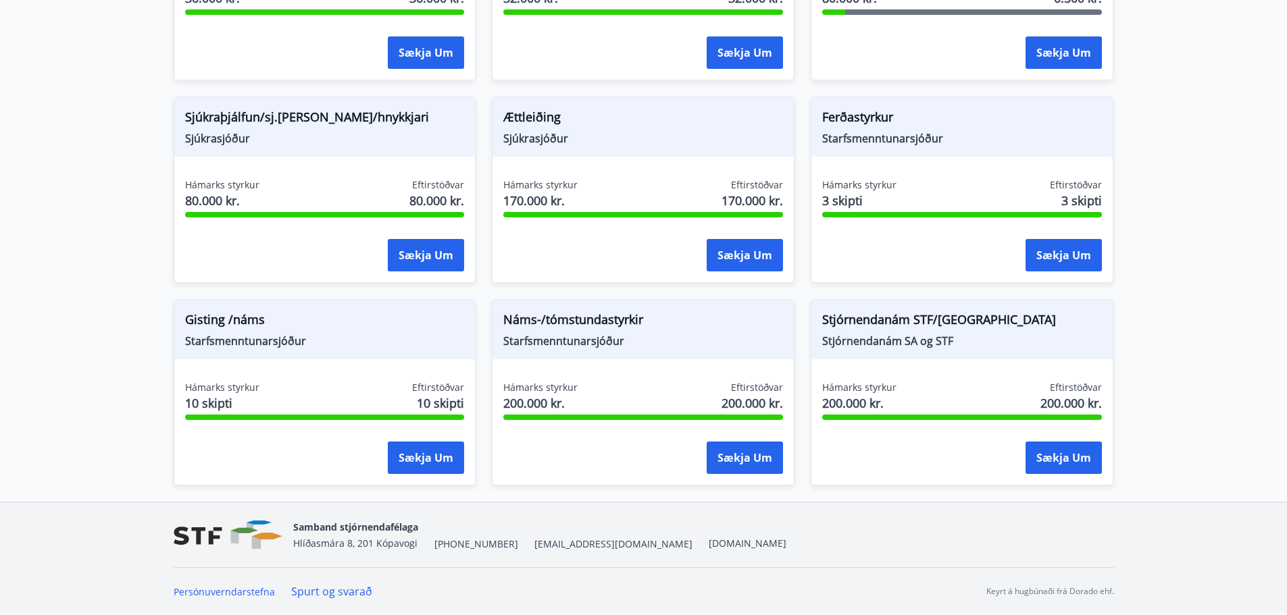
click at [581, 329] on span "Náms-/tómstundastyrkir" at bounding box center [643, 322] width 280 height 23
click at [572, 315] on span "Náms-/tómstundastyrkir" at bounding box center [643, 322] width 280 height 23
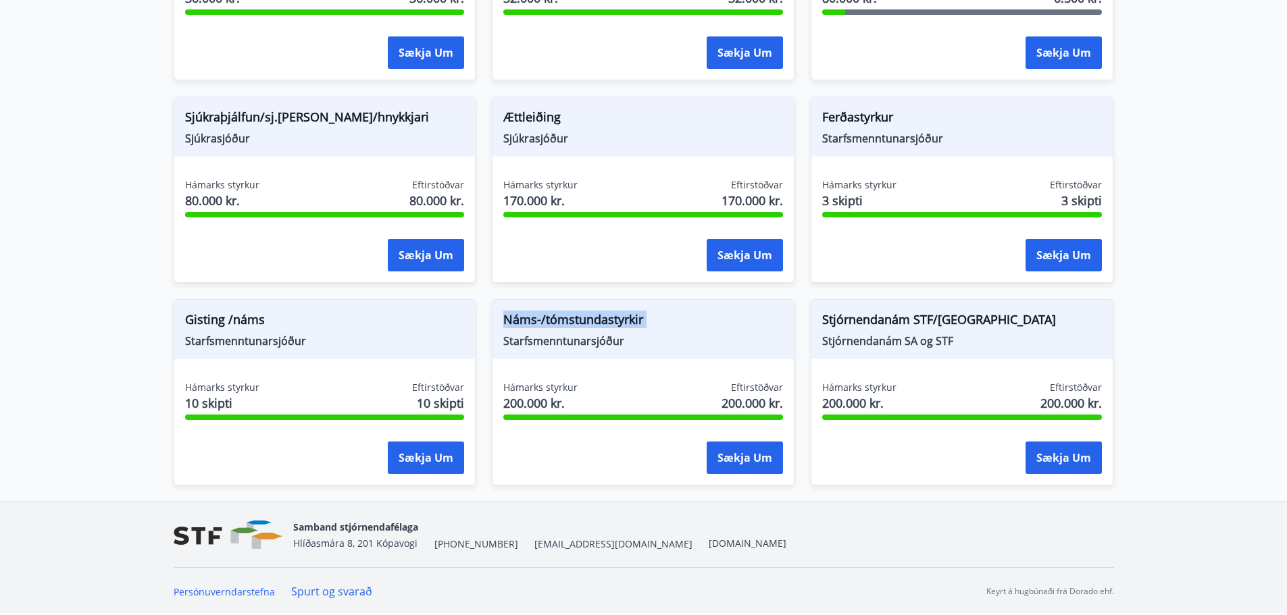
click at [572, 315] on span "Náms-/tómstundastyrkir" at bounding box center [643, 322] width 280 height 23
click at [740, 461] on button "Sækja um" at bounding box center [745, 458] width 76 height 32
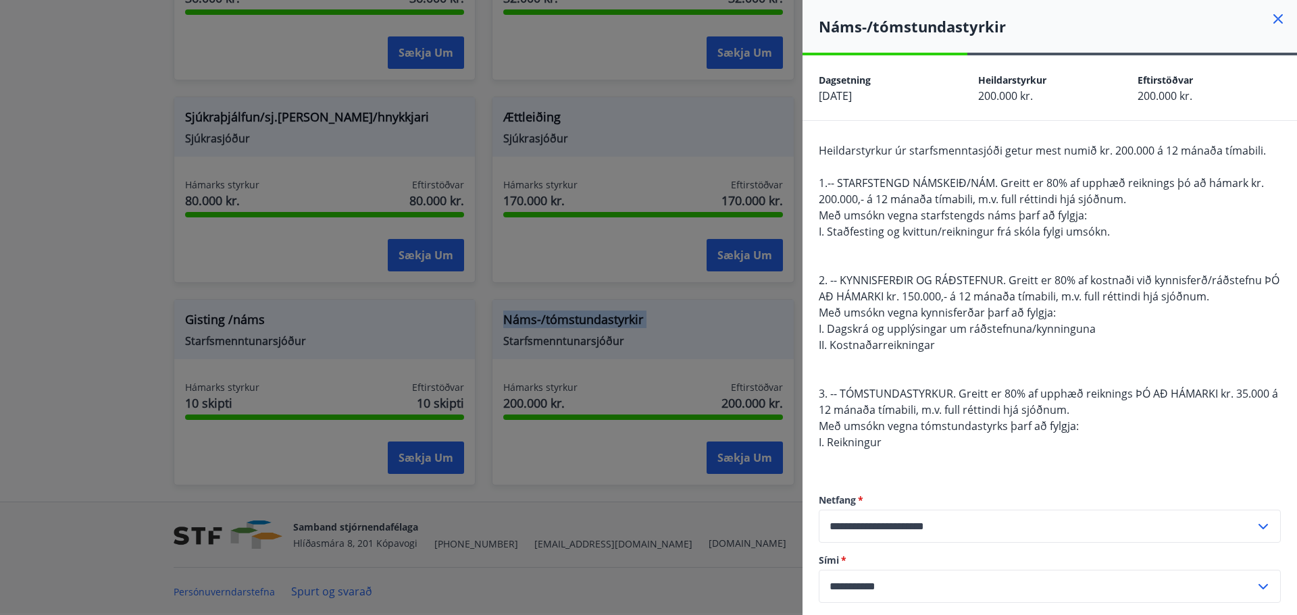
drag, startPoint x: 834, startPoint y: 386, endPoint x: 903, endPoint y: 449, distance: 92.3
click at [903, 449] on div "Heildarstyrkur úr starfsmenntasjóði getur mest numið kr. 200.000 á 12 mánaða tí…" at bounding box center [1050, 305] width 462 height 324
drag, startPoint x: 849, startPoint y: 390, endPoint x: 907, endPoint y: 436, distance: 73.5
click at [907, 436] on div "Heildarstyrkur úr starfsmenntasjóði getur mest numið kr. 200.000 á 12 mánaða tí…" at bounding box center [1050, 305] width 462 height 324
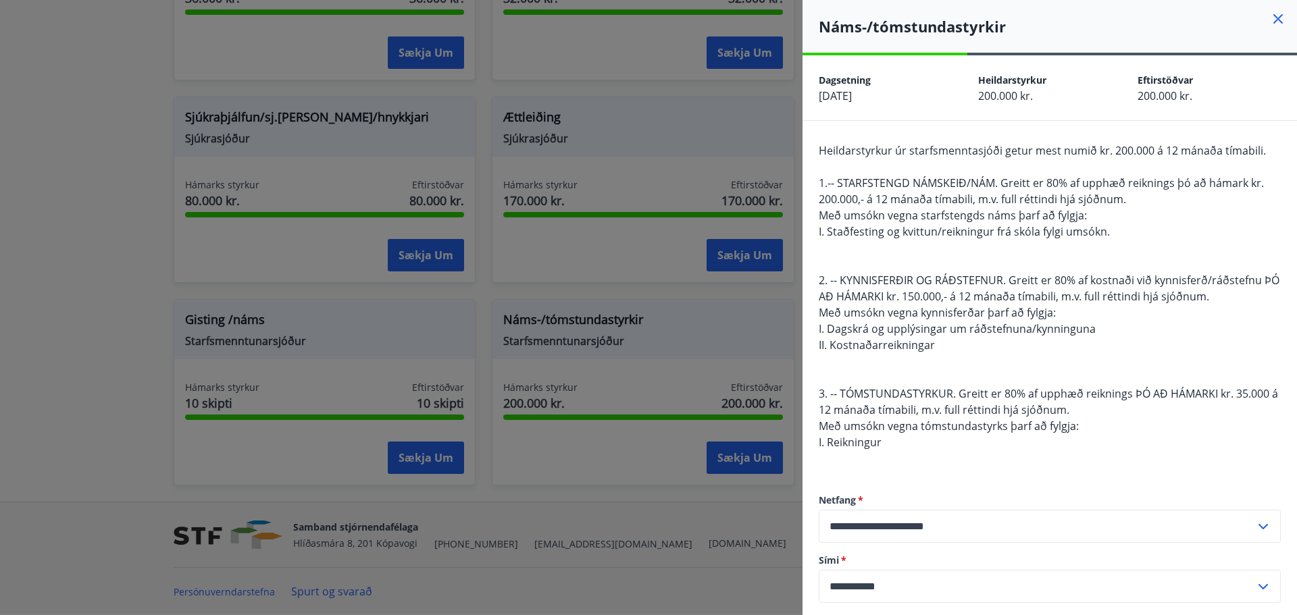
click at [907, 436] on div "Heildarstyrkur úr starfsmenntasjóði getur mest numið kr. 200.000 á 12 mánaða tí…" at bounding box center [1050, 305] width 462 height 324
drag, startPoint x: 850, startPoint y: 423, endPoint x: 1031, endPoint y: 444, distance: 182.3
click at [1031, 444] on div "Heildarstyrkur úr starfsmenntasjóði getur mest numið kr. 200.000 á 12 mánaða tí…" at bounding box center [1050, 305] width 462 height 324
